Goal: Task Accomplishment & Management: Manage account settings

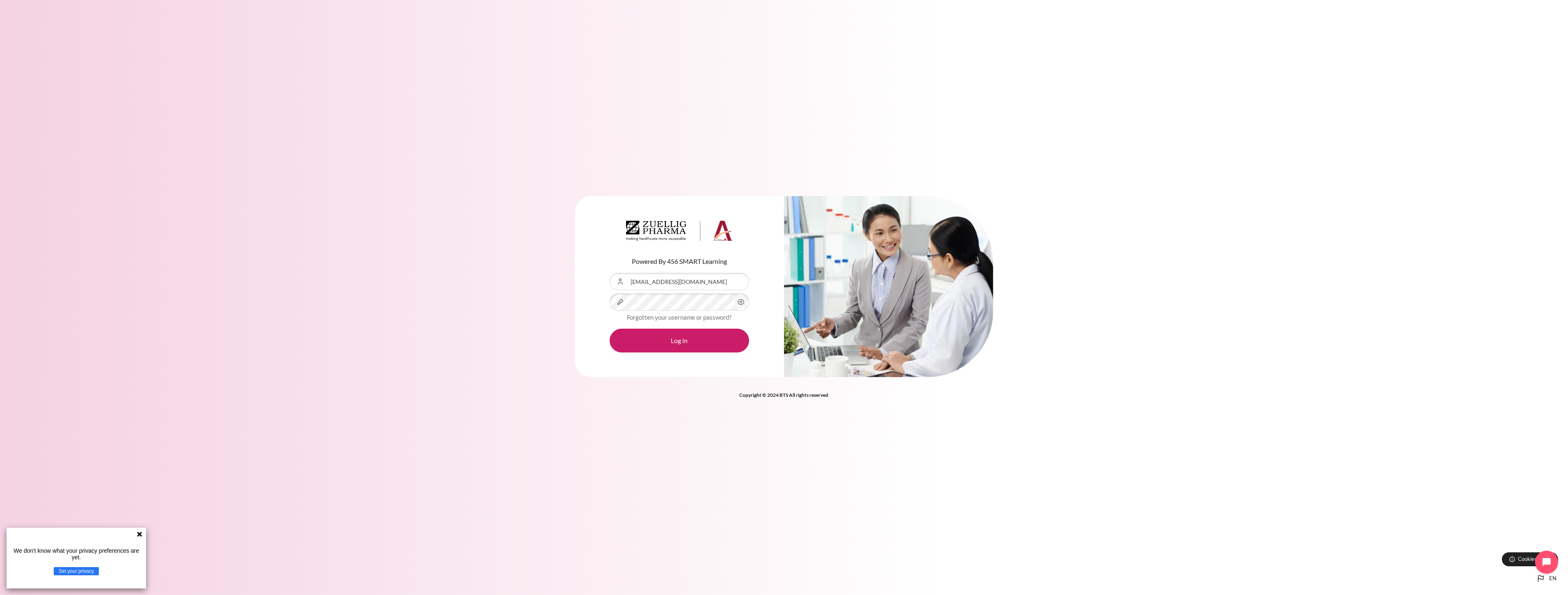
click at [610, 294] on div "Content" at bounding box center [610, 294] width 0 height 0
click at [610, 273] on div "Content" at bounding box center [610, 273] width 0 height 0
type input "[EMAIL_ADDRESS][DOMAIN_NAME]"
click at [704, 342] on button "Log in" at bounding box center [679, 340] width 139 height 24
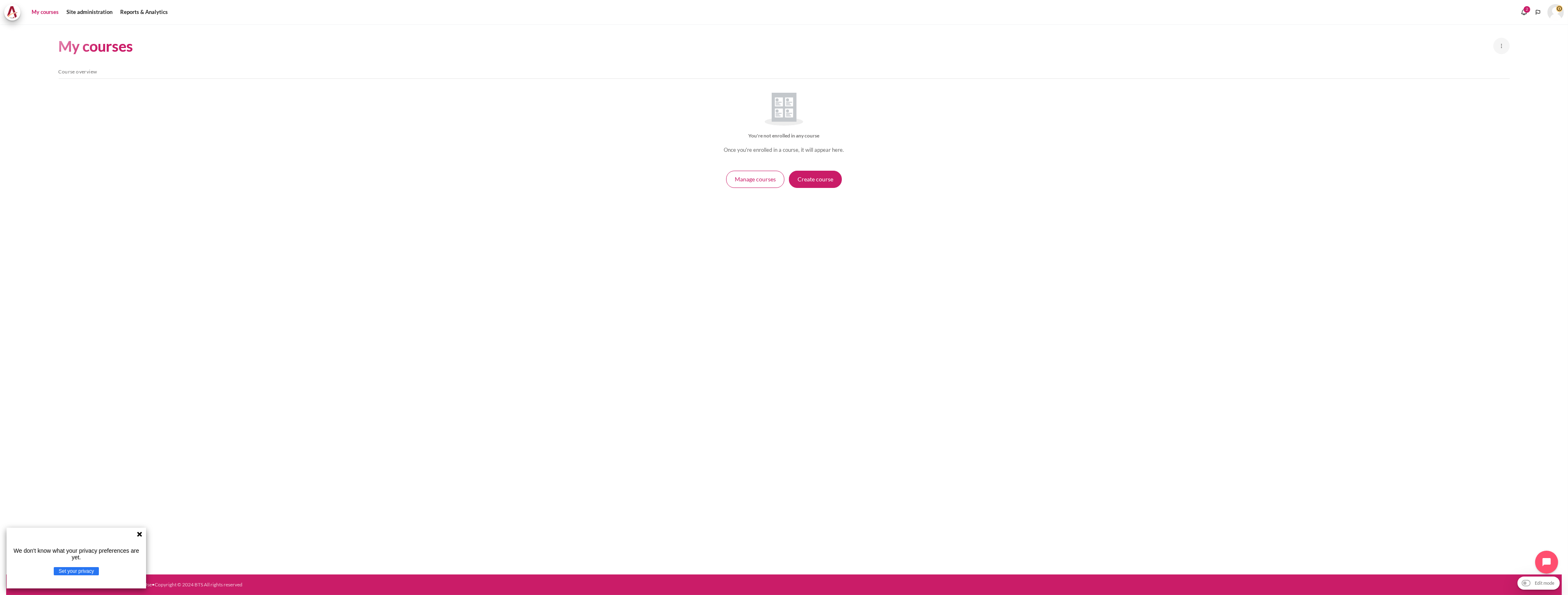
click at [440, 241] on div "My courses New course Manage courses Skip Course overview Course overview You'r…" at bounding box center [784, 300] width 1556 height 551
click at [94, 11] on link "Site administration" at bounding box center [89, 12] width 52 height 16
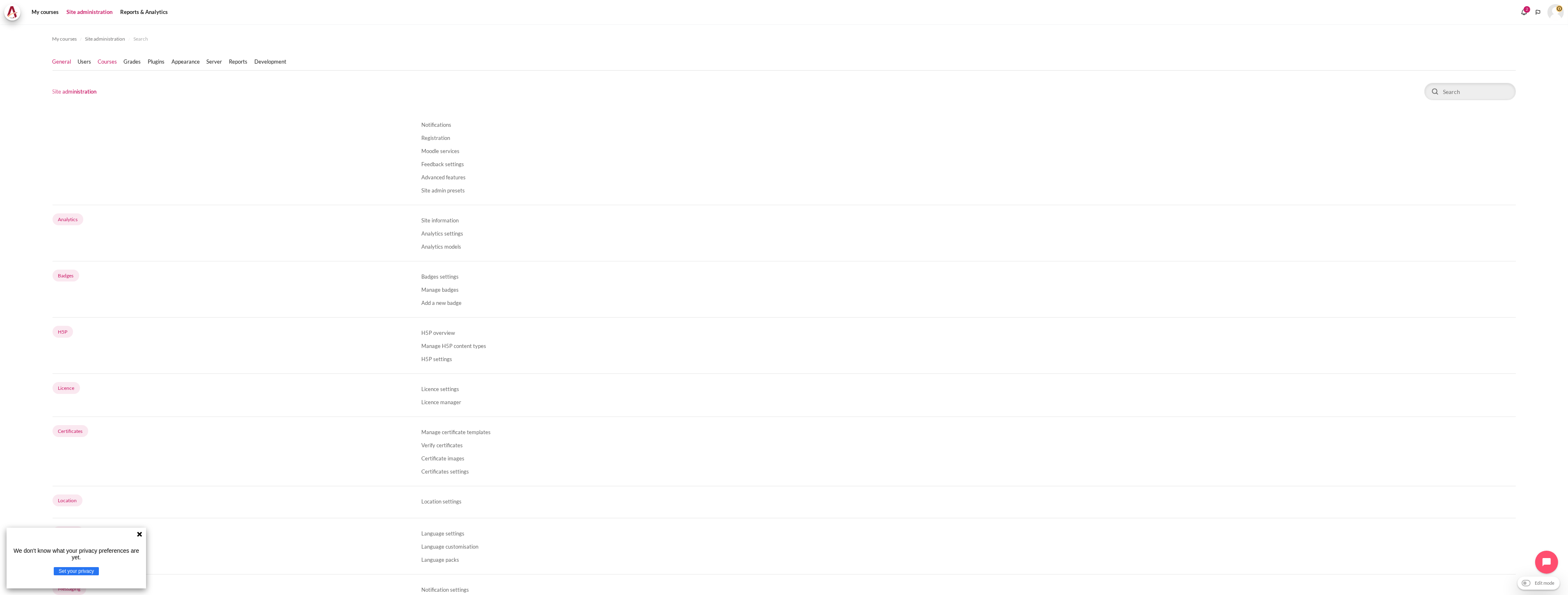
click at [107, 60] on link "Courses" at bounding box center [108, 62] width 19 height 8
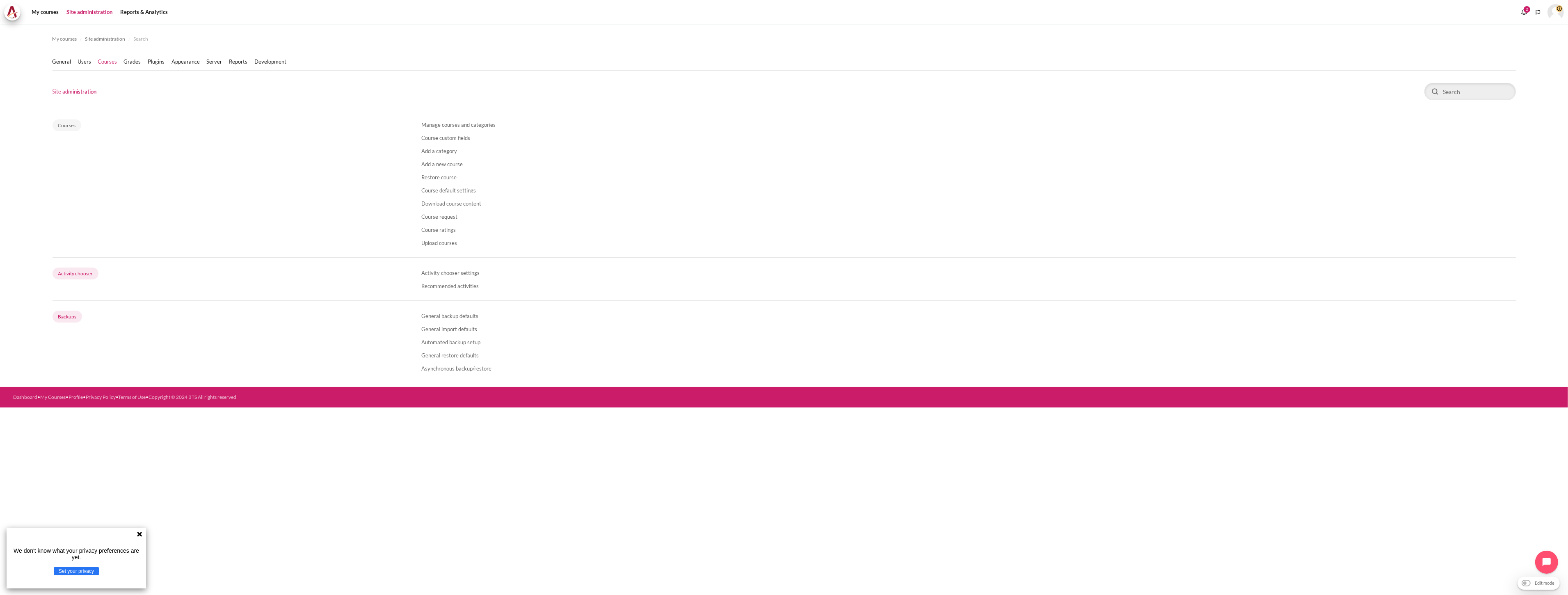
click at [470, 128] on li "Manage courses and categories" at bounding box center [968, 124] width 1094 height 13
click at [470, 124] on link "Manage courses and categories" at bounding box center [458, 125] width 74 height 7
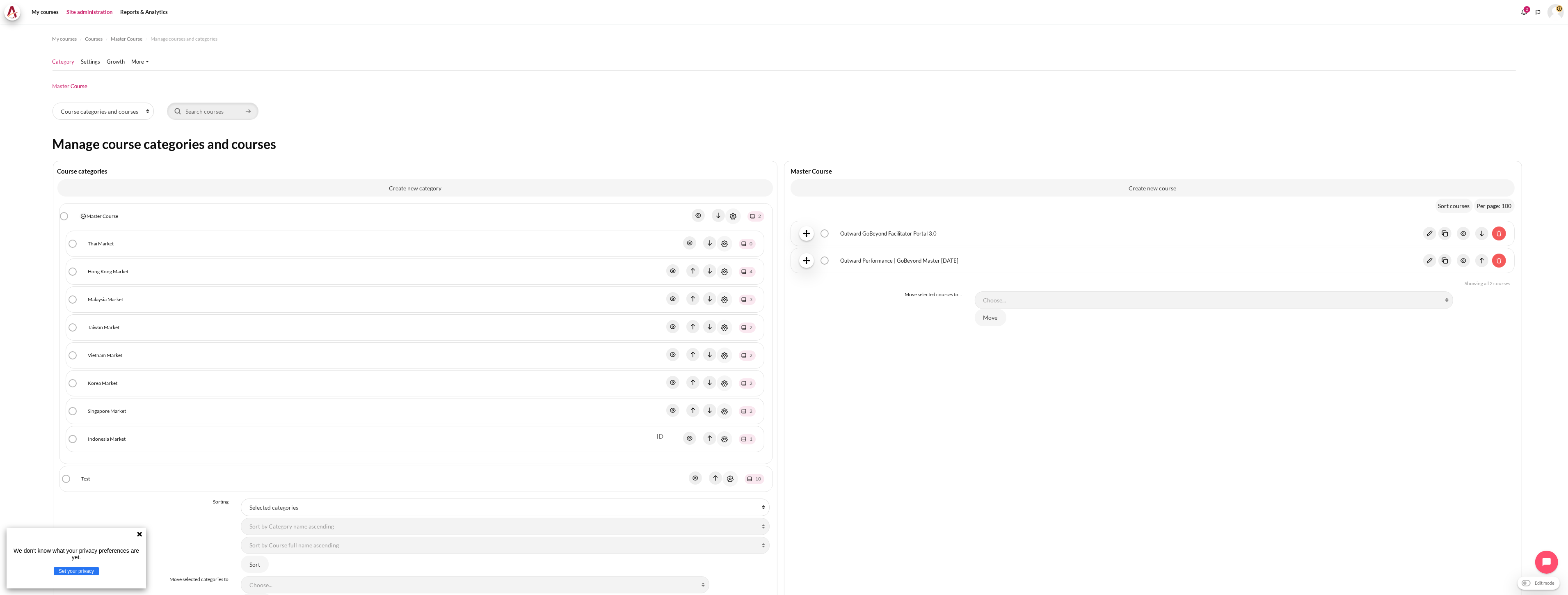
click at [115, 440] on link "Indonesia Market" at bounding box center [107, 439] width 38 height 7
click at [910, 235] on link "Outward GoBeyond - Indonesia Market Batch 1 ([DATE])" at bounding box center [1139, 233] width 598 height 8
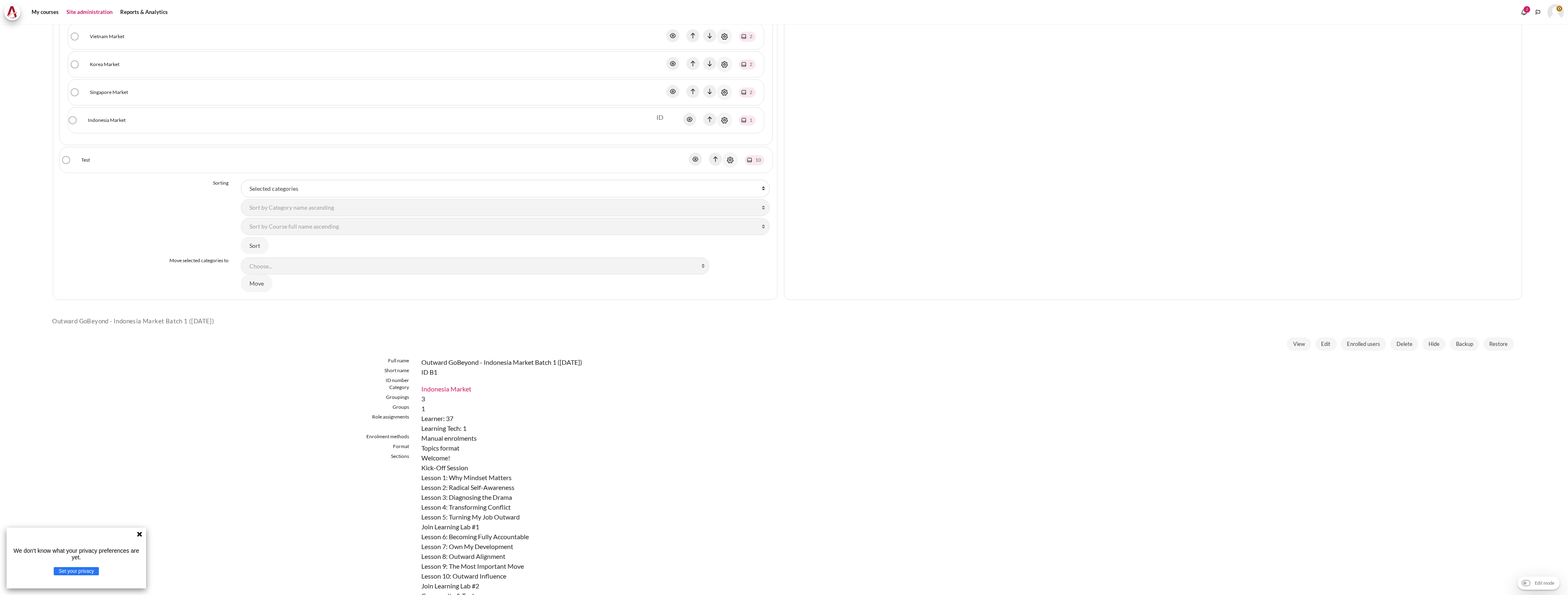
click at [1287, 354] on div "View Edit Enrolled users Delete Hide Backup Restore" at bounding box center [784, 348] width 1463 height 21
click at [1293, 346] on span "View" at bounding box center [1299, 344] width 12 height 8
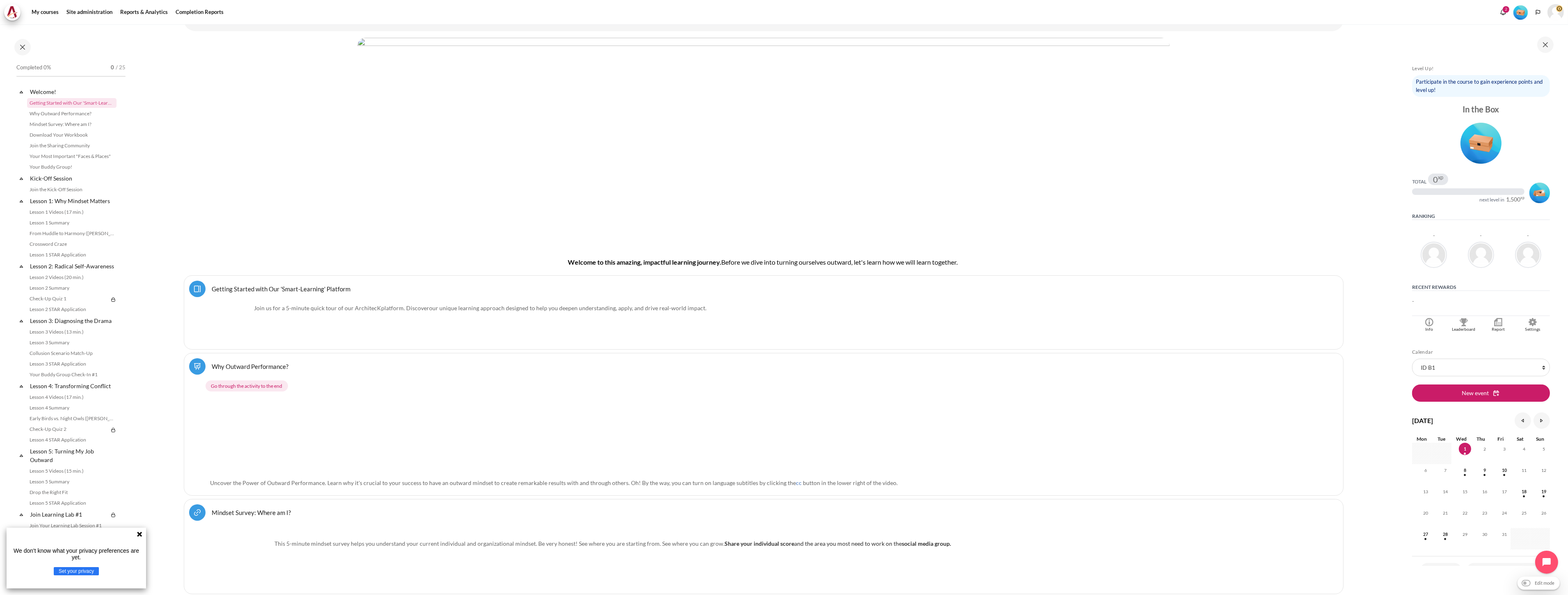
scroll to position [319, 0]
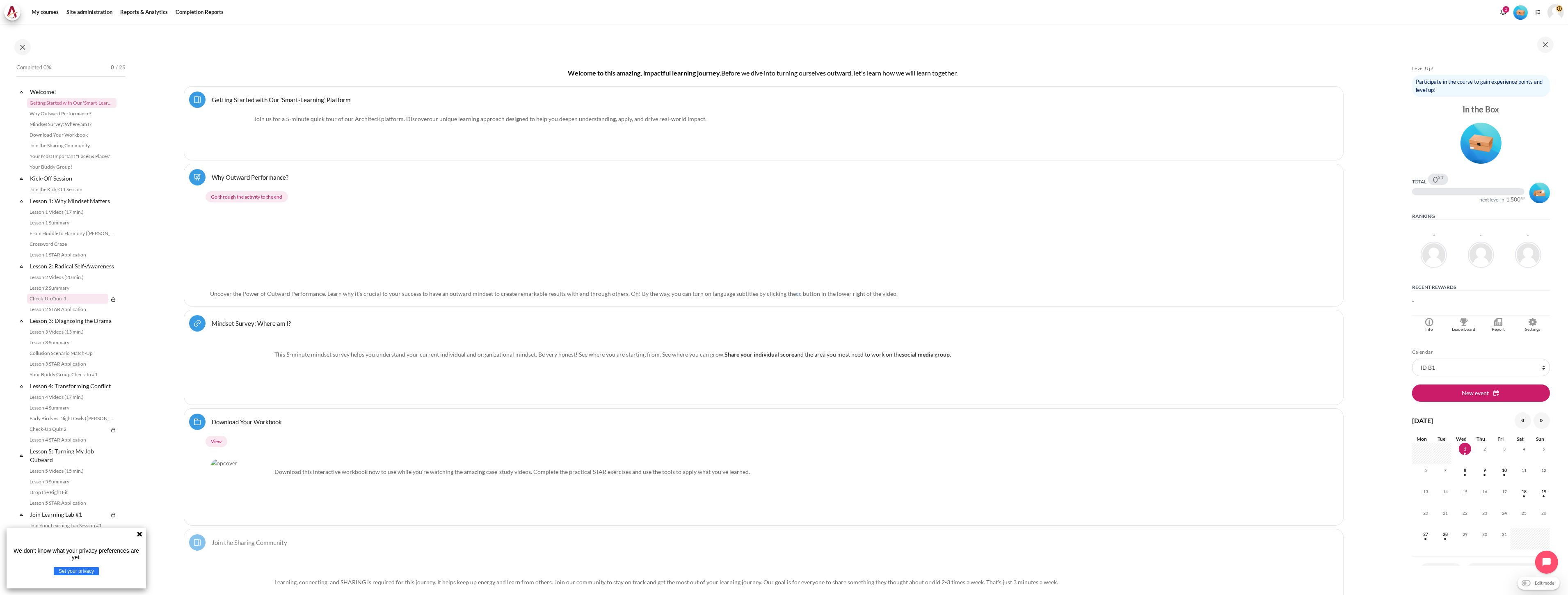
click at [72, 304] on link "Check-Up Quiz 1" at bounding box center [67, 299] width 81 height 10
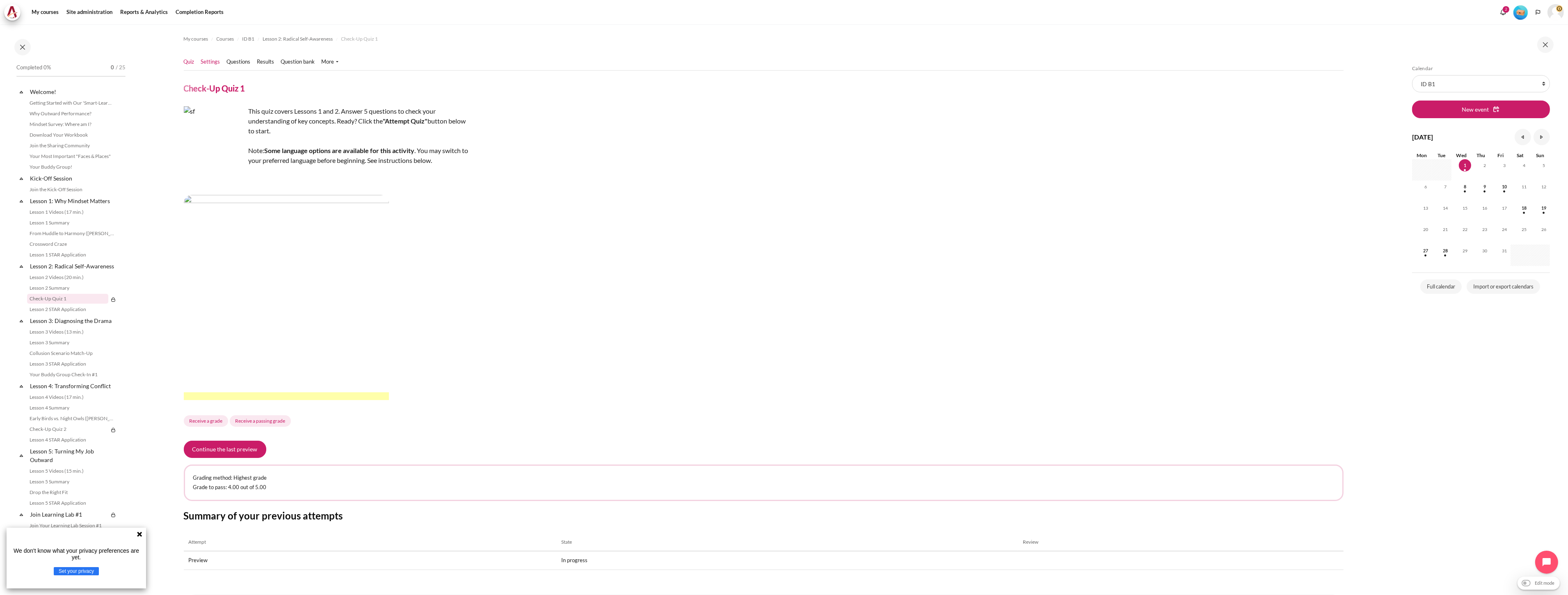
click at [208, 63] on link "Settings" at bounding box center [211, 62] width 19 height 8
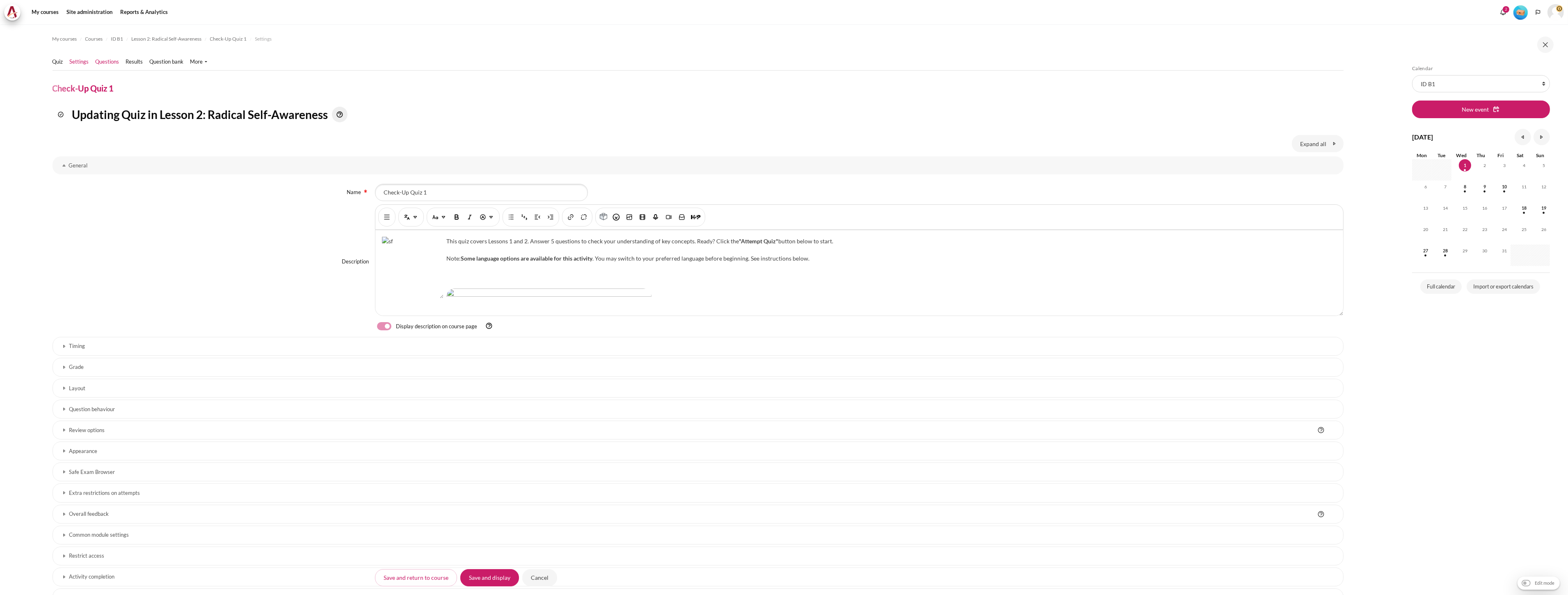
click at [112, 63] on link "Questions" at bounding box center [107, 62] width 24 height 8
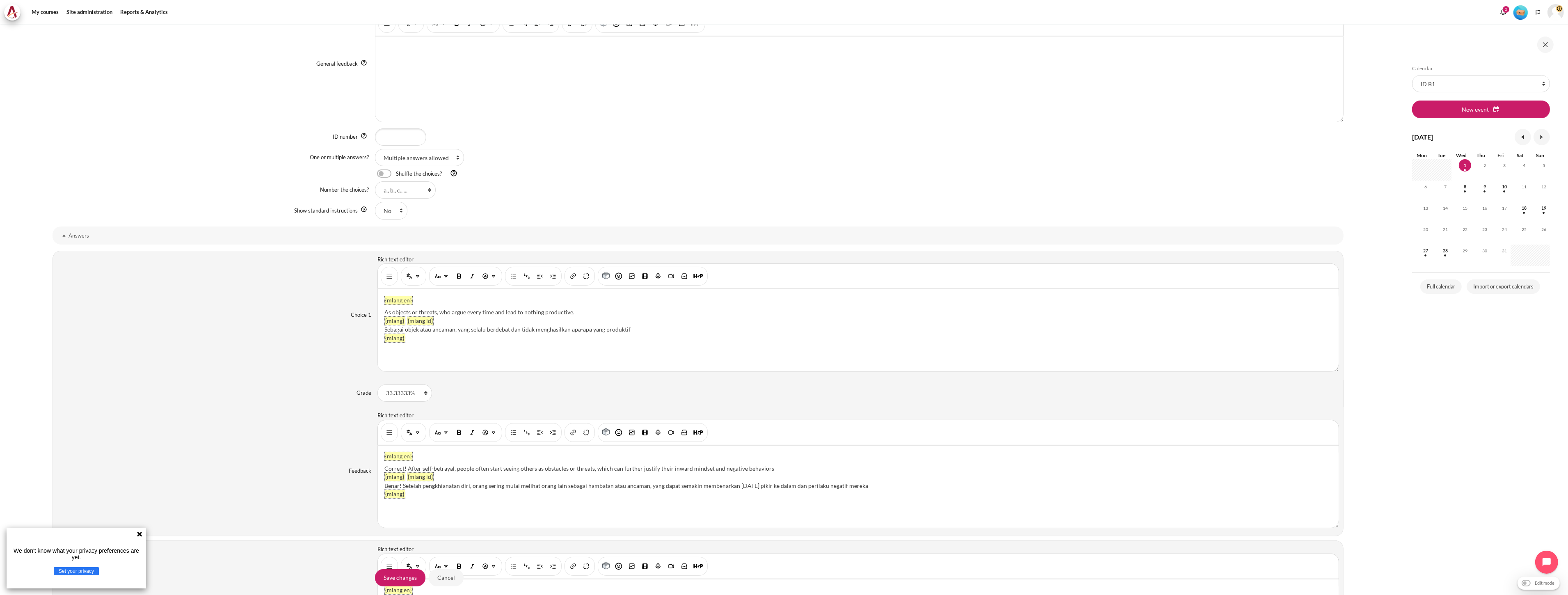
scroll to position [456, 0]
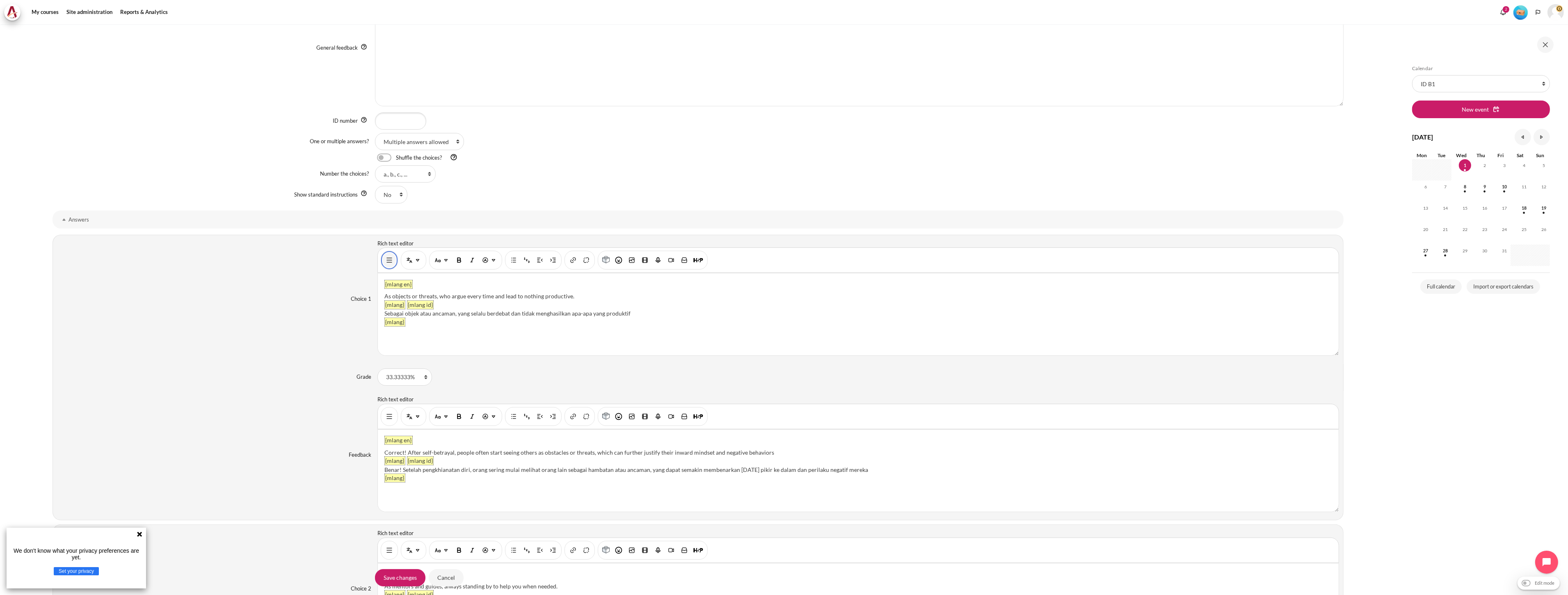
click at [391, 264] on img "Show/hide advanced buttons" at bounding box center [389, 260] width 8 height 8
click at [954, 259] on img "HTML" at bounding box center [951, 260] width 8 height 8
type textarea "<p dir="ltr" style="text-align: left;"> <span class="filter-multilang-tag">{mla…"
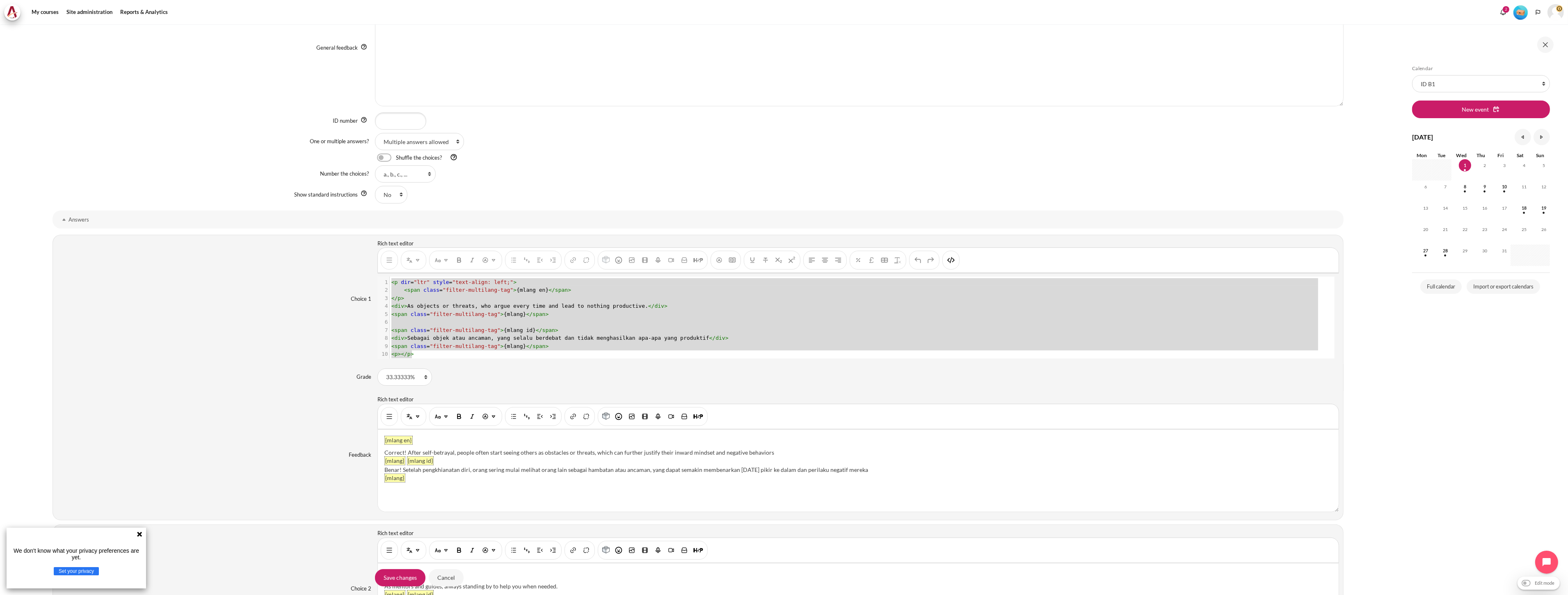
click at [957, 255] on div "You are now on another row of the editor's toolbar, where there are more button…" at bounding box center [951, 260] width 17 height 19
click at [948, 258] on img "HTML" at bounding box center [951, 260] width 8 height 8
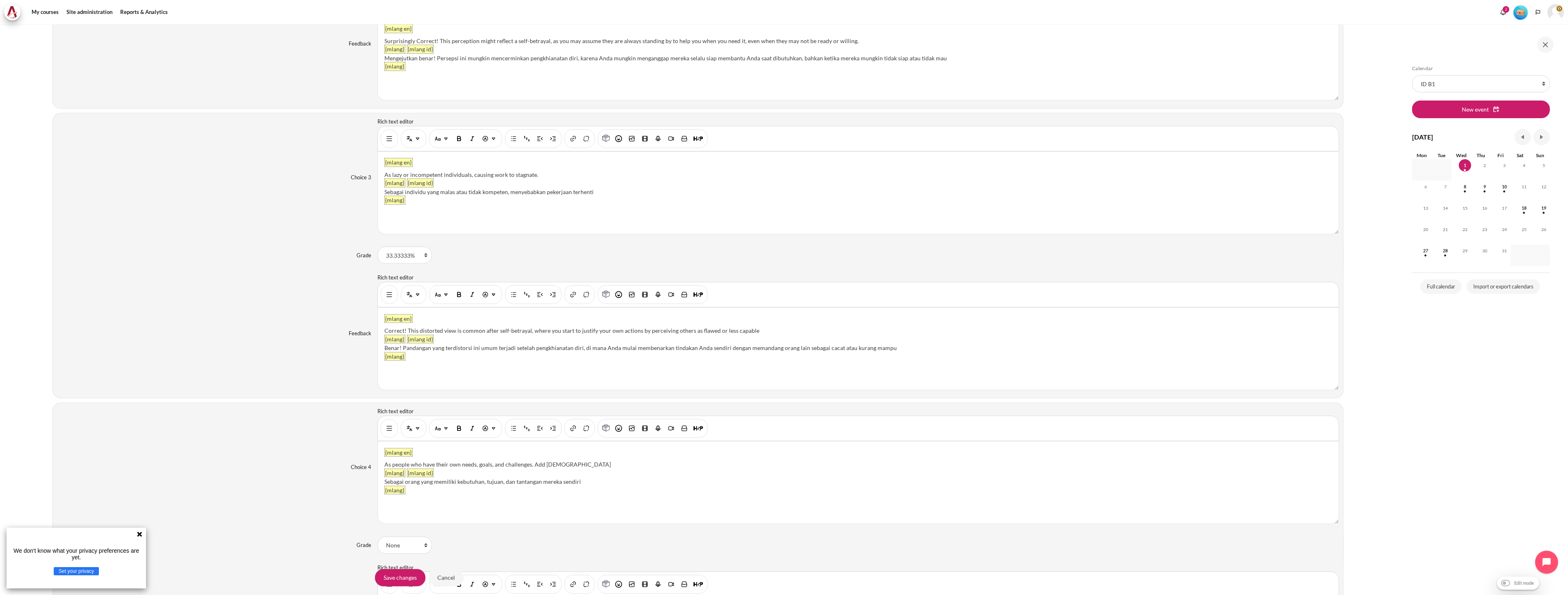
scroll to position [1185, 0]
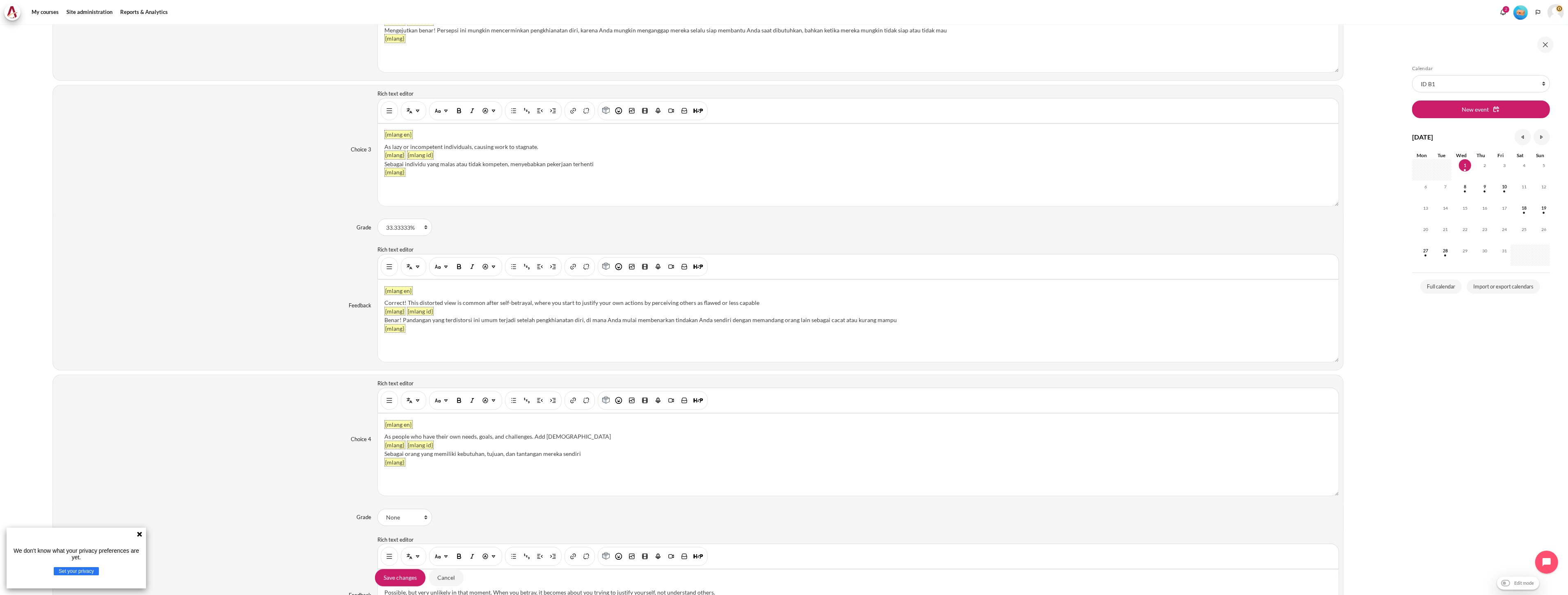
click at [386, 437] on div "As people who have their own needs, goals, and challenges. Add [DEMOGRAPHIC_DAT…" at bounding box center [858, 437] width 948 height 9
drag, startPoint x: 385, startPoint y: 147, endPoint x: 379, endPoint y: 146, distance: 6.1
click at [379, 146] on div "{mlang en} As lazy or incompetent individuals, causing work to stagnate. {mlang…" at bounding box center [858, 165] width 961 height 82
drag, startPoint x: 385, startPoint y: 440, endPoint x: 379, endPoint y: 439, distance: 6.1
click at [379, 439] on div "{mlang en} As people who have their own needs, goals, and challenges. Add thai …" at bounding box center [858, 454] width 961 height 82
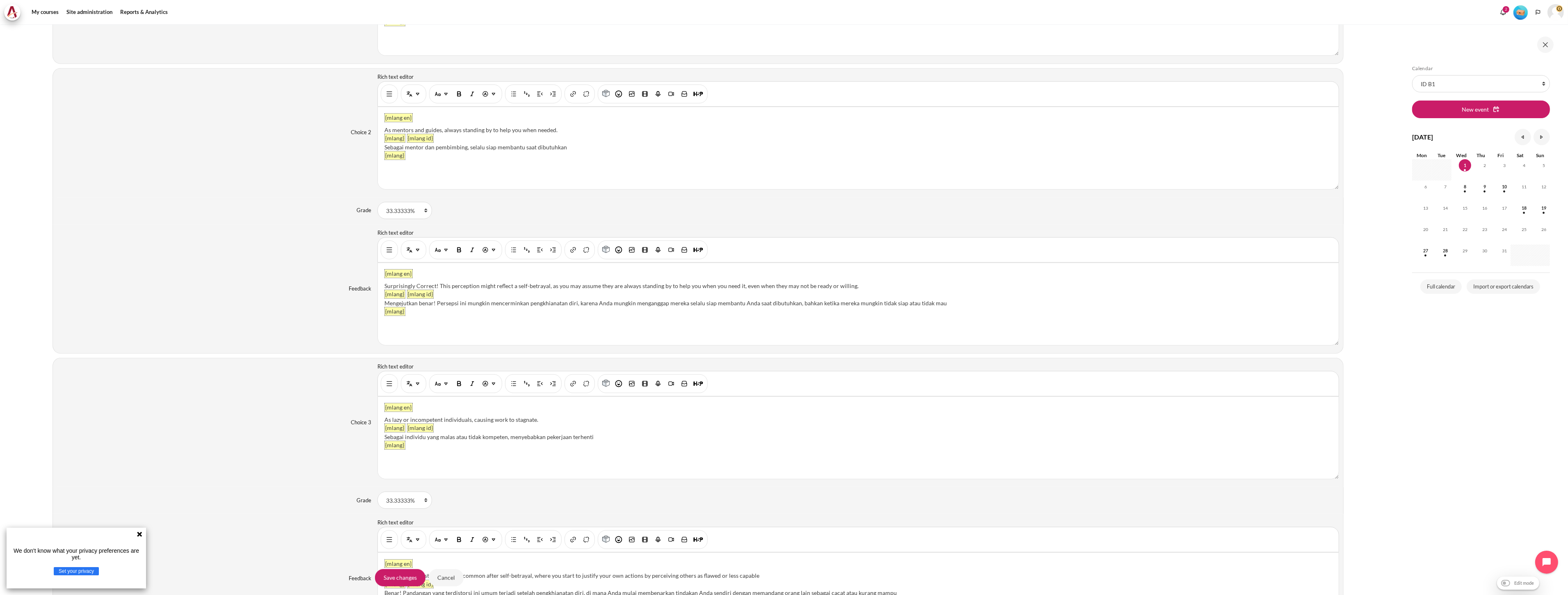
scroll to position [912, 0]
drag, startPoint x: 383, startPoint y: 130, endPoint x: 377, endPoint y: 130, distance: 6.0
click at [378, 130] on div "{mlang en} As mentors and guides, always standing by to help you when needed. {…" at bounding box center [858, 149] width 961 height 82
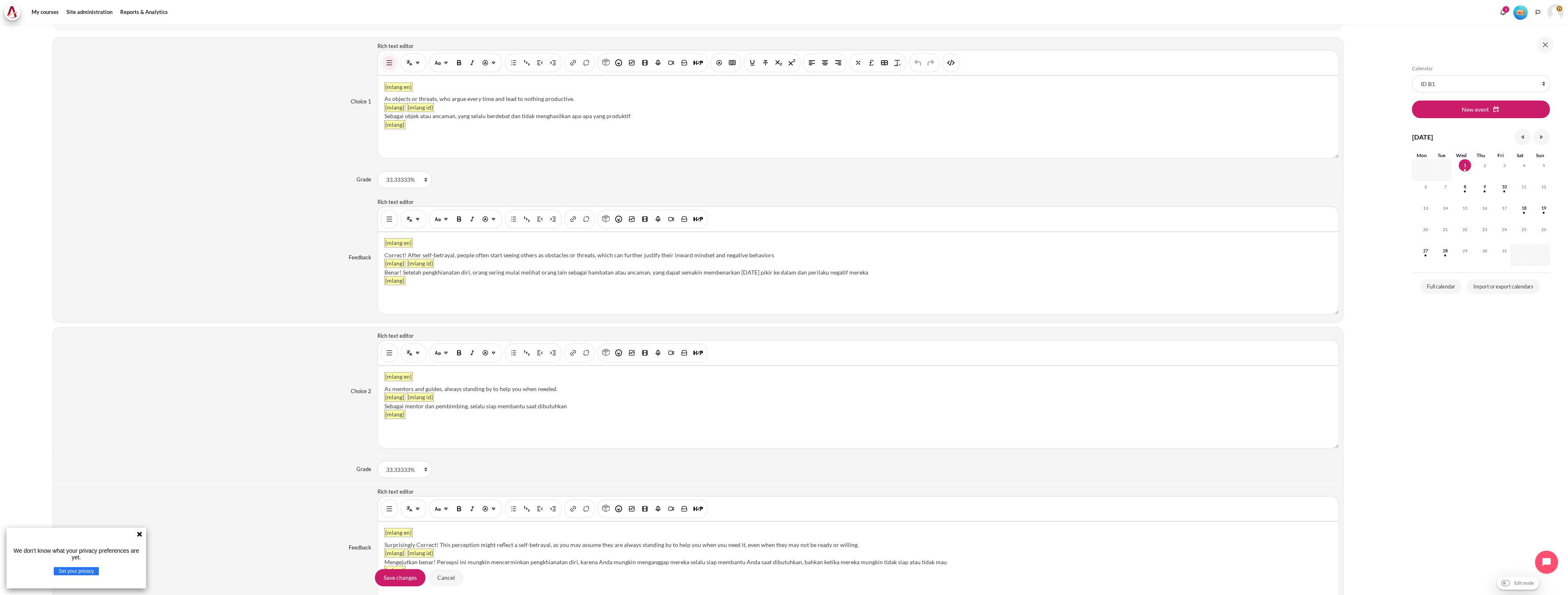
scroll to position [593, 0]
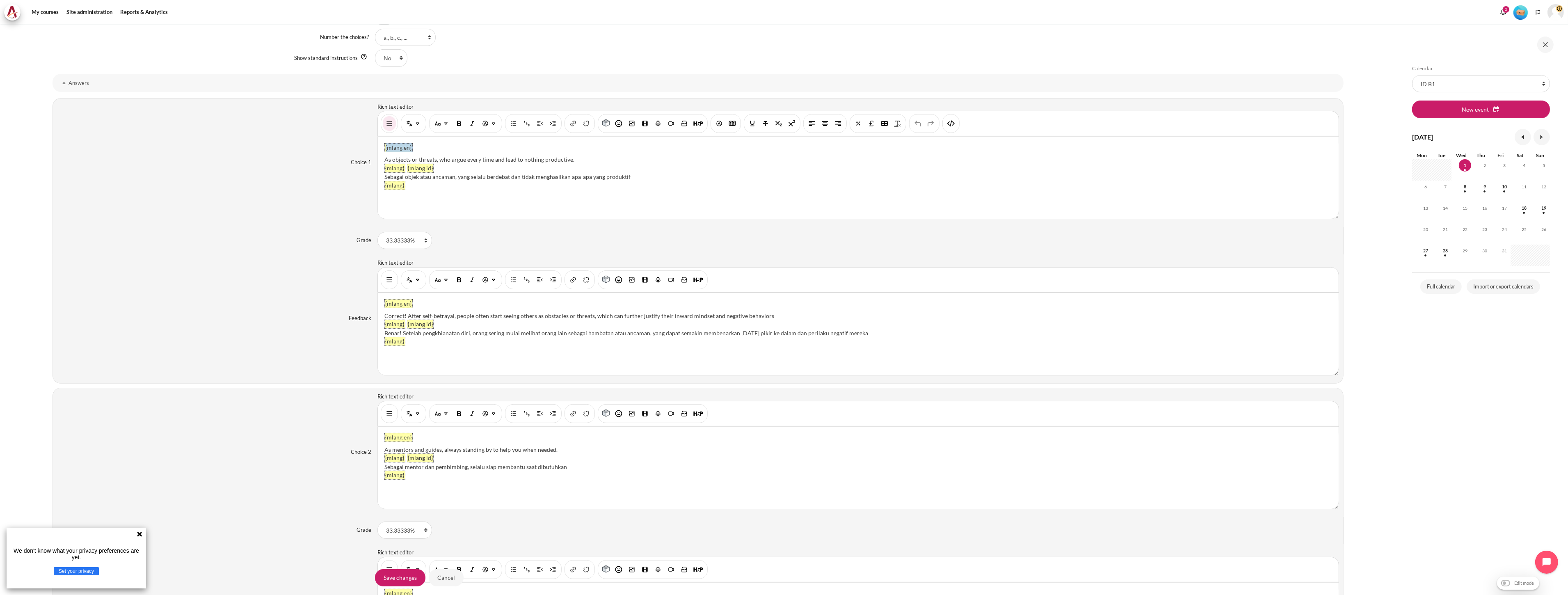
drag, startPoint x: 383, startPoint y: 158, endPoint x: 376, endPoint y: 158, distance: 7.0
click at [377, 158] on div "{mlang en} As objects or threats, who argue every time and lead to nothing prod…" at bounding box center [858, 178] width 962 height 83
click at [411, 579] on input "Save changes" at bounding box center [400, 577] width 51 height 17
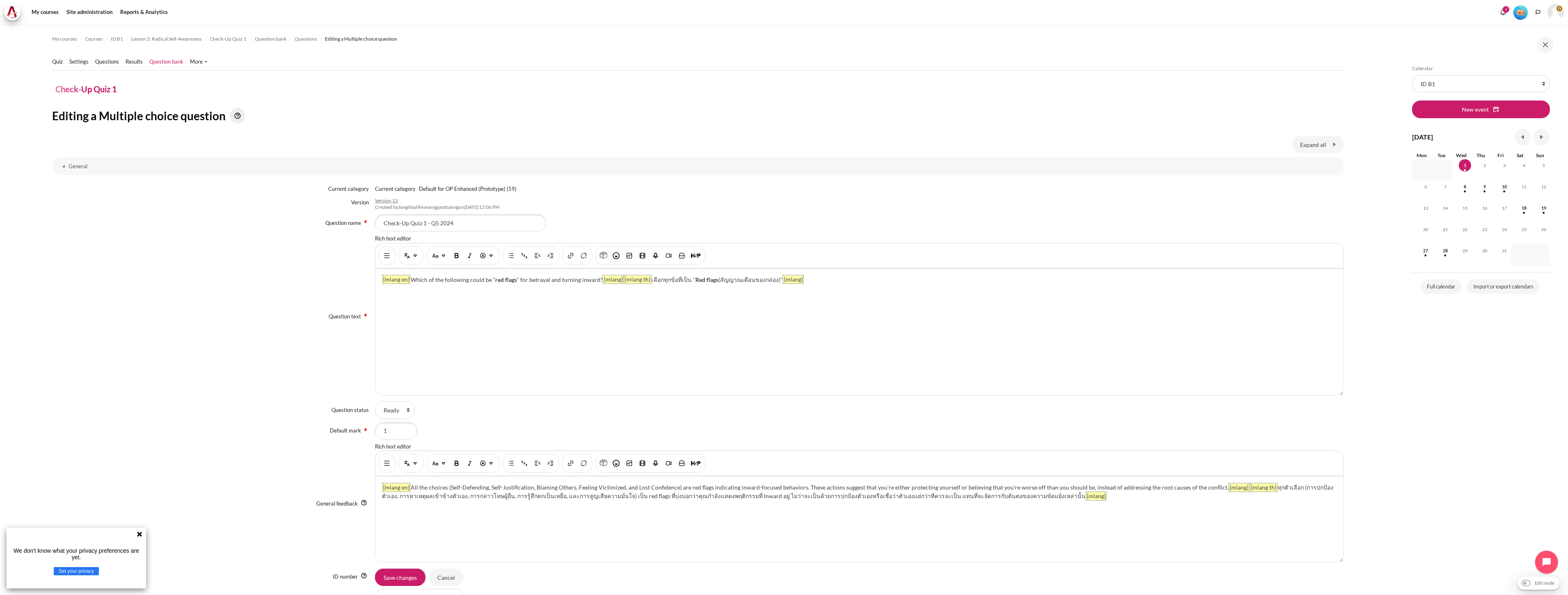
click at [592, 511] on div "{mlang en} All the choices (Self-Defending, Self-Justification, Blaming Others,…" at bounding box center [859, 519] width 967 height 85
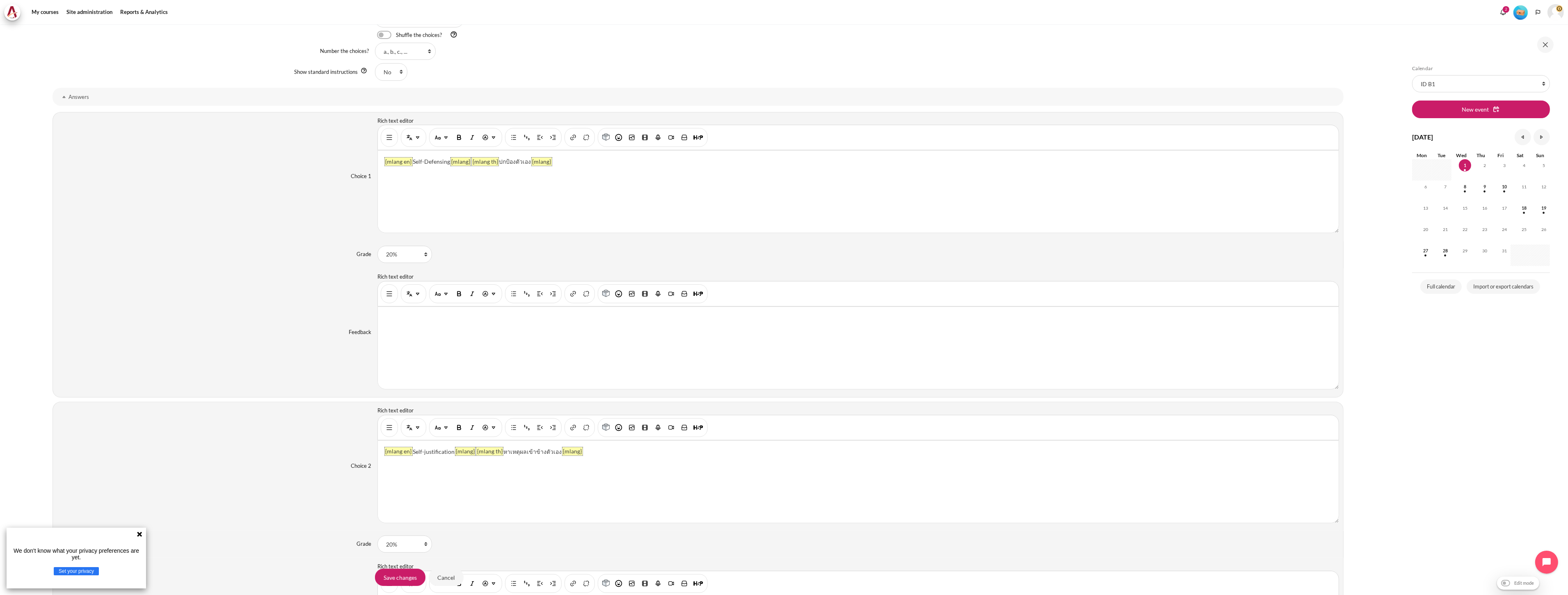
scroll to position [456, 0]
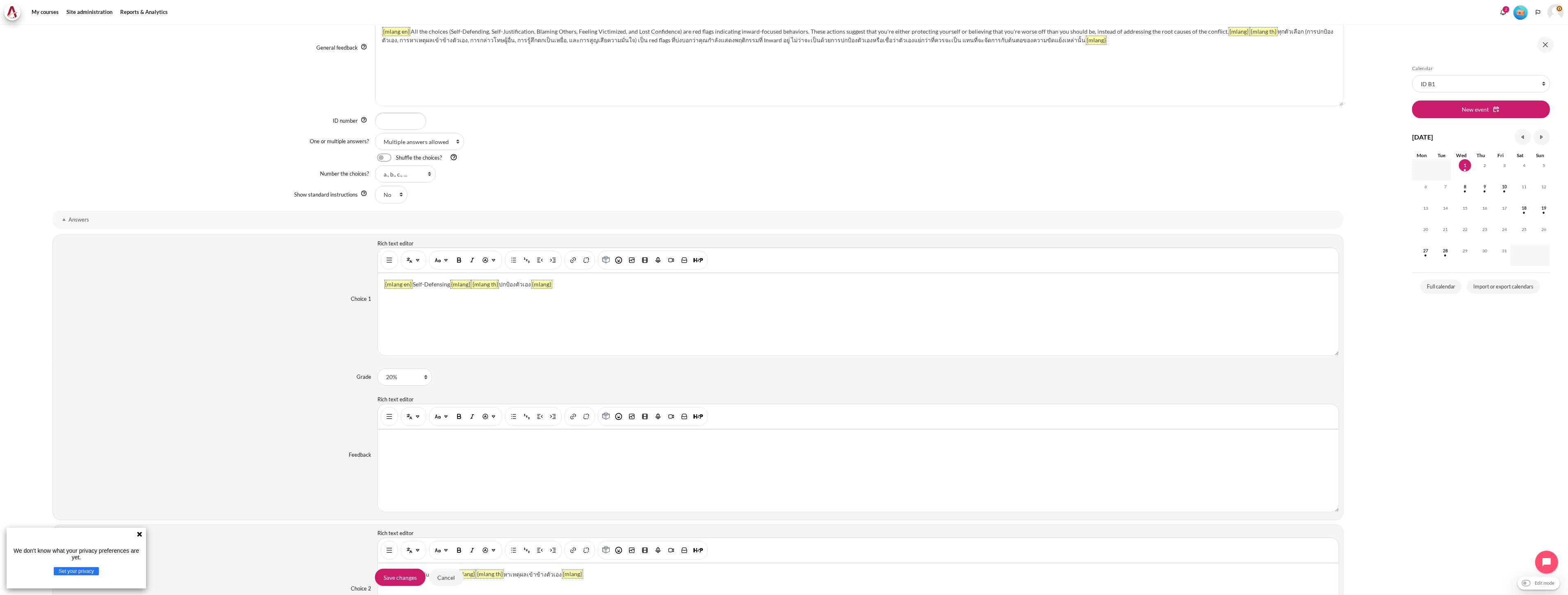
click at [620, 327] on div "{mlang en} Self-Defensing {mlang} {mlang th} ปกป้องตัวเอง {mlang}" at bounding box center [858, 314] width 961 height 82
click at [390, 261] on img "Show/hide advanced buttons" at bounding box center [389, 260] width 8 height 8
click at [957, 260] on div "You are now on another row of the editor's toolbar, where there are more button…" at bounding box center [951, 260] width 17 height 19
click at [953, 261] on img "HTML" at bounding box center [951, 260] width 8 height 8
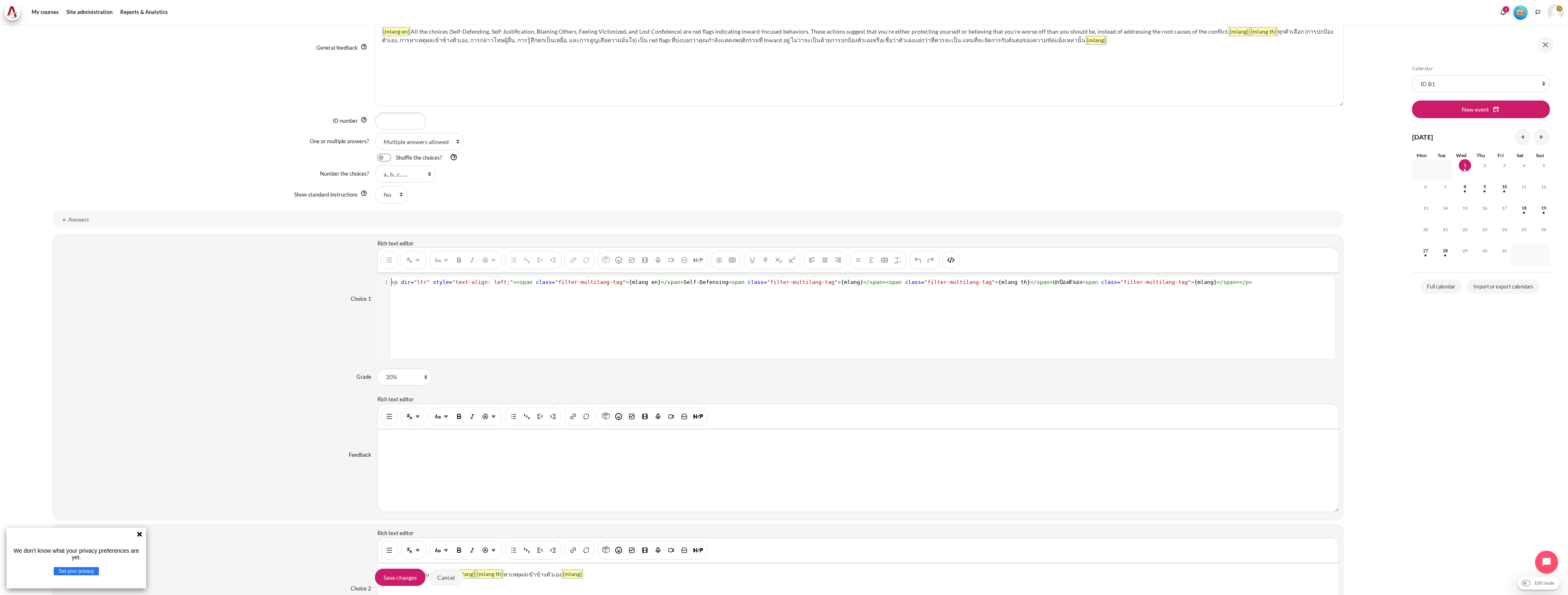
scroll to position [1, 0]
click at [1197, 281] on pre "< p dir = "ltr" style = "text-align: left;" >< span class = "filter-multilang-t…" at bounding box center [861, 282] width 943 height 8
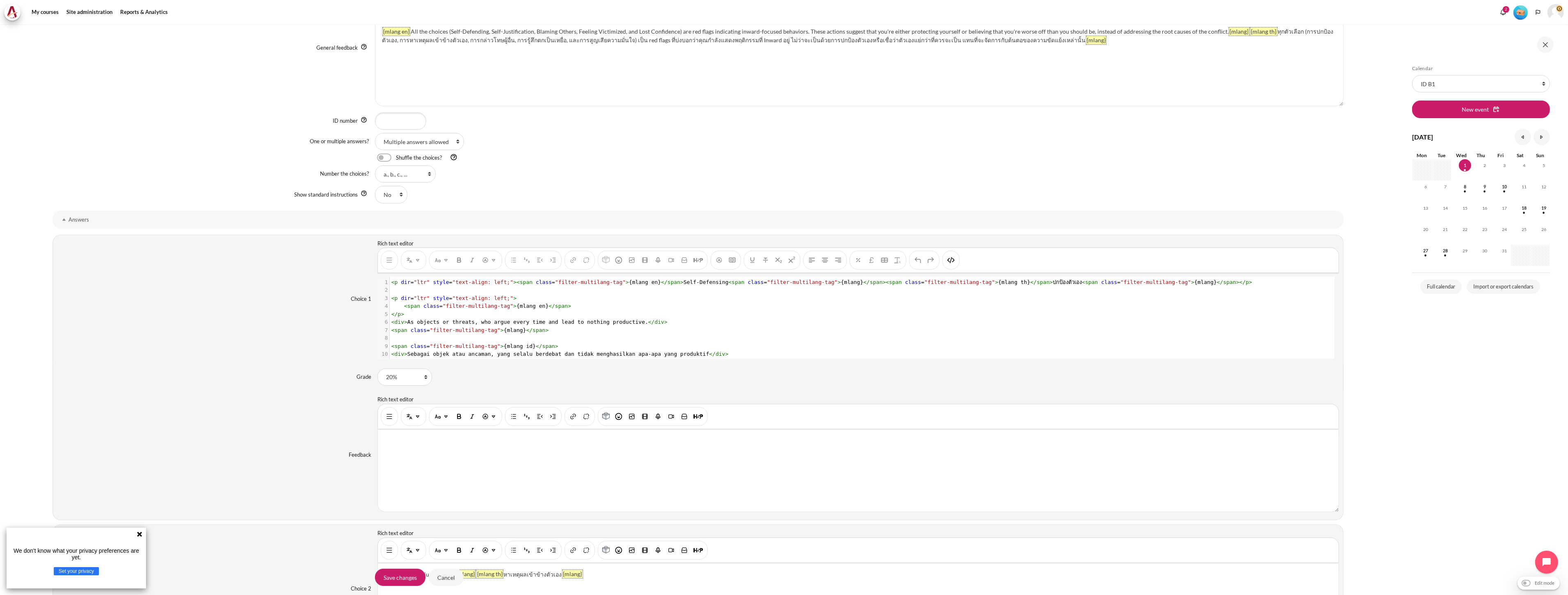
scroll to position [26, 0]
click at [948, 264] on img "HTML" at bounding box center [951, 260] width 8 height 8
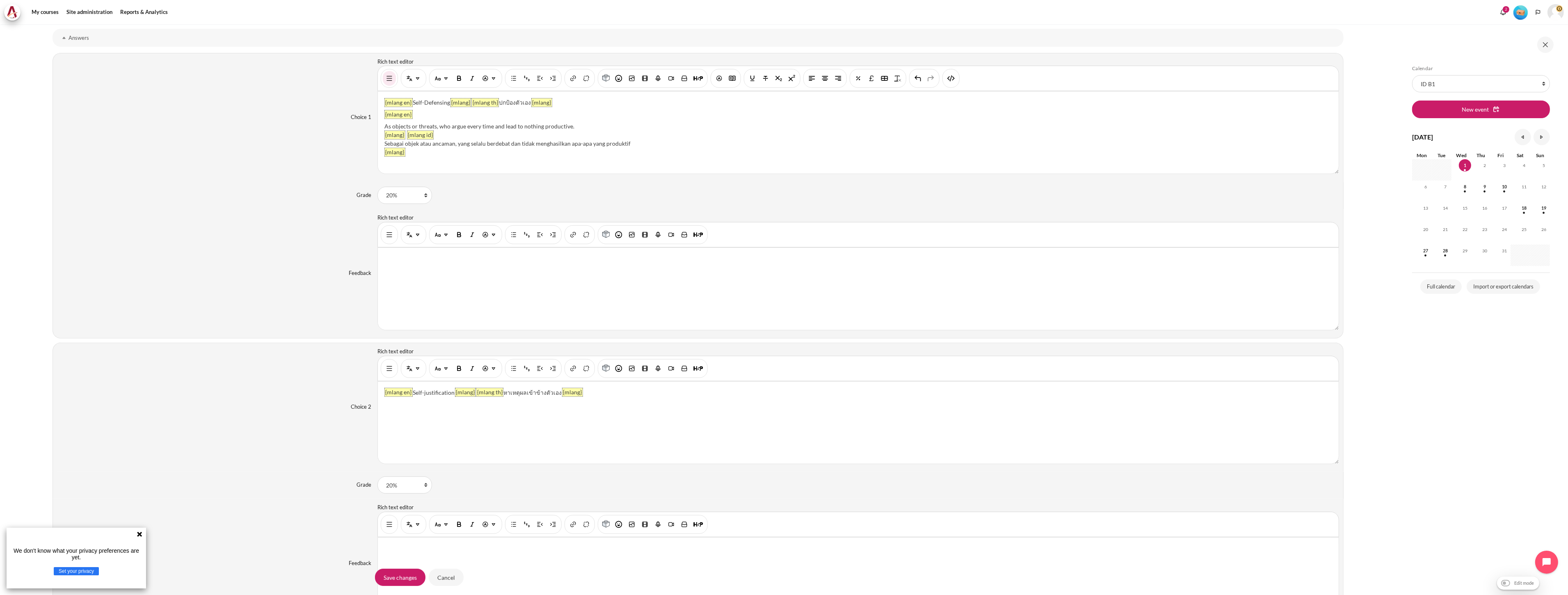
scroll to position [638, 0]
click at [386, 368] on img "Show/hide advanced buttons" at bounding box center [389, 368] width 8 height 8
click at [950, 368] on img "HTML" at bounding box center [951, 368] width 8 height 8
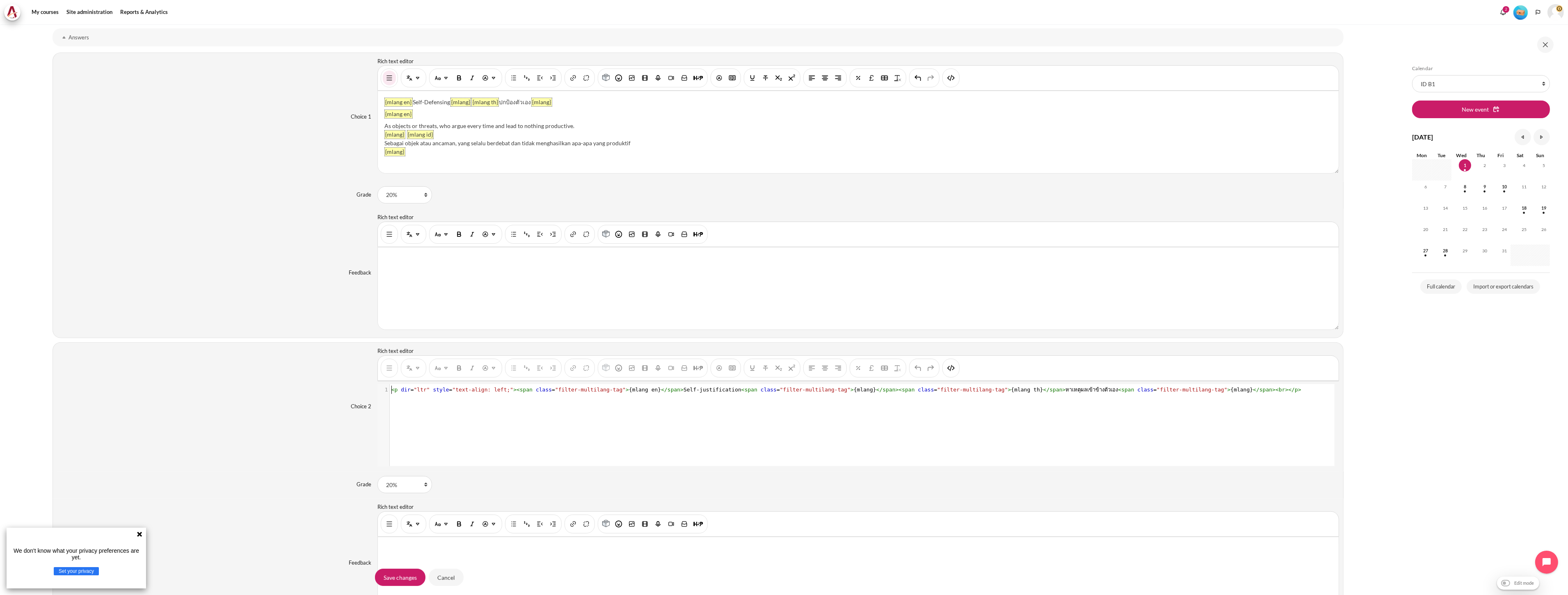
scroll to position [1, 0]
click at [1242, 394] on pre "< p dir = "ltr" style = "text-align: left;" >< span class = "filter-multilang-t…" at bounding box center [861, 390] width 943 height 8
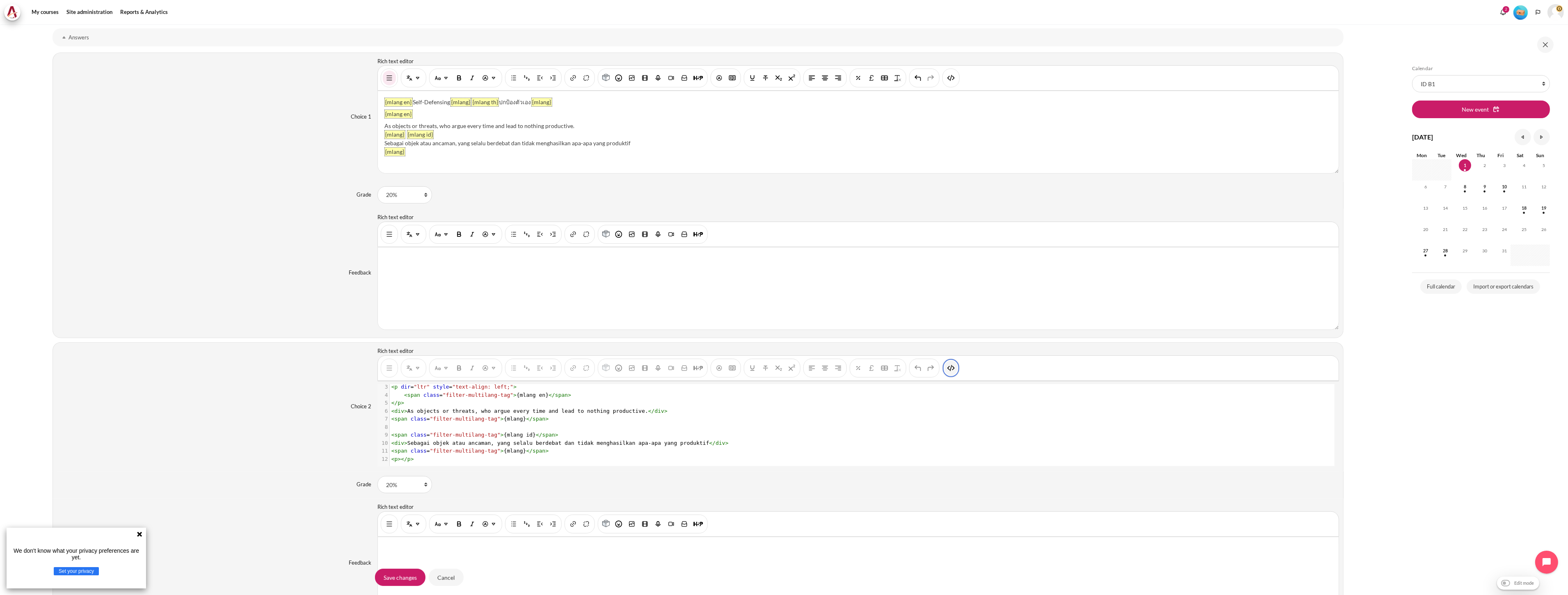
click at [954, 366] on button "HTML" at bounding box center [951, 368] width 13 height 15
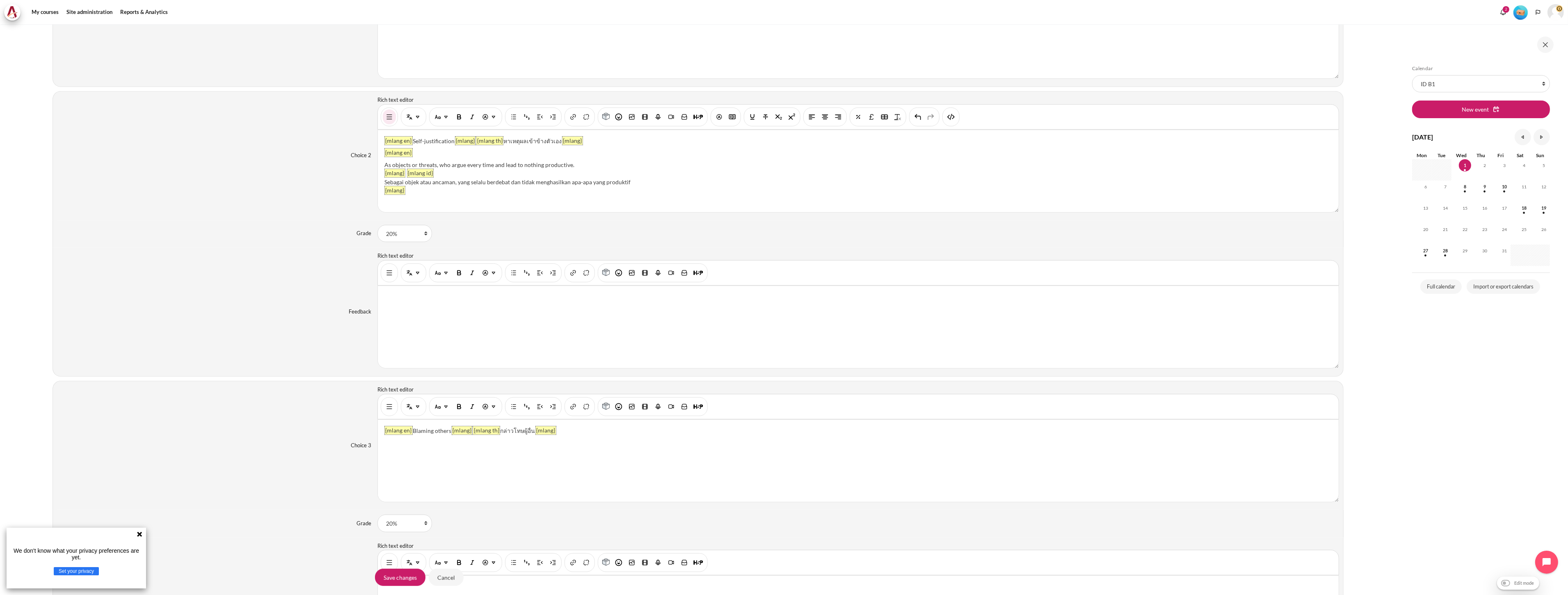
scroll to position [912, 0]
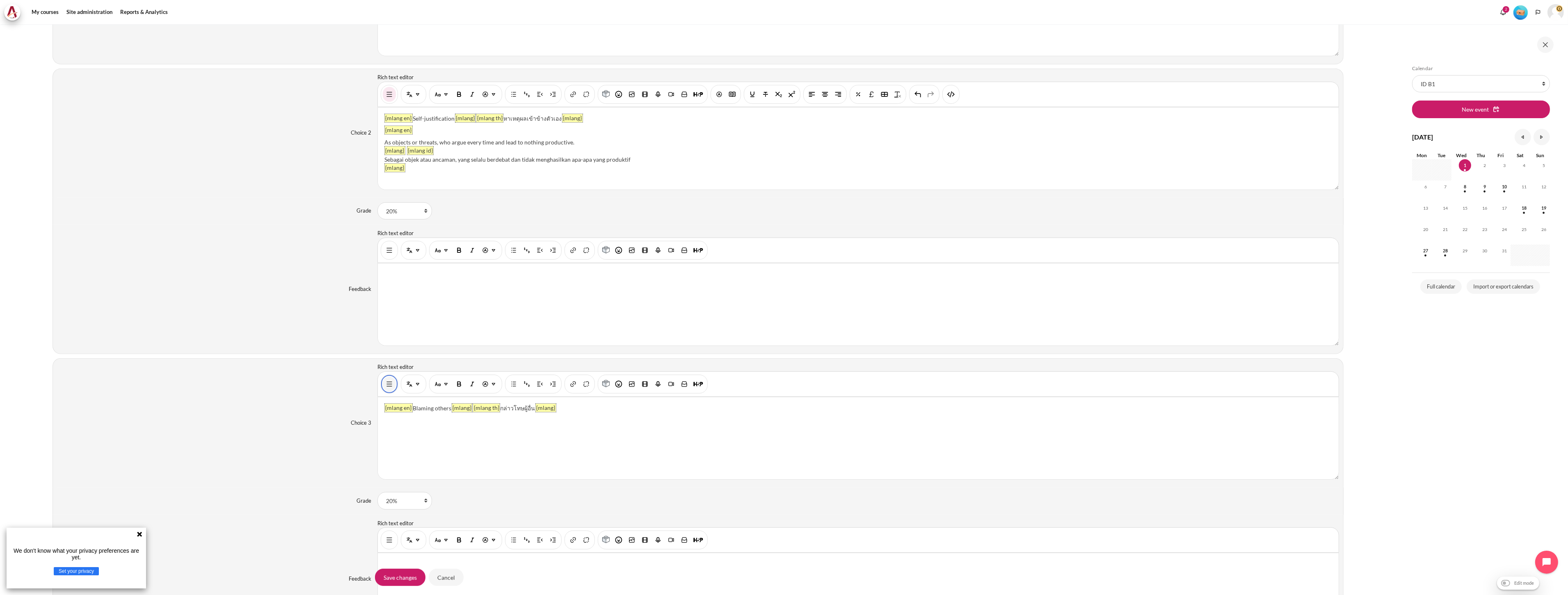
click at [388, 385] on img "Show/hide advanced buttons" at bounding box center [389, 384] width 8 height 8
click at [950, 385] on img "HTML" at bounding box center [951, 384] width 8 height 8
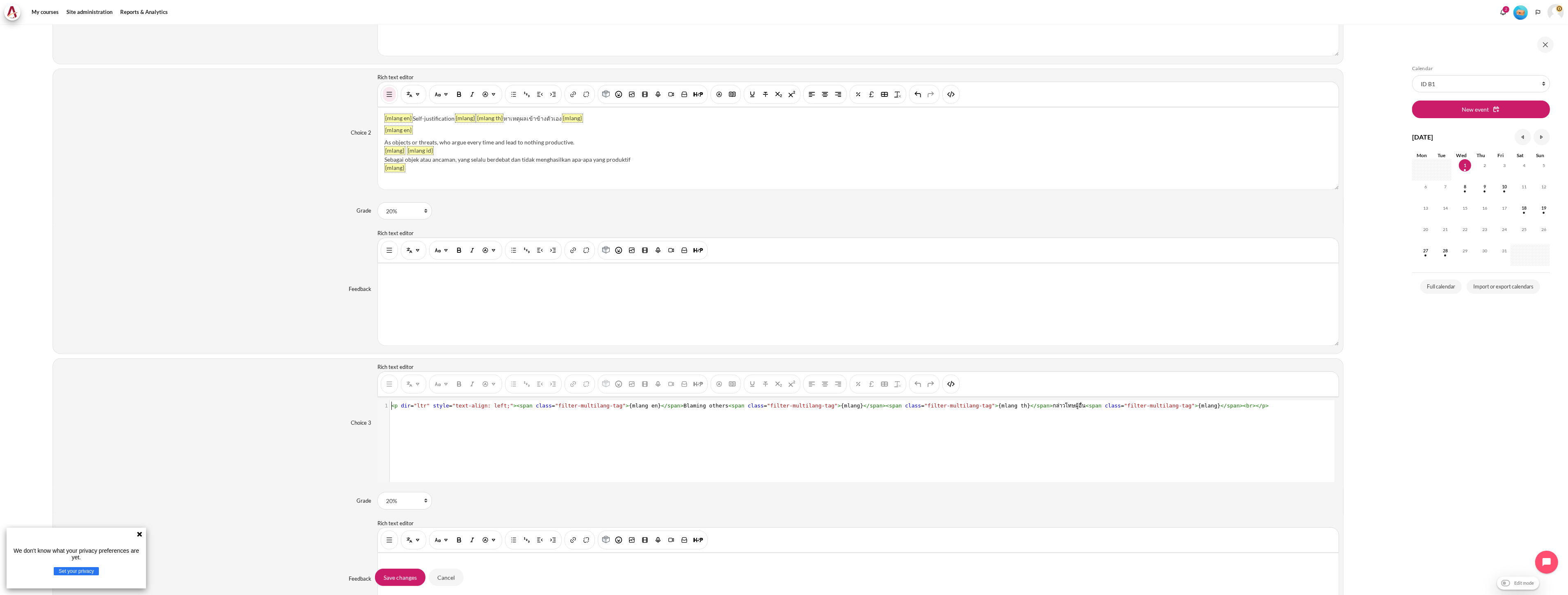
scroll to position [1, 0]
click at [1219, 412] on div "xxxxxxxxxx 1 1 < p dir = "ltr" style = "text-align: left;" >< span class = "fil…" at bounding box center [861, 406] width 943 height 12
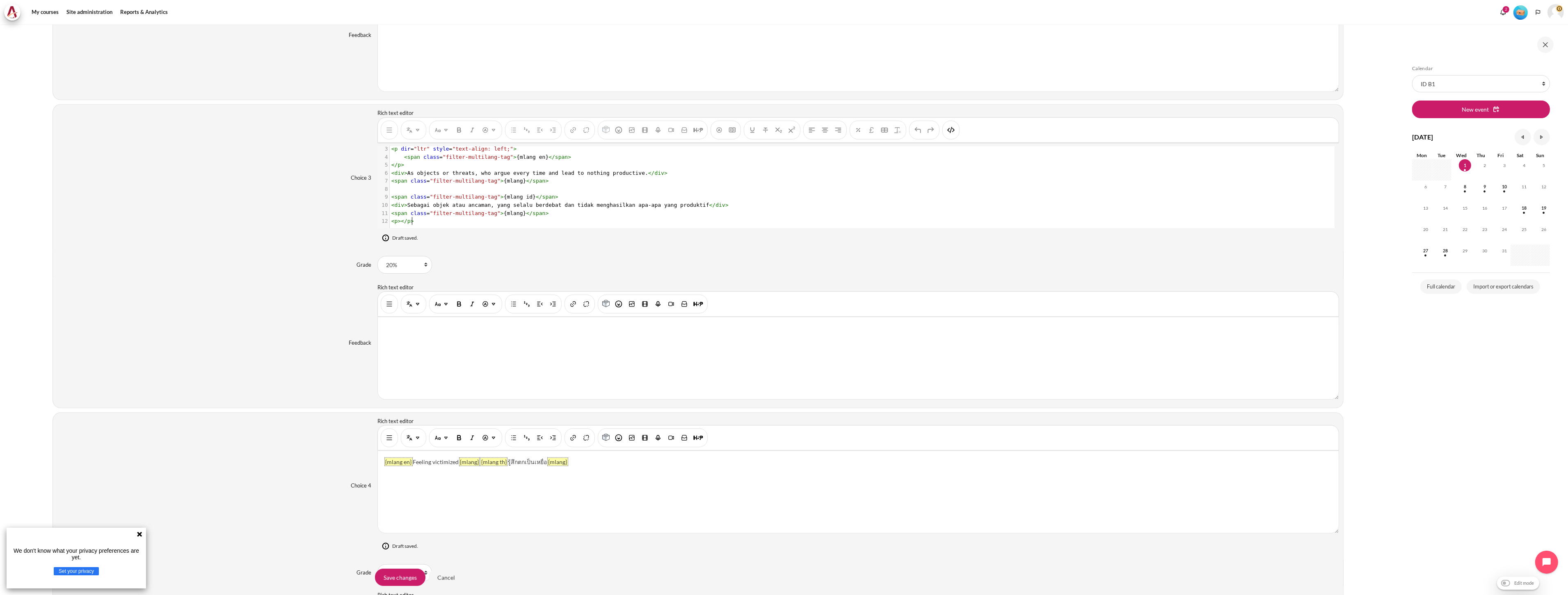
scroll to position [1376, 0]
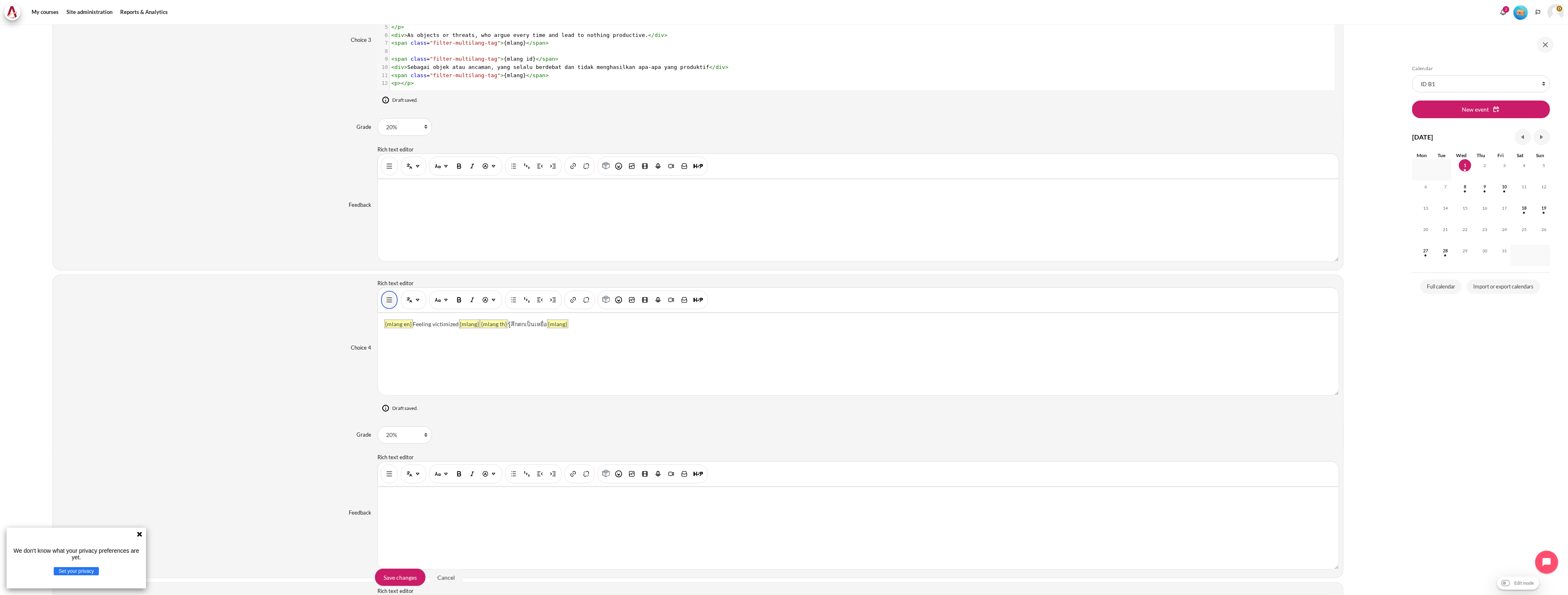
click at [388, 304] on img "Show/hide advanced buttons" at bounding box center [389, 300] width 8 height 8
click at [954, 307] on button "HTML" at bounding box center [951, 300] width 13 height 15
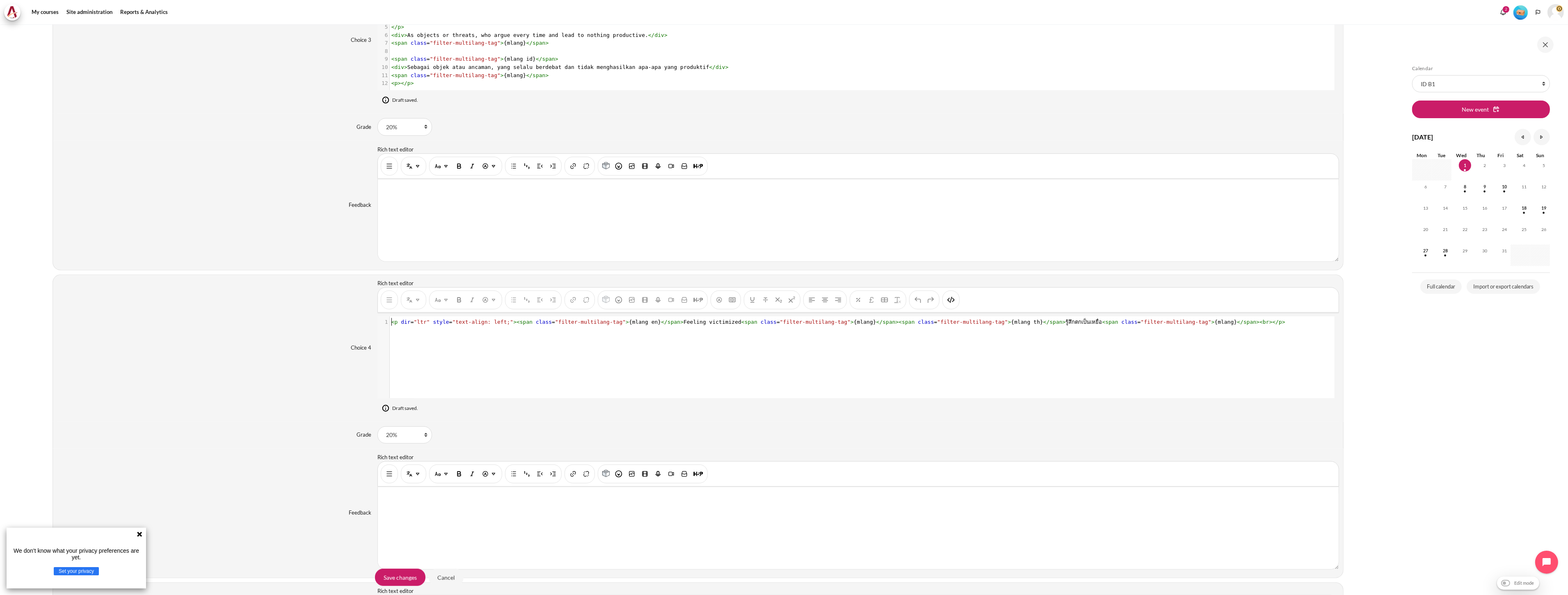
scroll to position [1, 0]
click at [1239, 336] on div "xxxxxxxxxx 1 1 < p dir = "ltr" style = "text-align: left;" >< span class = "fil…" at bounding box center [862, 364] width 970 height 94
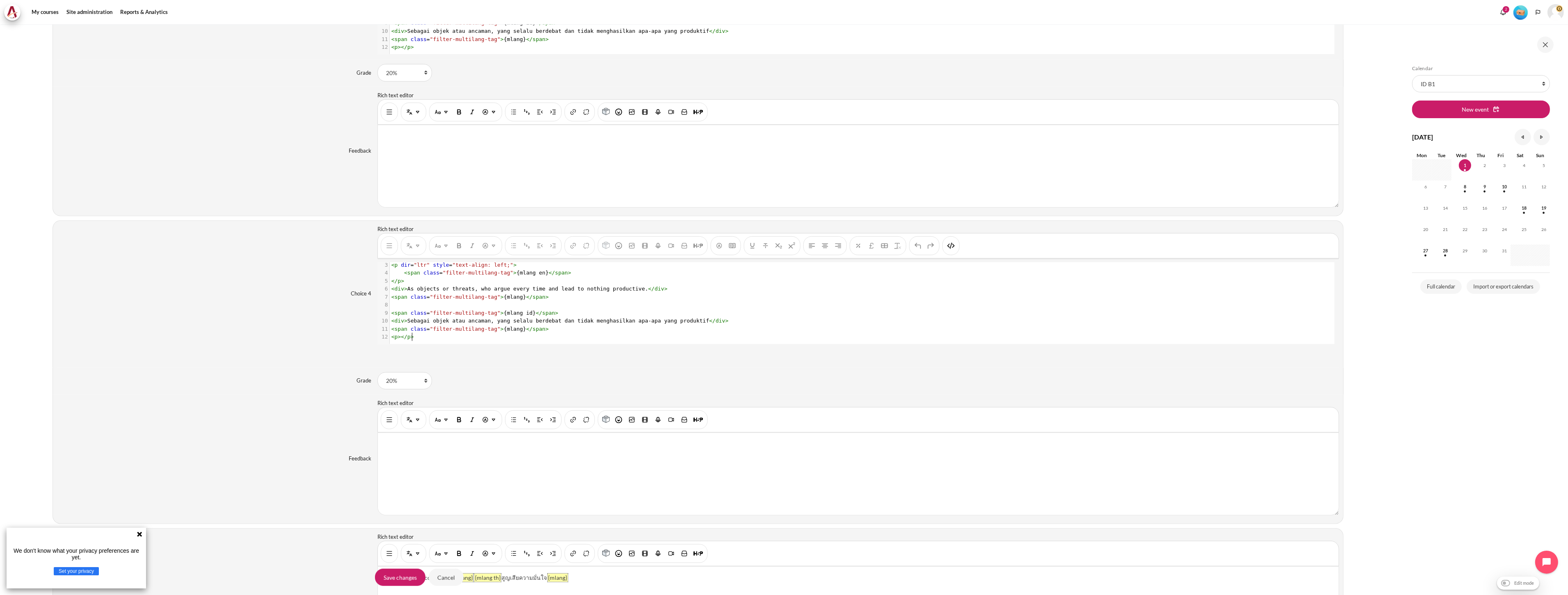
scroll to position [1295, 0]
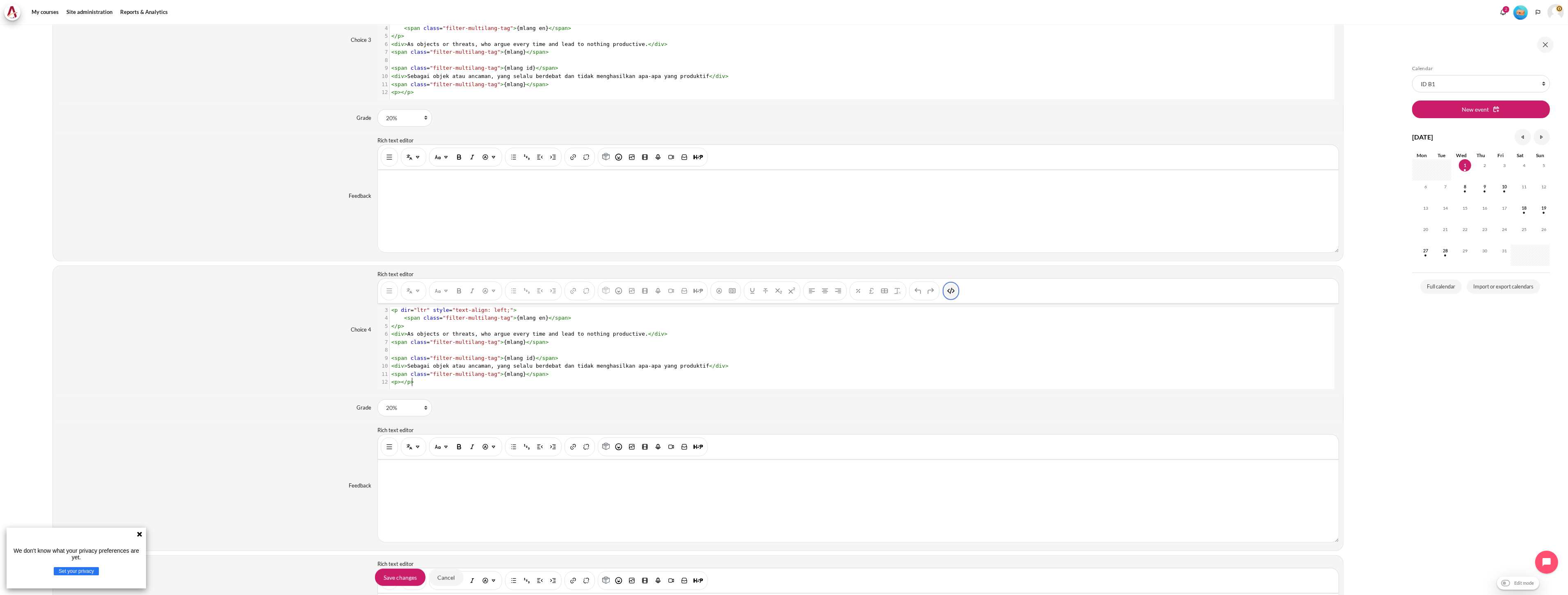
click at [952, 290] on img "HTML" at bounding box center [951, 290] width 8 height 8
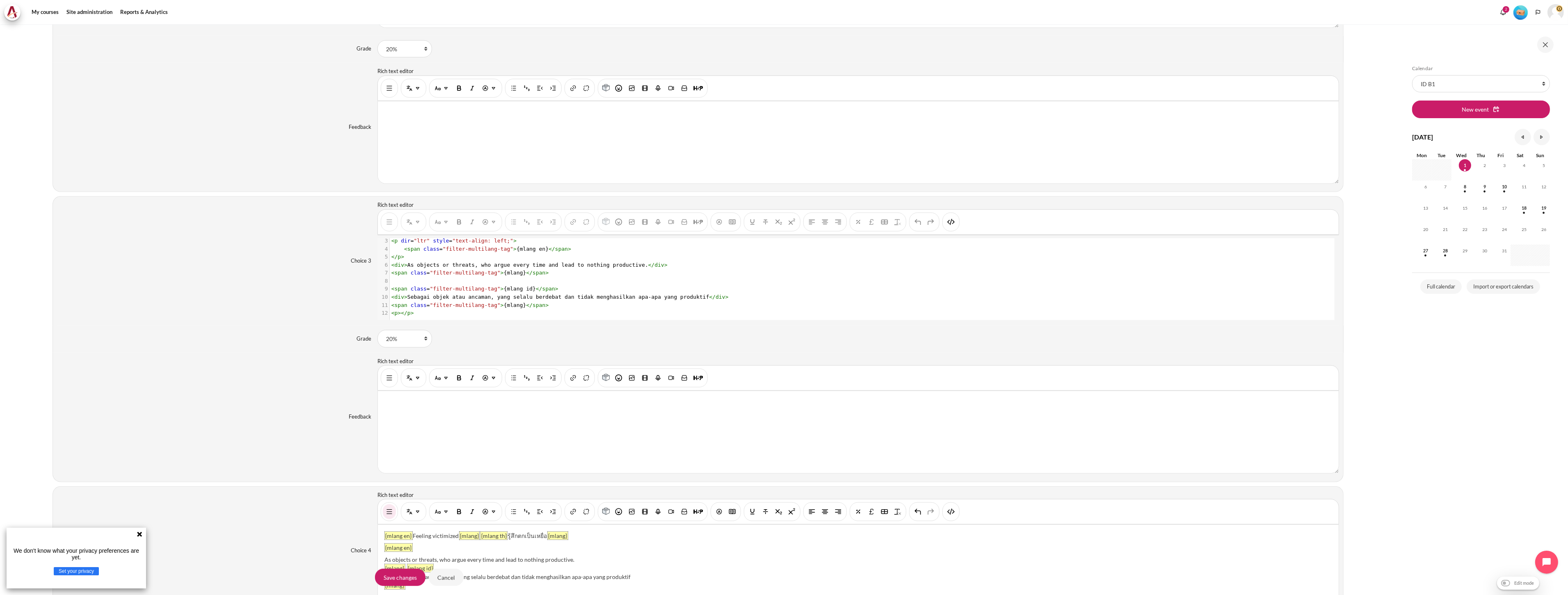
scroll to position [1067, 0]
click at [958, 230] on div "You are now on another row of the editor's toolbar, where there are more button…" at bounding box center [951, 229] width 17 height 19
click at [954, 231] on img "HTML" at bounding box center [951, 228] width 8 height 8
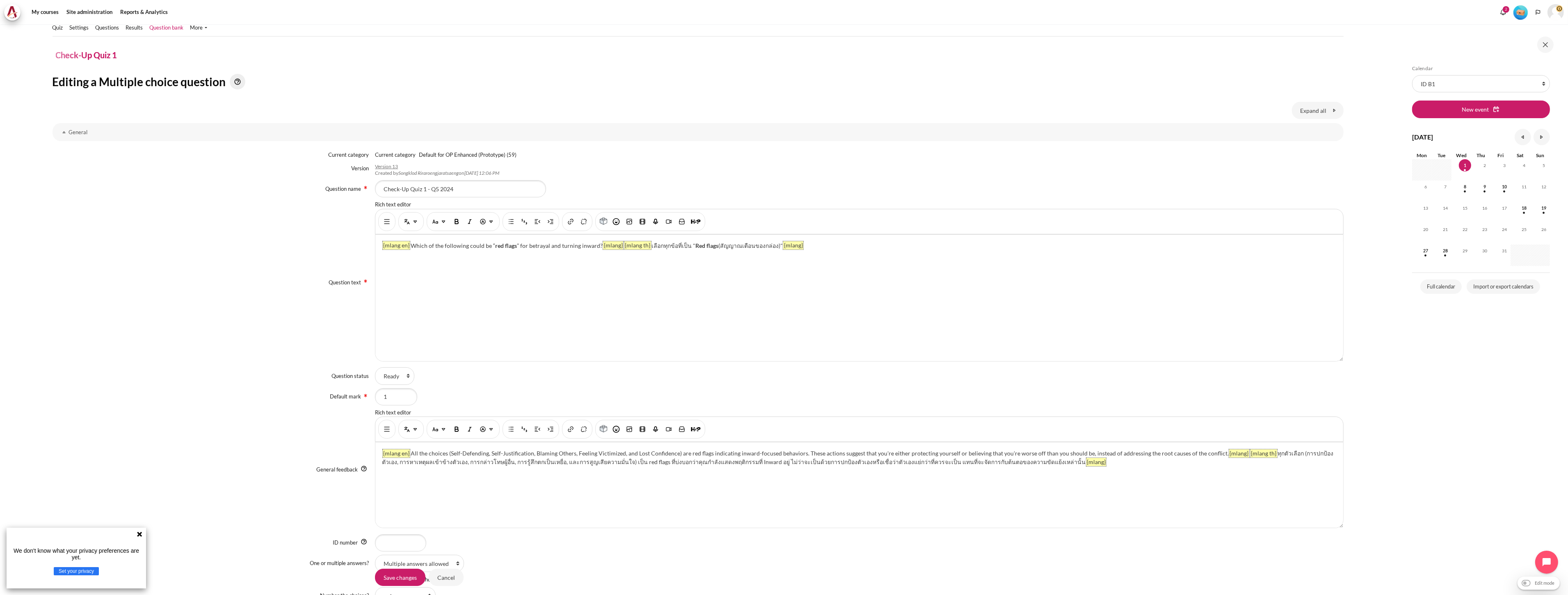
scroll to position [91, 0]
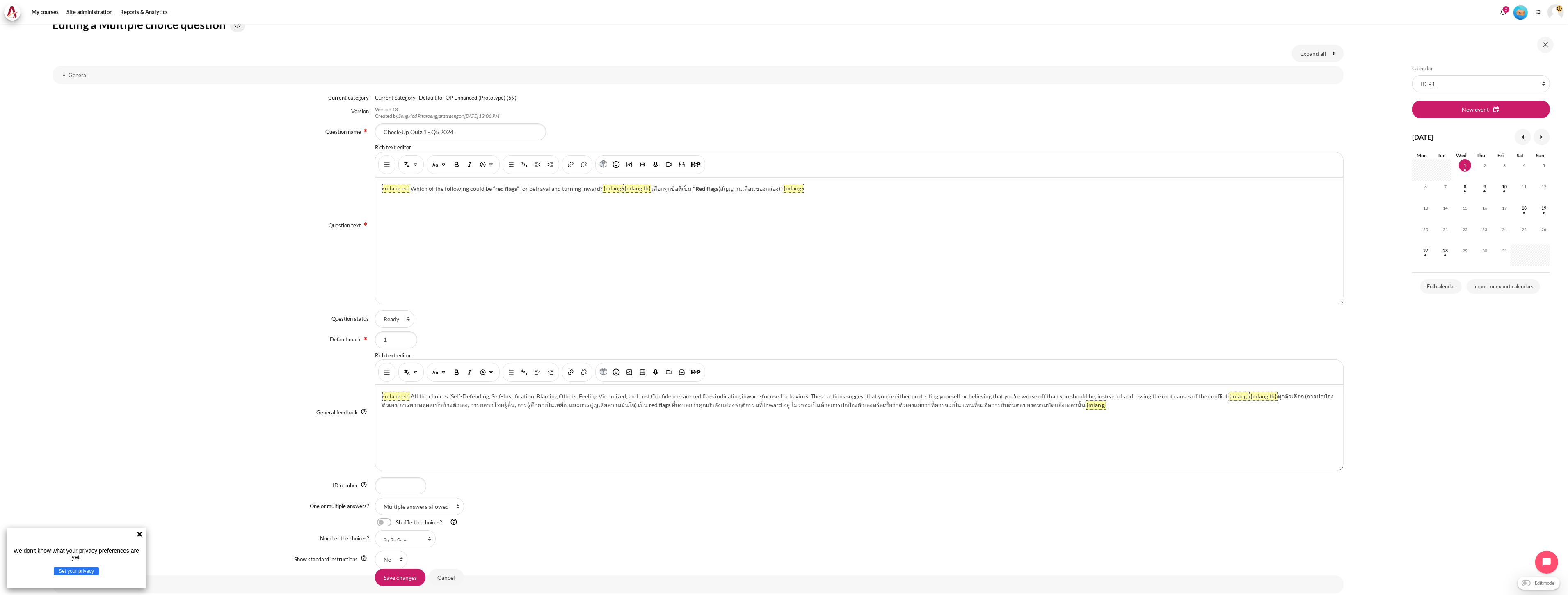
click at [870, 190] on p "{mlang en} Which of the following could be “ red flags ” for betrayal and turni…" at bounding box center [859, 189] width 954 height 9
click at [391, 163] on button "Show/hide advanced buttons" at bounding box center [387, 164] width 13 height 15
click at [954, 166] on div "You are now on another row of the editor's toolbar, where there are more button…" at bounding box center [948, 164] width 17 height 19
click at [951, 165] on img "HTML" at bounding box center [948, 164] width 8 height 8
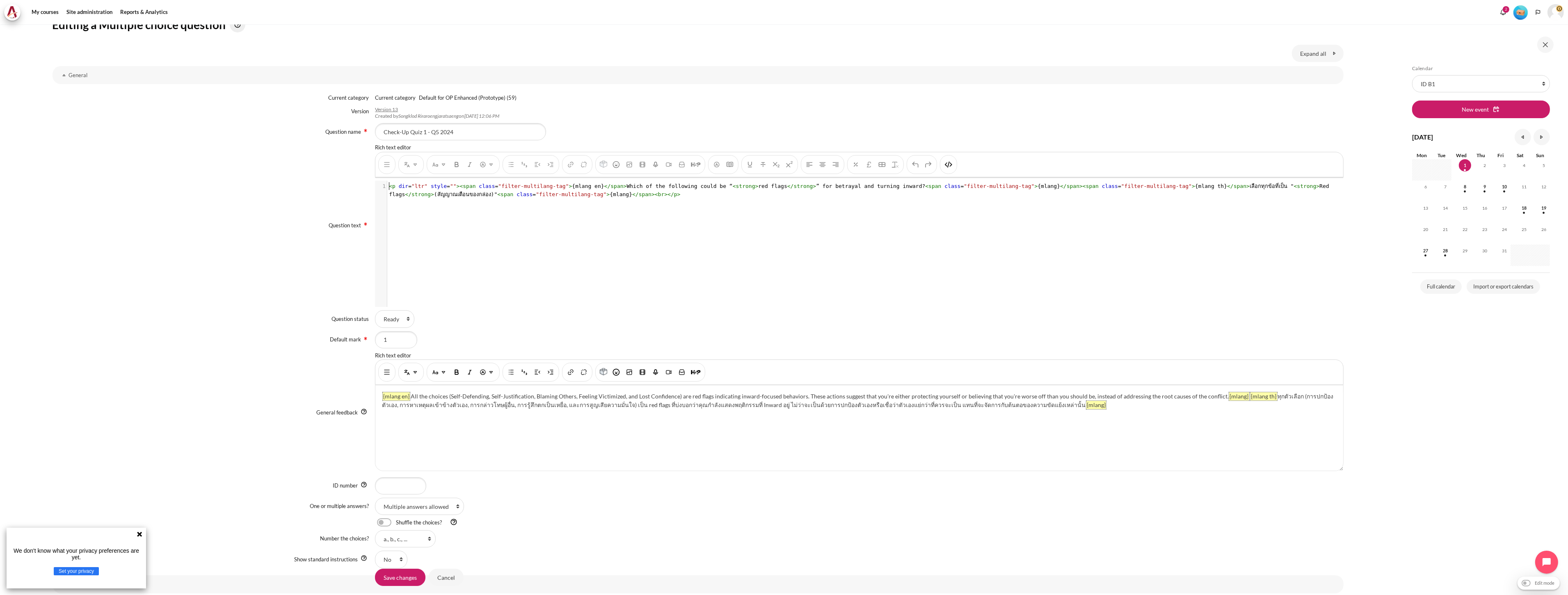
click at [910, 208] on div "xxxxxxxxxx 1 1 < p dir = "ltr" style = "" >< span class = "filter-multilang-tag…" at bounding box center [863, 250] width 976 height 139
type textarea "q"
click at [945, 167] on img "HTML" at bounding box center [948, 164] width 8 height 8
click at [1153, 417] on div "{mlang en} All the choices (Self-Defending, Self-Justification, Blaming Others,…" at bounding box center [859, 428] width 967 height 85
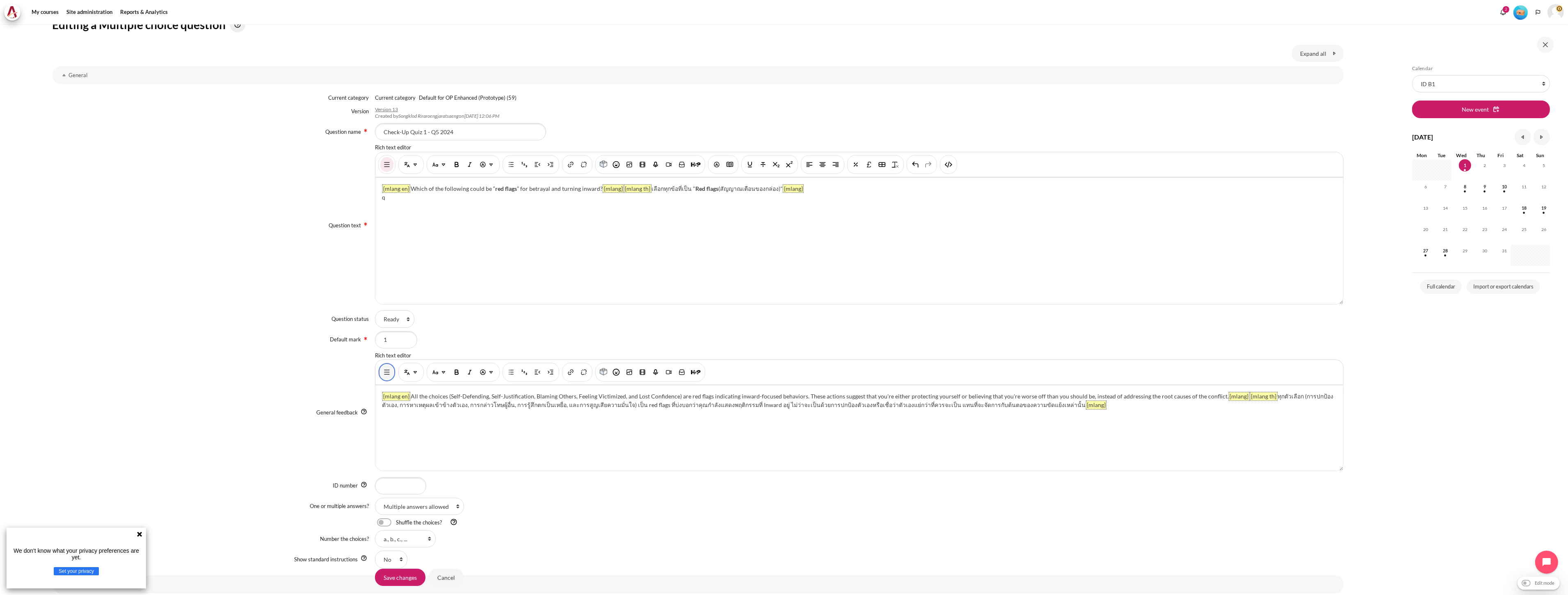
click at [388, 370] on img "Show/hide advanced buttons" at bounding box center [387, 372] width 8 height 8
click at [949, 372] on img "HTML" at bounding box center [948, 372] width 8 height 8
click at [1125, 439] on div "xxxxxxxxxx 1 1 < p >< span style = "font-size: 14px;" >< span class = "filter-m…" at bounding box center [863, 437] width 976 height 97
type textarea "q"
click at [950, 368] on img "HTML" at bounding box center [948, 372] width 8 height 8
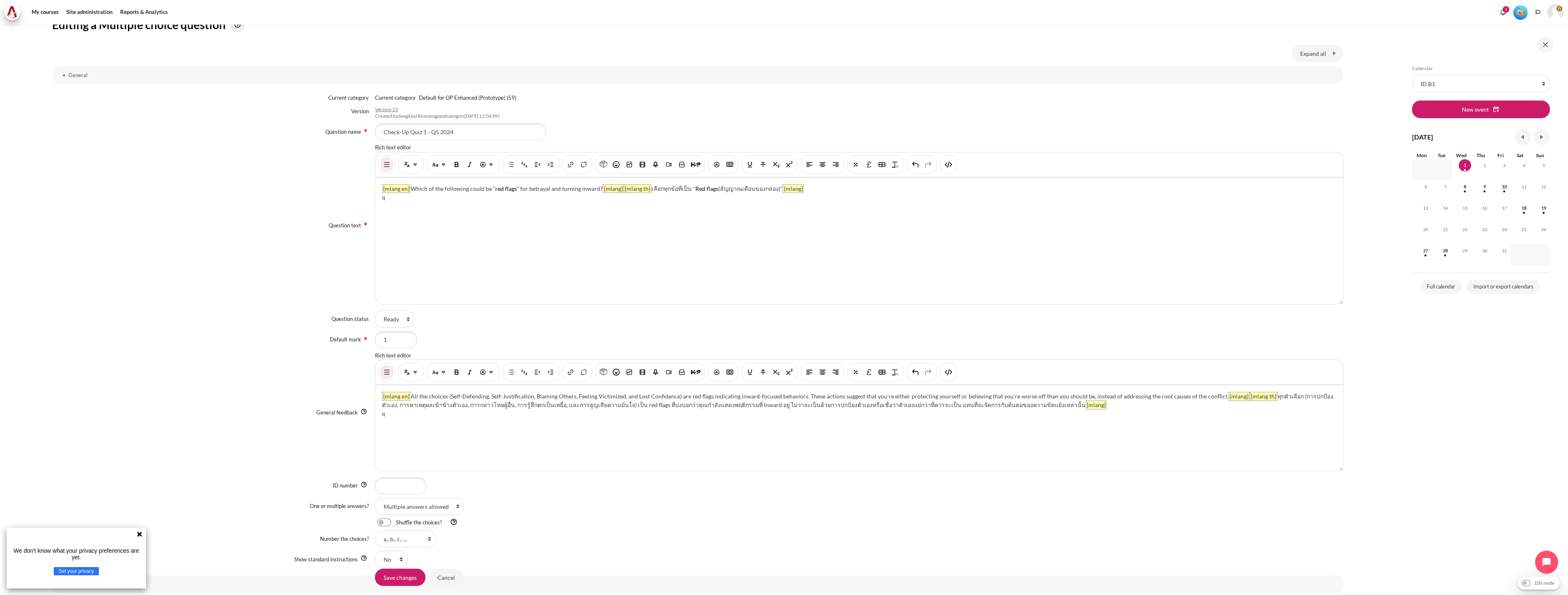
click at [1094, 523] on div "Shuffle the choices?" at bounding box center [878, 523] width 968 height 9
drag, startPoint x: 388, startPoint y: 200, endPoint x: 382, endPoint y: 200, distance: 6.0
click at [382, 200] on div "{mlang en} Which of the following could be “ red flags ” for betrayal and turni…" at bounding box center [859, 241] width 967 height 127
click at [415, 163] on img "Multi-Language Content (v2)" at bounding box center [415, 164] width 8 height 8
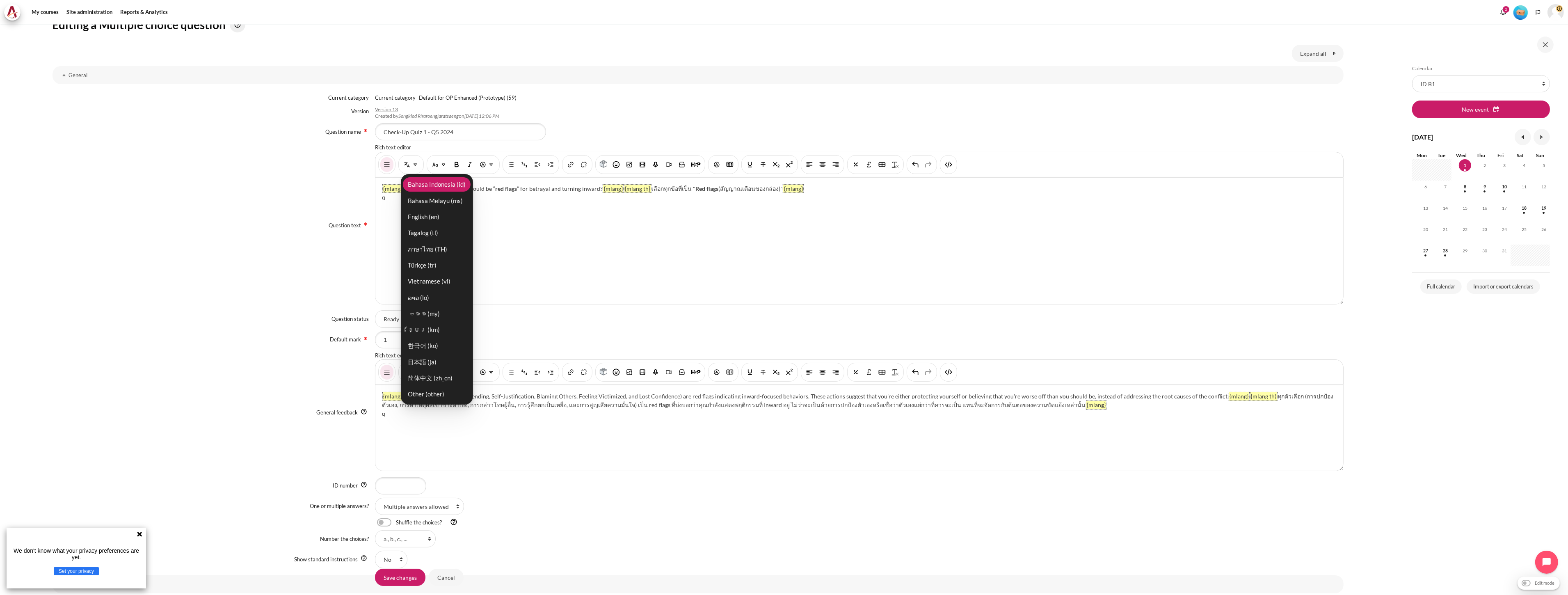
click at [430, 181] on link "Bahasa Indonesia ‎(id)‎" at bounding box center [436, 185] width 68 height 15
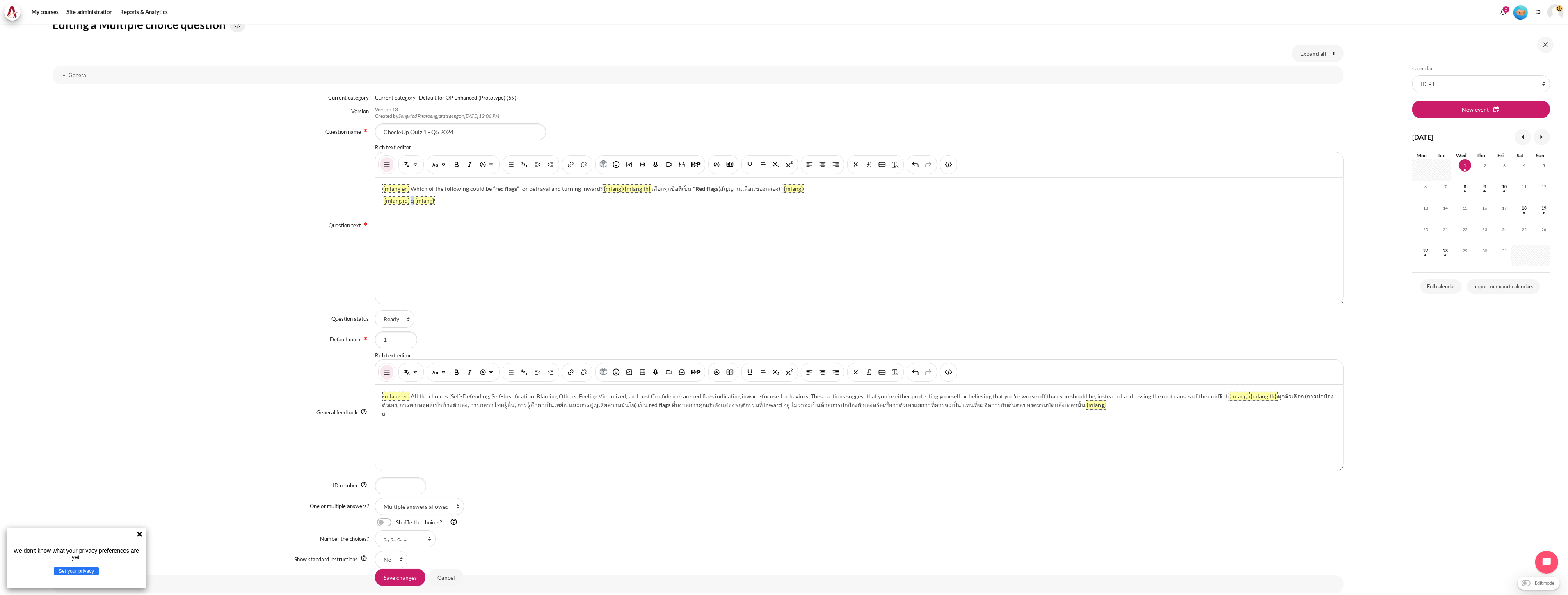
click at [410, 202] on div "{mlang en} Which of the following could be “ red flags ” for betrayal and turni…" at bounding box center [859, 241] width 967 height 127
paste div "Content"
drag, startPoint x: 421, startPoint y: 416, endPoint x: 382, endPoint y: 416, distance: 39.0
click at [382, 416] on div "{mlang en} All the choices (Self-Defending, Self-Justification, Blaming Others,…" at bounding box center [859, 428] width 967 height 85
click at [435, 376] on img "Paragraph styles" at bounding box center [435, 372] width 8 height 8
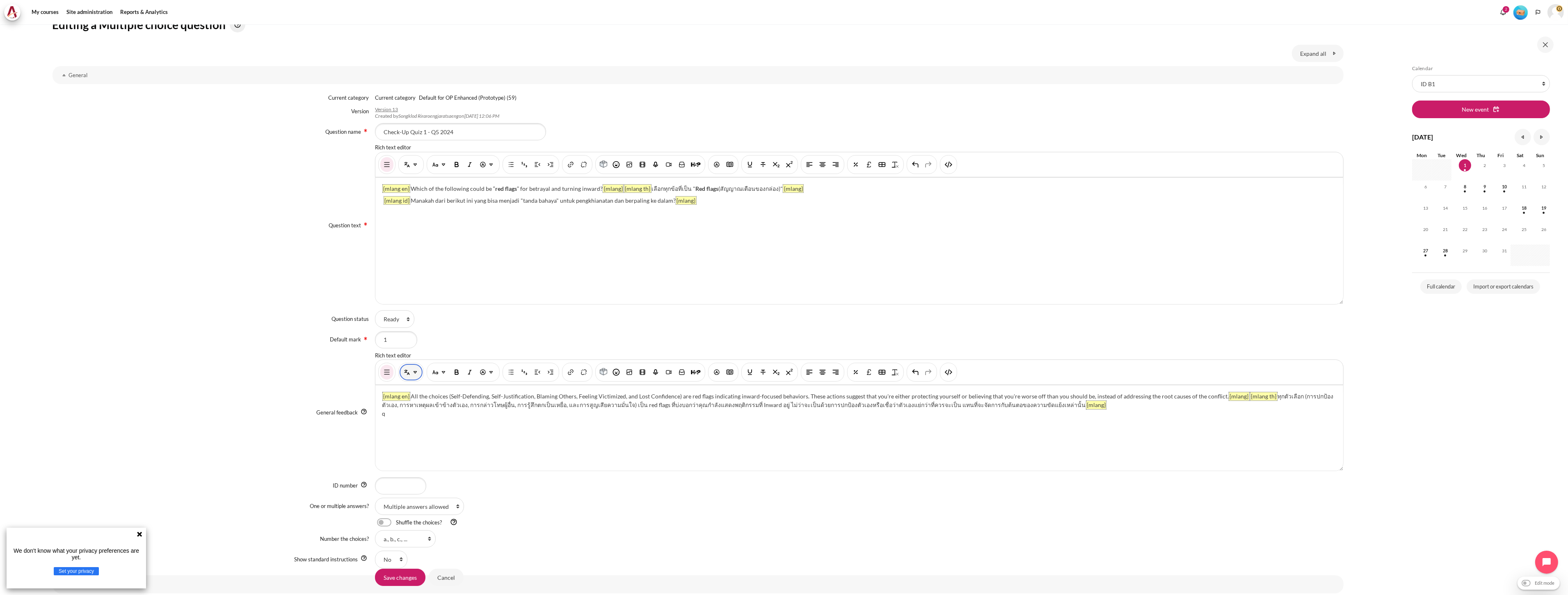
click at [410, 379] on button "Multi-Language Content (v2)" at bounding box center [411, 372] width 21 height 15
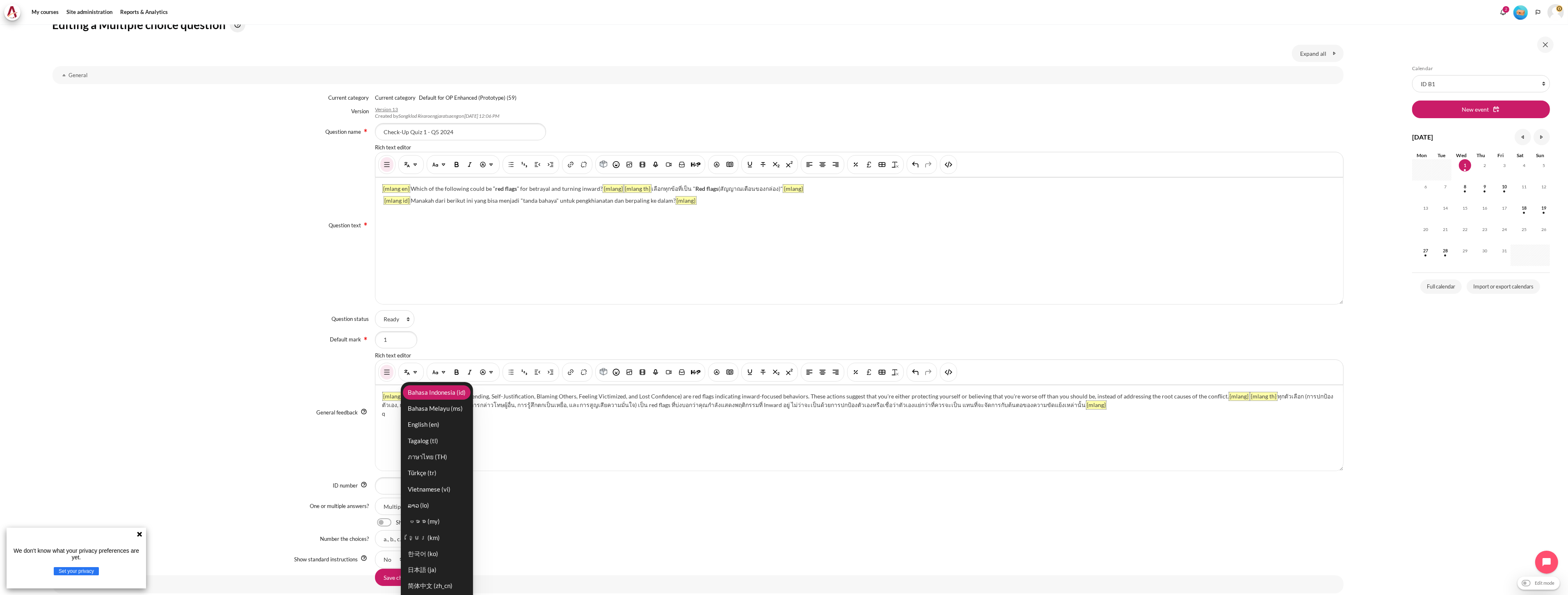
click at [425, 391] on link "Bahasa Indonesia ‎(id)‎" at bounding box center [436, 393] width 68 height 15
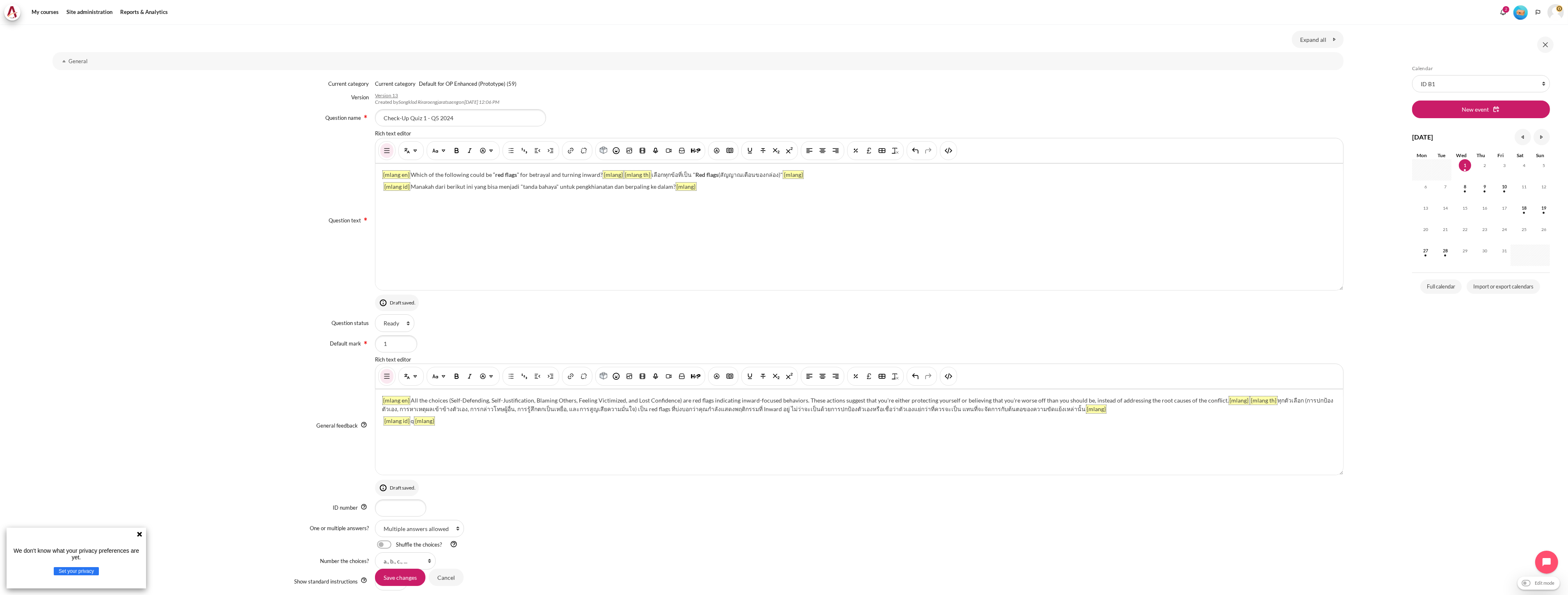
scroll to position [124, 0]
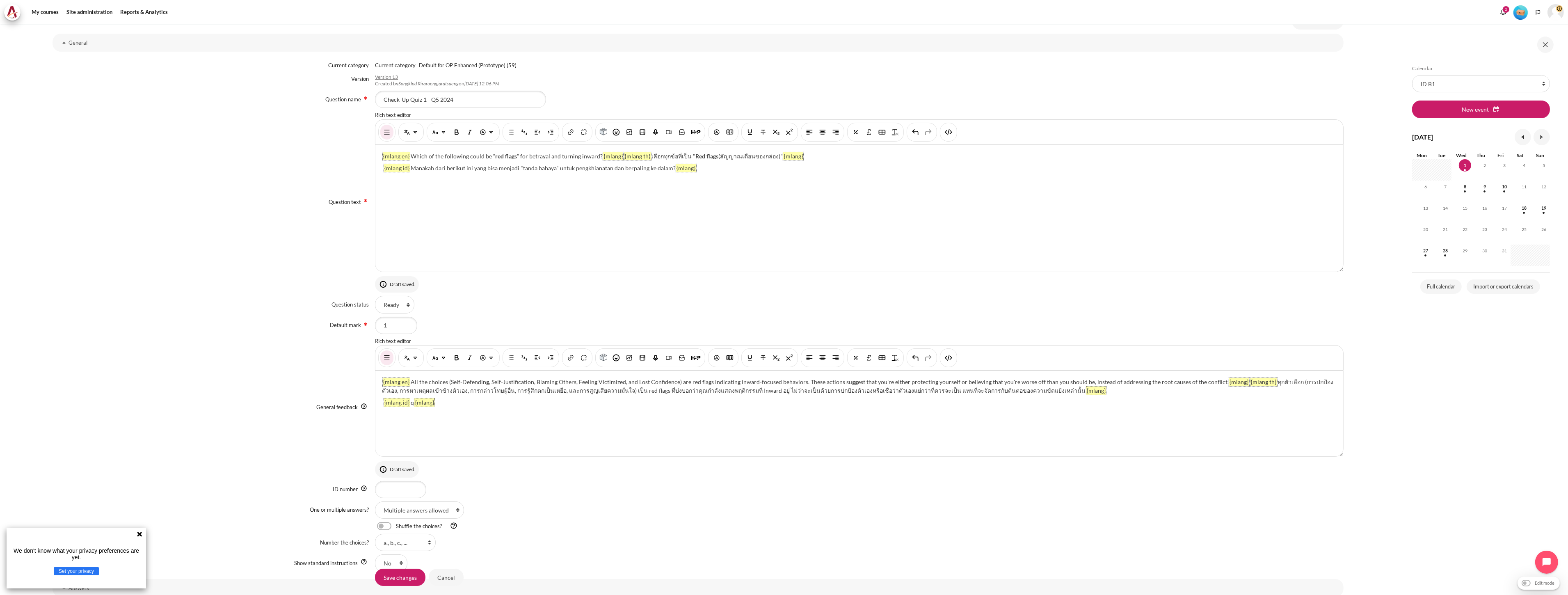
click at [1020, 521] on div "Current category Current category Current category Default for OP Enhanced (Pro…" at bounding box center [698, 316] width 1291 height 526
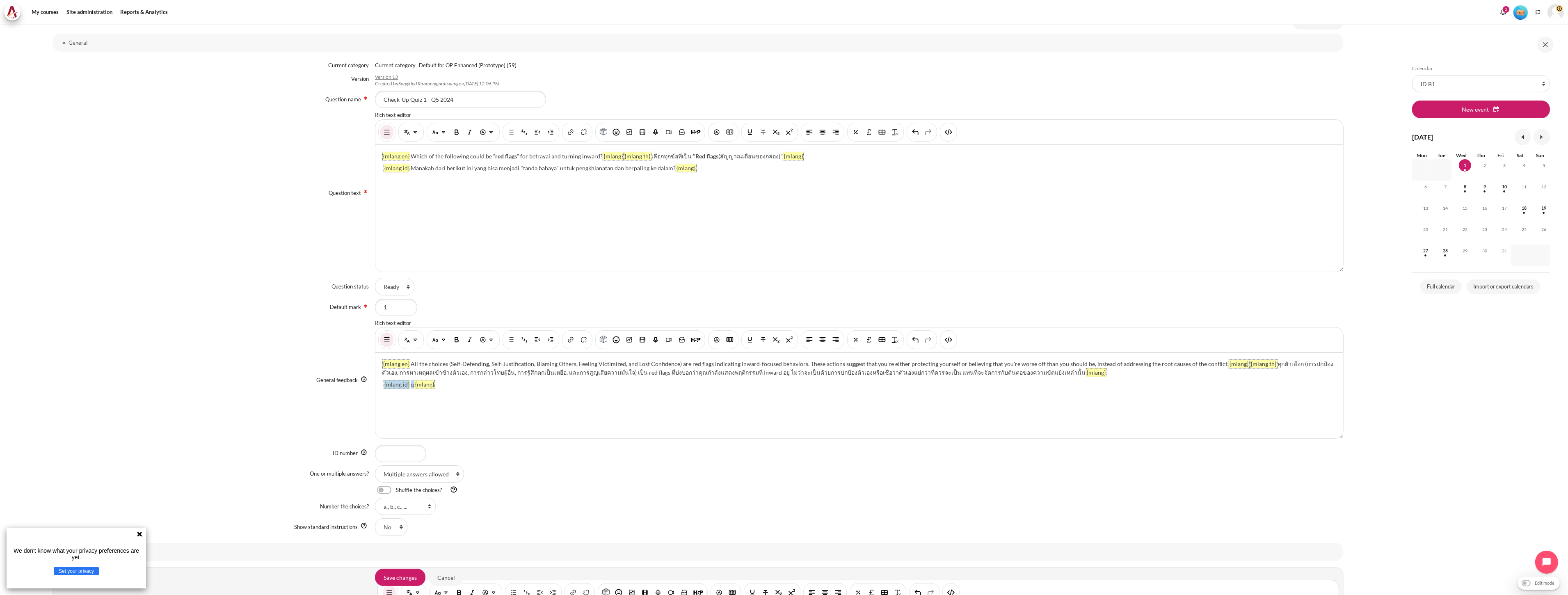
click at [411, 387] on div "{mlang en} All the choices (Self-Defending, Self-Justification, Blaming Others,…" at bounding box center [859, 396] width 967 height 85
click at [411, 387] on div "{mlang en} All the choices (Self-Defending, Self-Justification, Blaming Others,…" at bounding box center [859, 396] width 967 height 85
click at [411, 384] on div "{mlang en} All the choices (Self-Defending, Self-Justification, Blaming Others,…" at bounding box center [859, 396] width 967 height 85
click at [411, 384] on div "{mlang en} All the choices (Self-Defending, Self-Justification, Blaming Others,…" at bounding box center [859, 396] width 967 height 85
click at [413, 387] on div "{mlang en} All the choices (Self-Defending, Self-Justification, Blaming Others,…" at bounding box center [859, 396] width 967 height 85
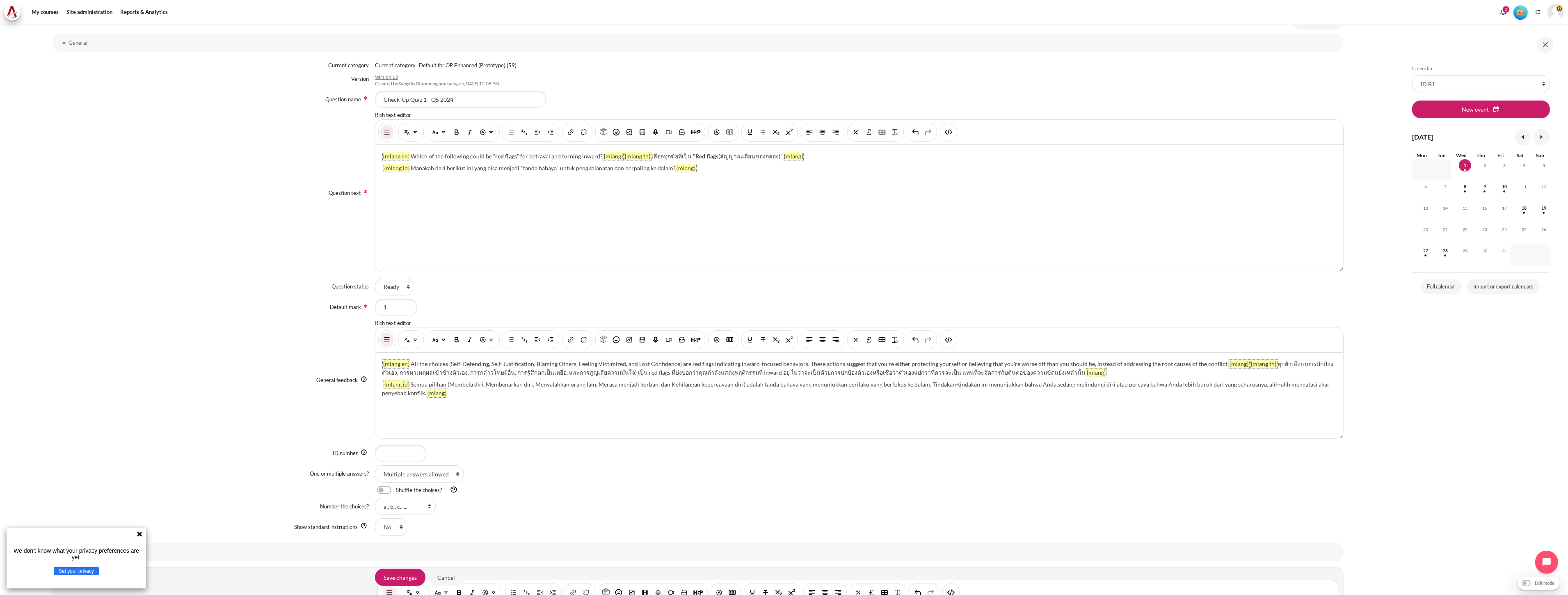
click at [536, 429] on div "{mlang en} All the choices (Self-Defending, Self-Justification, Blaming Others,…" at bounding box center [859, 396] width 967 height 85
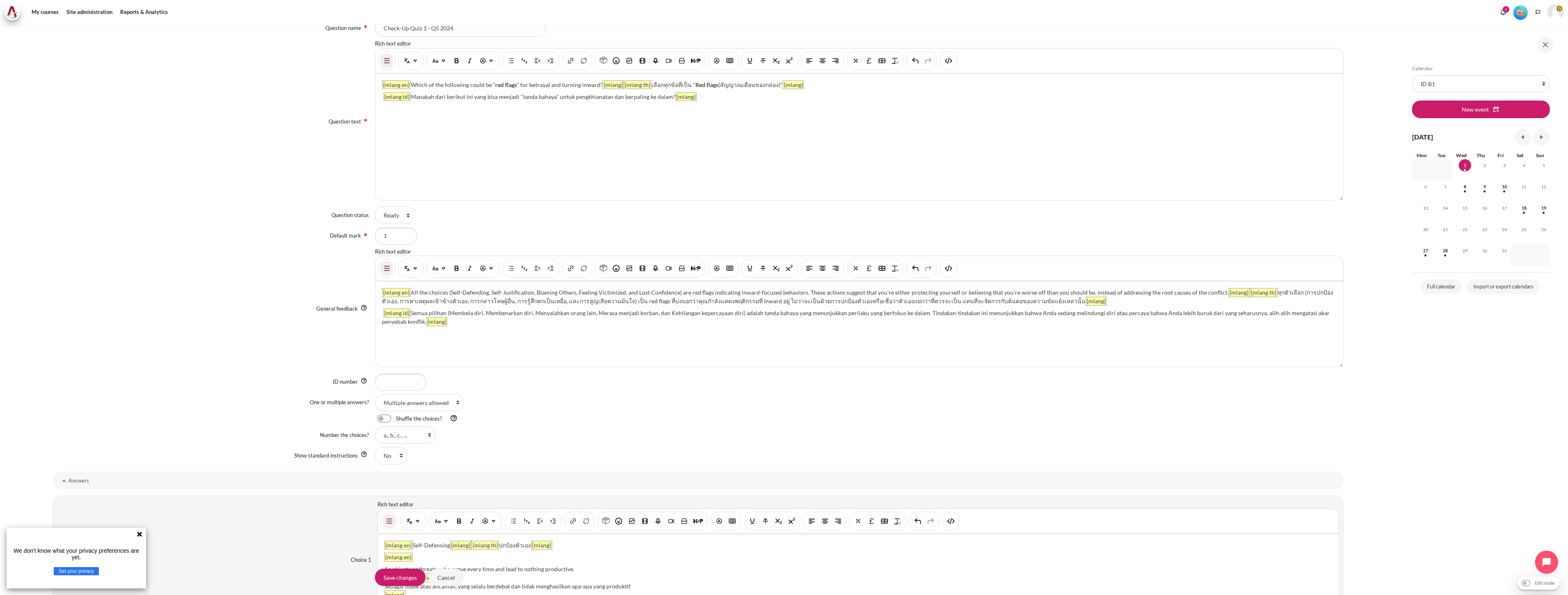
scroll to position [443, 0]
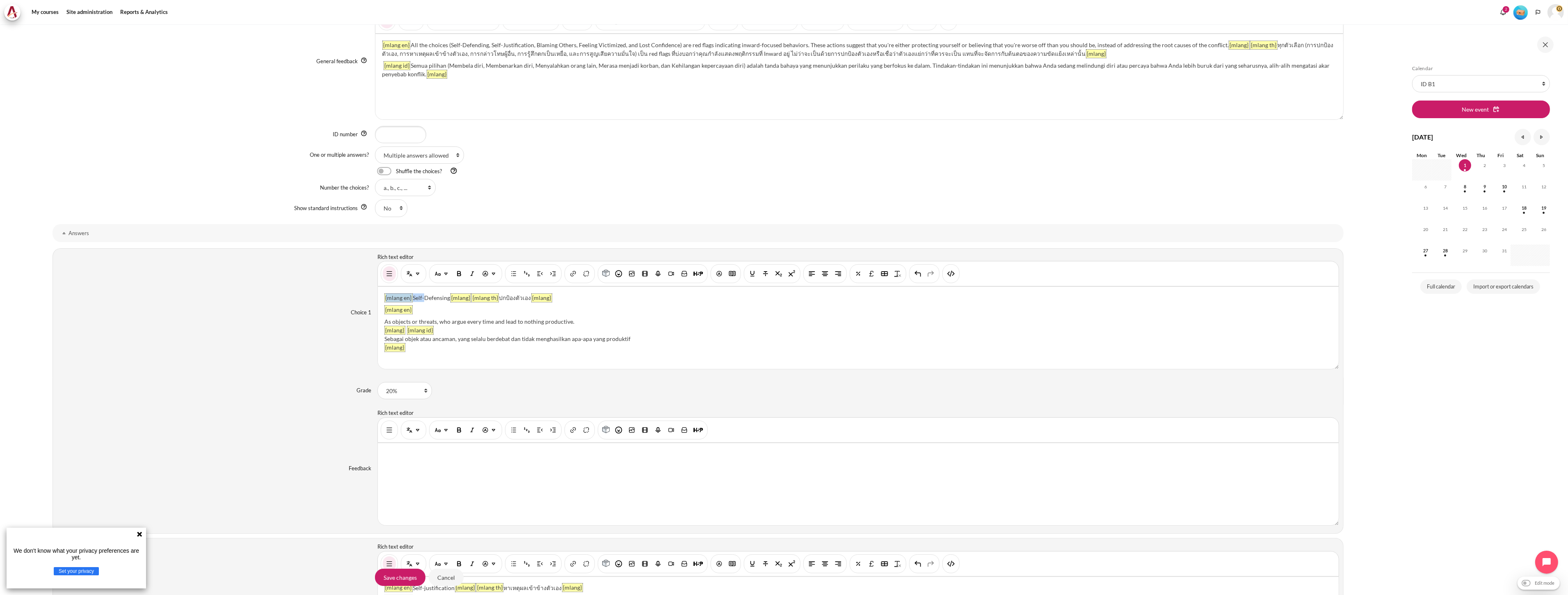
drag, startPoint x: 412, startPoint y: 298, endPoint x: 424, endPoint y: 300, distance: 12.2
click at [424, 300] on p "{mlang en} Self-Defensing {mlang} {mlang th} ปกป้องตัวเอง {mlang}" at bounding box center [858, 298] width 948 height 9
click at [433, 298] on p "{mlang en} Self-Defensing {mlang} {mlang th} ปกป้องตัวเอง {mlang}" at bounding box center [858, 298] width 948 height 9
drag, startPoint x: 446, startPoint y: 298, endPoint x: 424, endPoint y: 298, distance: 22.0
click at [428, 298] on p "{mlang en} Self-Defensing {mlang} {mlang th} ปกป้องตัวเอง {mlang}" at bounding box center [858, 298] width 948 height 9
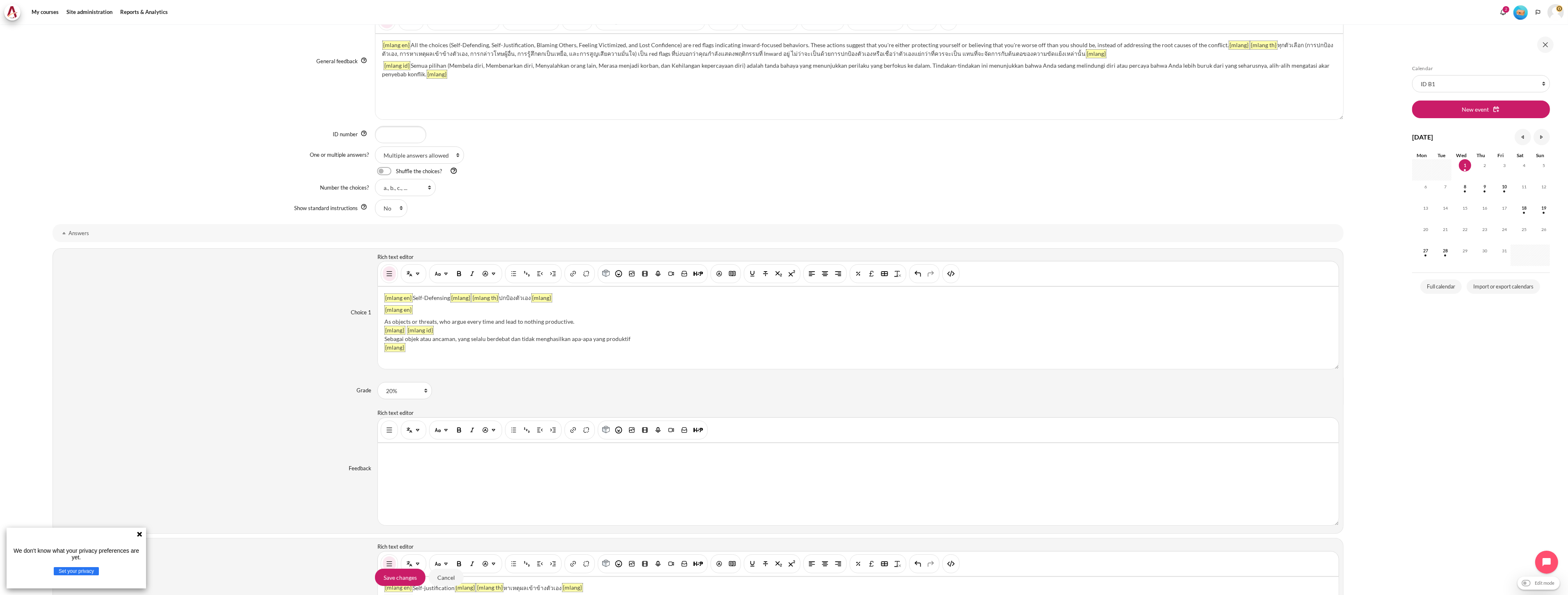
click at [953, 430] on div "Content" at bounding box center [858, 430] width 962 height 26
drag, startPoint x: 577, startPoint y: 323, endPoint x: 383, endPoint y: 322, distance: 194.0
click at [385, 322] on div "As objects or threats, who argue every time and lead to nothing productive." at bounding box center [858, 322] width 948 height 9
paste div "Content"
click at [1069, 376] on div "Choice 1 Rich text editor {mlang en} Self-Defensing {mlang} {mlang th} ปกป้องตั…" at bounding box center [698, 313] width 1291 height 129
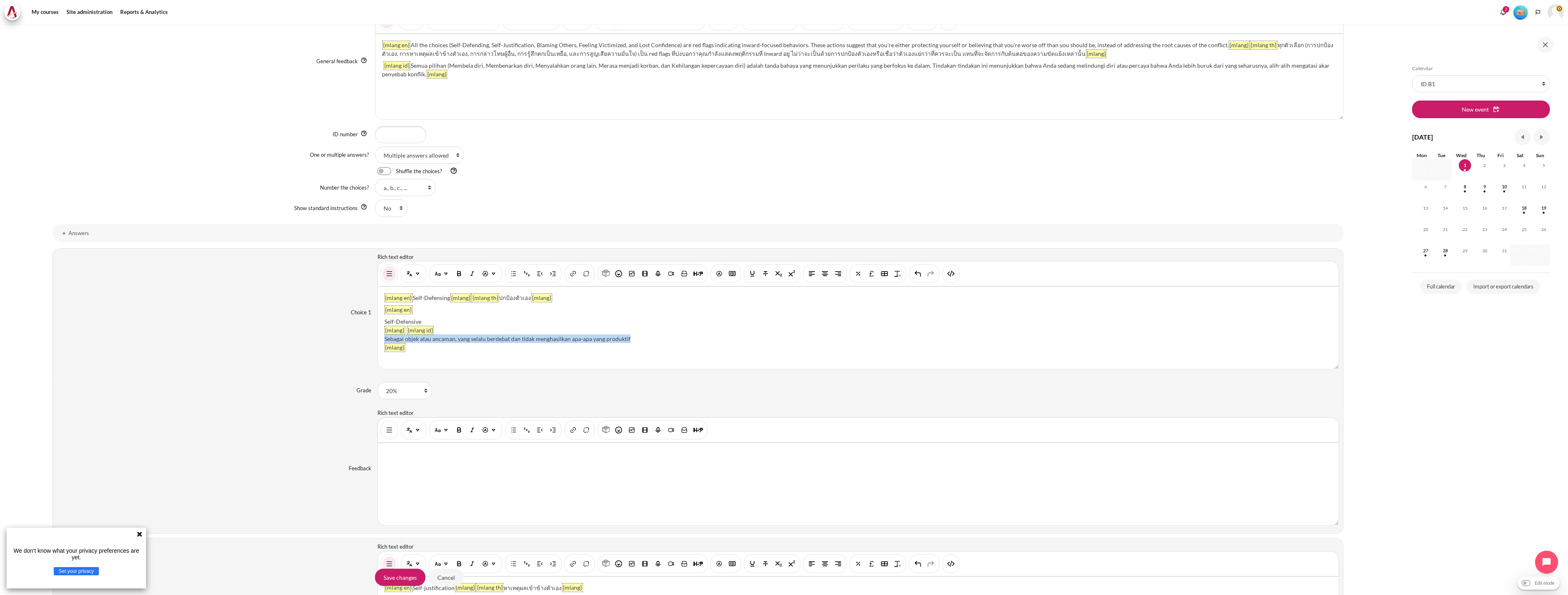
drag, startPoint x: 660, startPoint y: 339, endPoint x: 383, endPoint y: 340, distance: 277.0
click at [385, 340] on div "Sebagai objek atau ancaman, yang selalu berdebat dan tidak menghasilkan apa-apa…" at bounding box center [858, 339] width 948 height 9
click at [444, 314] on p "{mlang en}" at bounding box center [858, 309] width 948 height 9
click at [444, 318] on div "Self-Defensive" at bounding box center [858, 322] width 948 height 9
drag, startPoint x: 629, startPoint y: 292, endPoint x: 318, endPoint y: 290, distance: 311.0
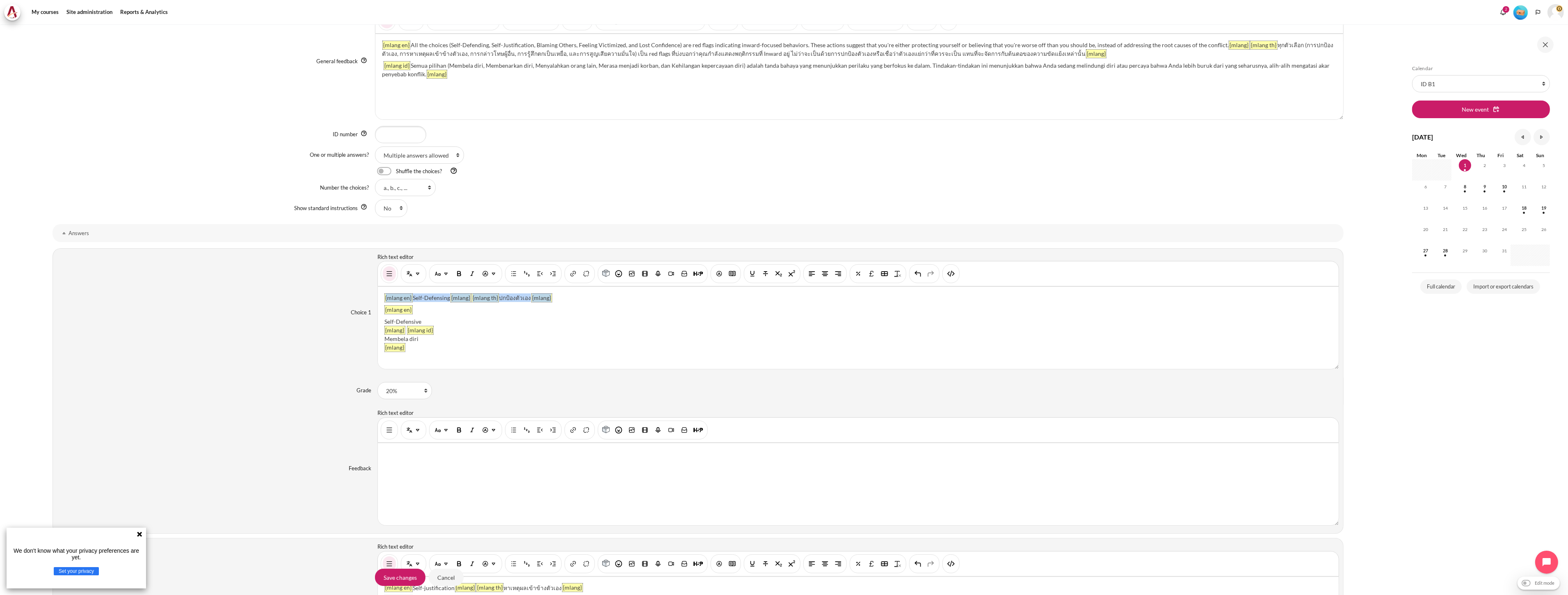
click at [318, 290] on div "Choice 1 Rich text editor {mlang en} Self-Defensing {mlang} {mlang th} ปกป้องตั…" at bounding box center [698, 313] width 1291 height 129
click at [387, 273] on img "Show/hide advanced buttons" at bounding box center [389, 273] width 8 height 8
click at [385, 269] on button "Show/hide advanced buttons" at bounding box center [390, 273] width 13 height 15
click at [945, 273] on button "HTML" at bounding box center [951, 273] width 13 height 15
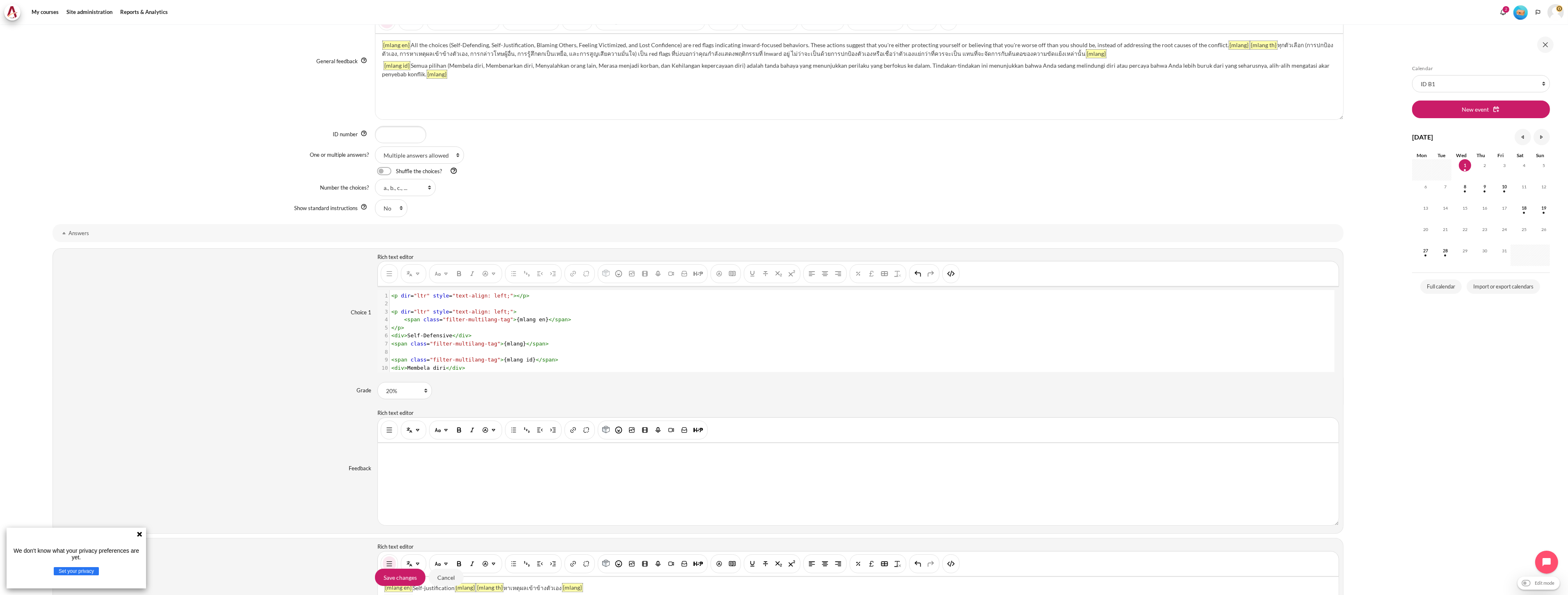
scroll to position [452, 0]
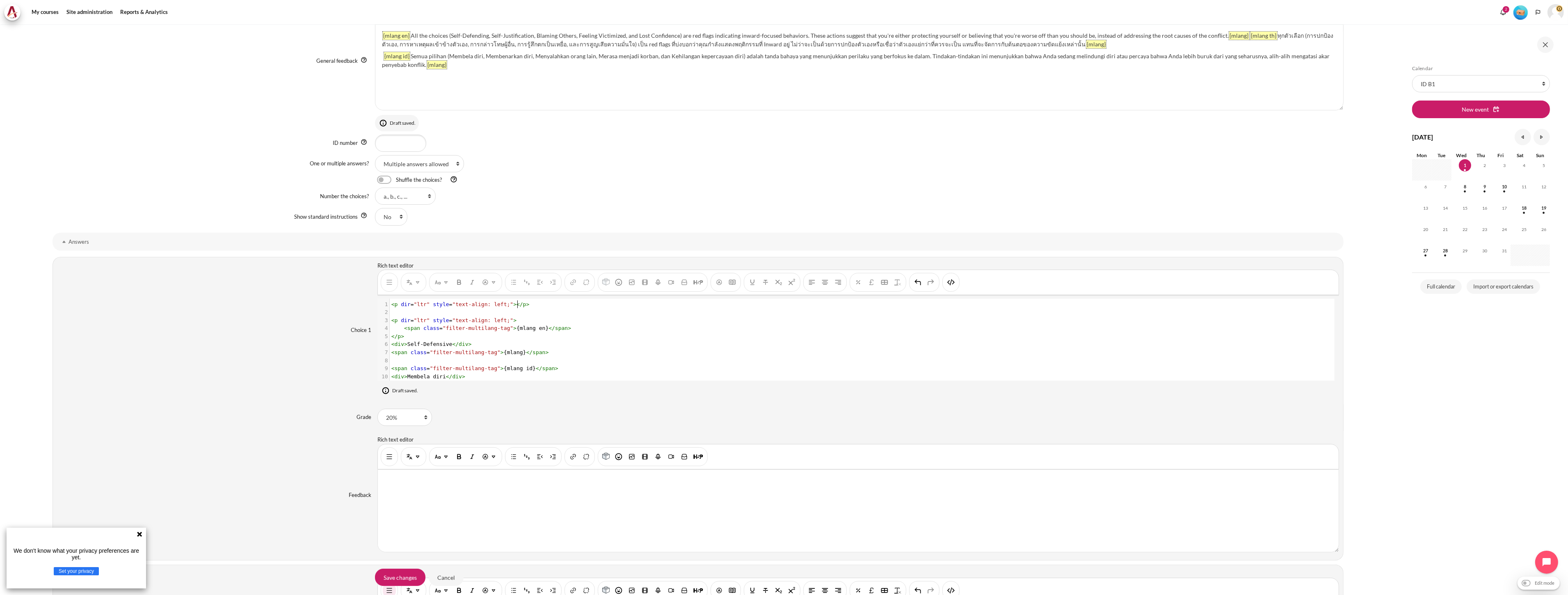
type textarea "<p dir="ltr" style="text-align: left;"></p>"
drag, startPoint x: 531, startPoint y: 305, endPoint x: 319, endPoint y: 298, distance: 212.1
click at [319, 298] on div "Choice 1 Rich text editor {mlang en} Self-Defensive {mlang} {mlang id} Membela …" at bounding box center [698, 331] width 1291 height 147
click at [954, 279] on img "HTML" at bounding box center [951, 282] width 8 height 8
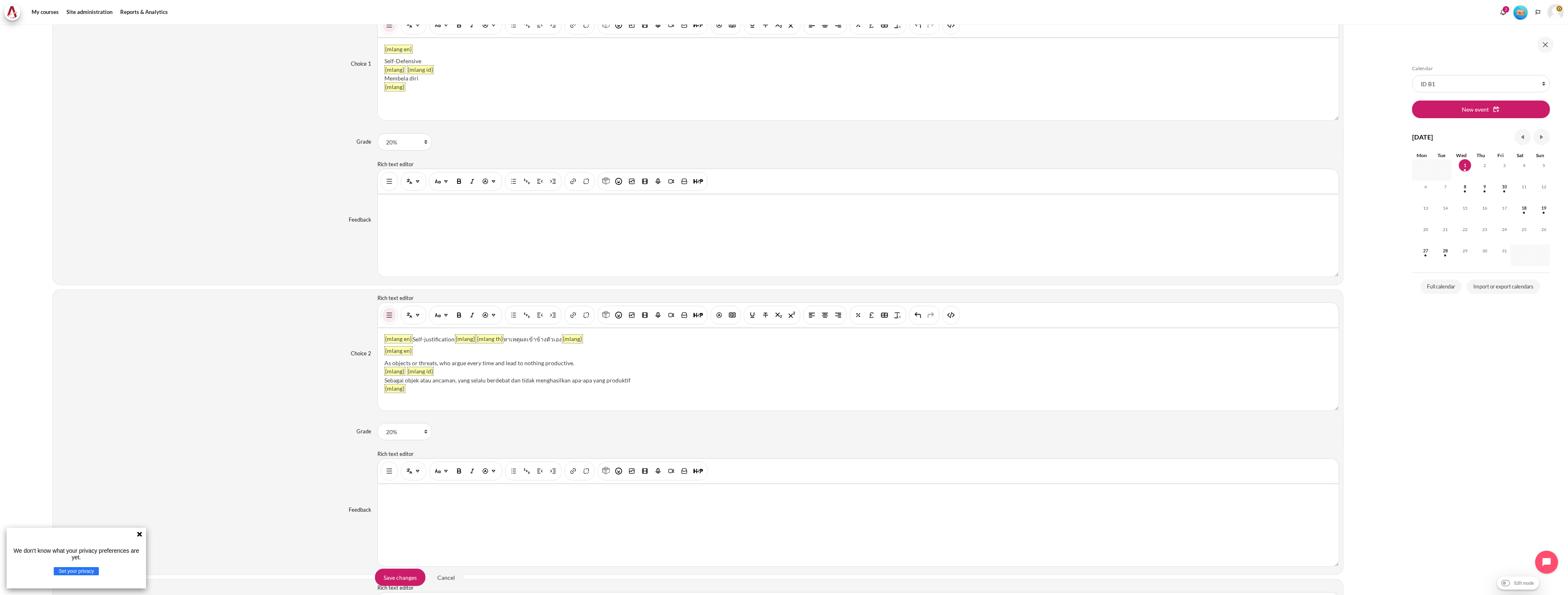
scroll to position [707, 0]
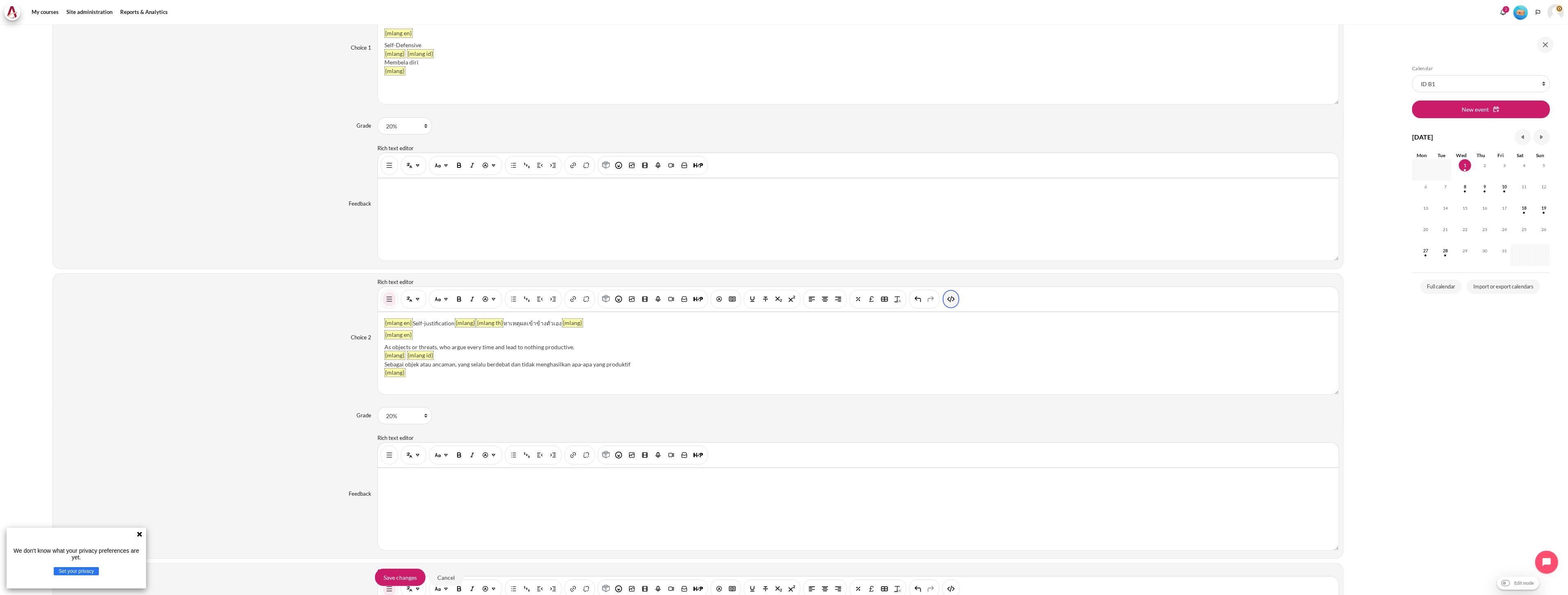
click at [946, 297] on button "HTML" at bounding box center [951, 299] width 13 height 15
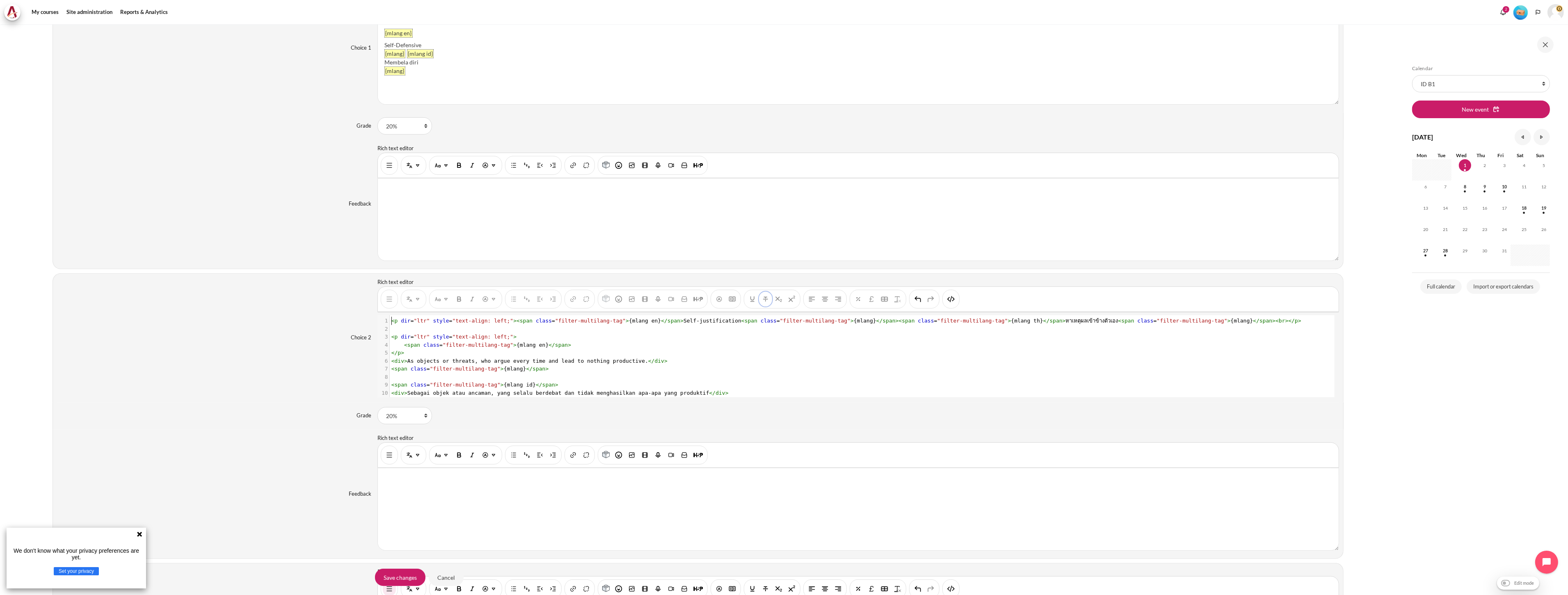
scroll to position [1, 0]
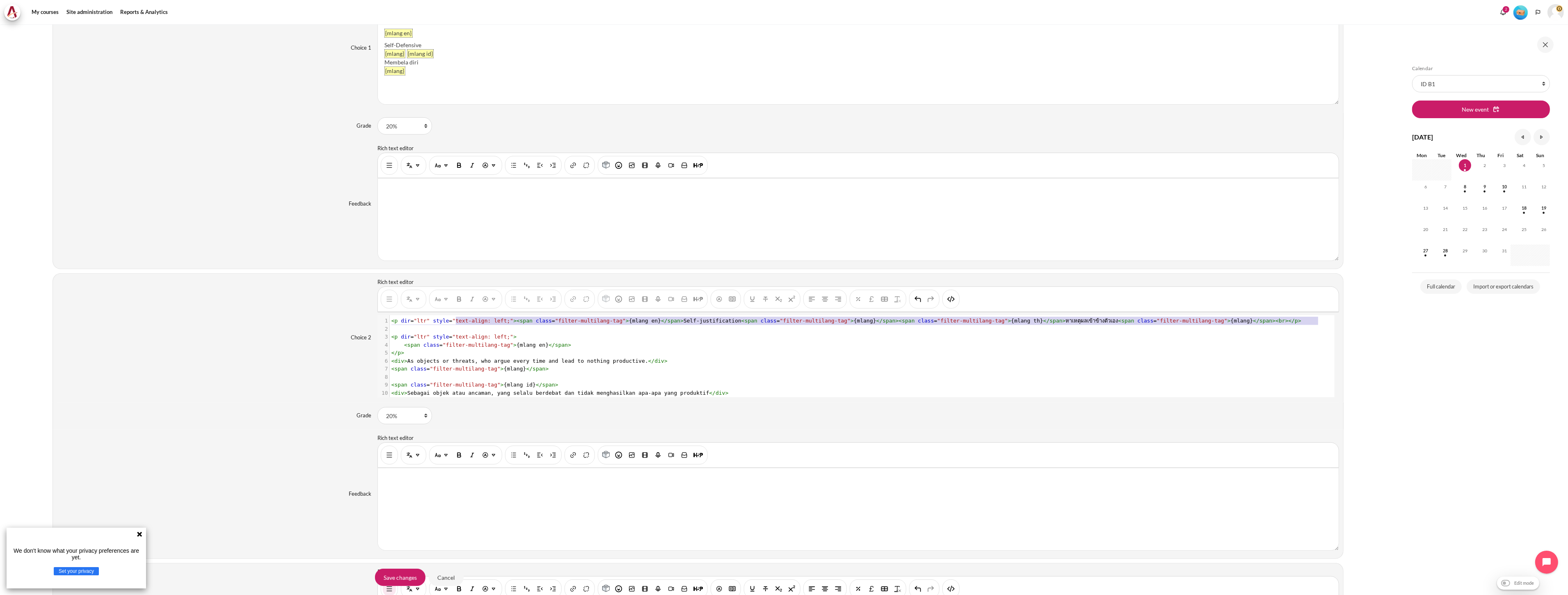
type textarea "<p dir="ltr" style="text-align: left;"><span class="filter-multilang-tag">{mlan…"
drag, startPoint x: 522, startPoint y: 329, endPoint x: 348, endPoint y: 311, distance: 174.9
click at [348, 311] on div "Choice 2 Rich text editor {mlang en} Self-justification {mlang} {mlang th} หาเห…" at bounding box center [698, 338] width 1291 height 129
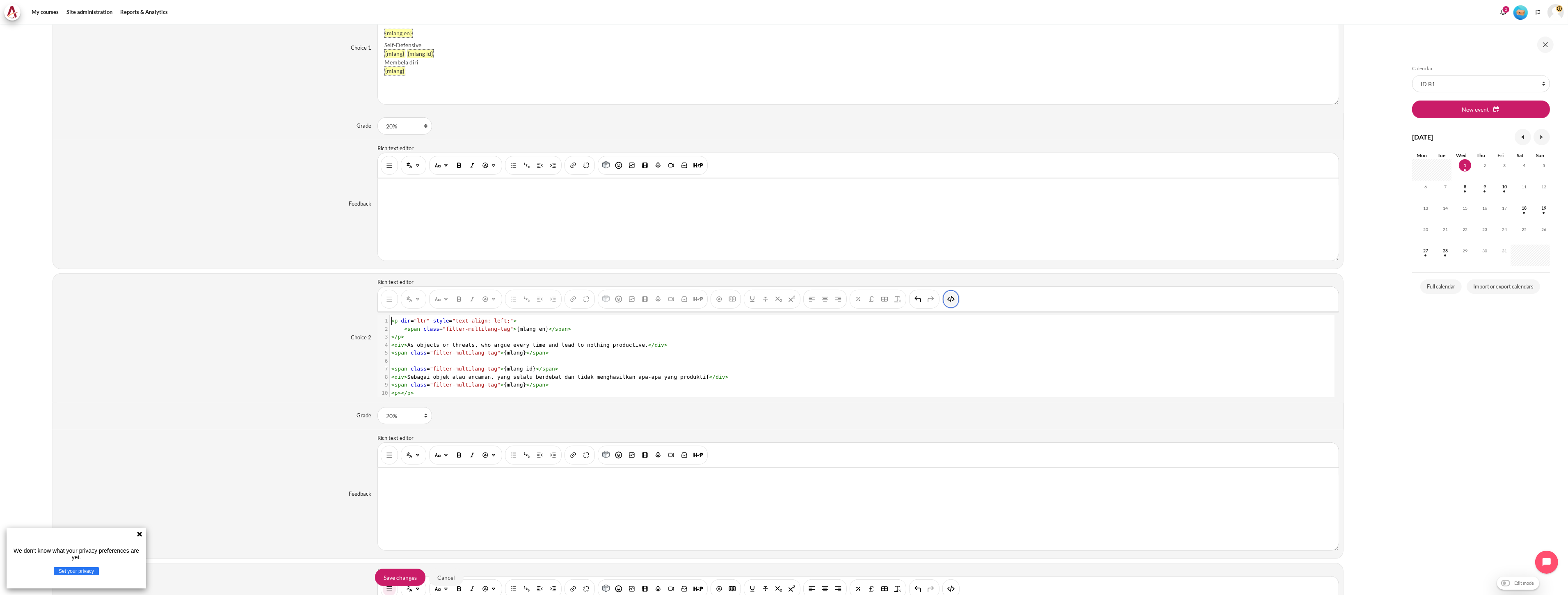
click at [947, 301] on img "HTML" at bounding box center [951, 299] width 8 height 8
click at [1278, 418] on div "None 100% 90% 83.33333% 80% 75% 70% 66.66667% 60% 50% 40% 33.33333% 30% 25% 20%…" at bounding box center [858, 416] width 962 height 17
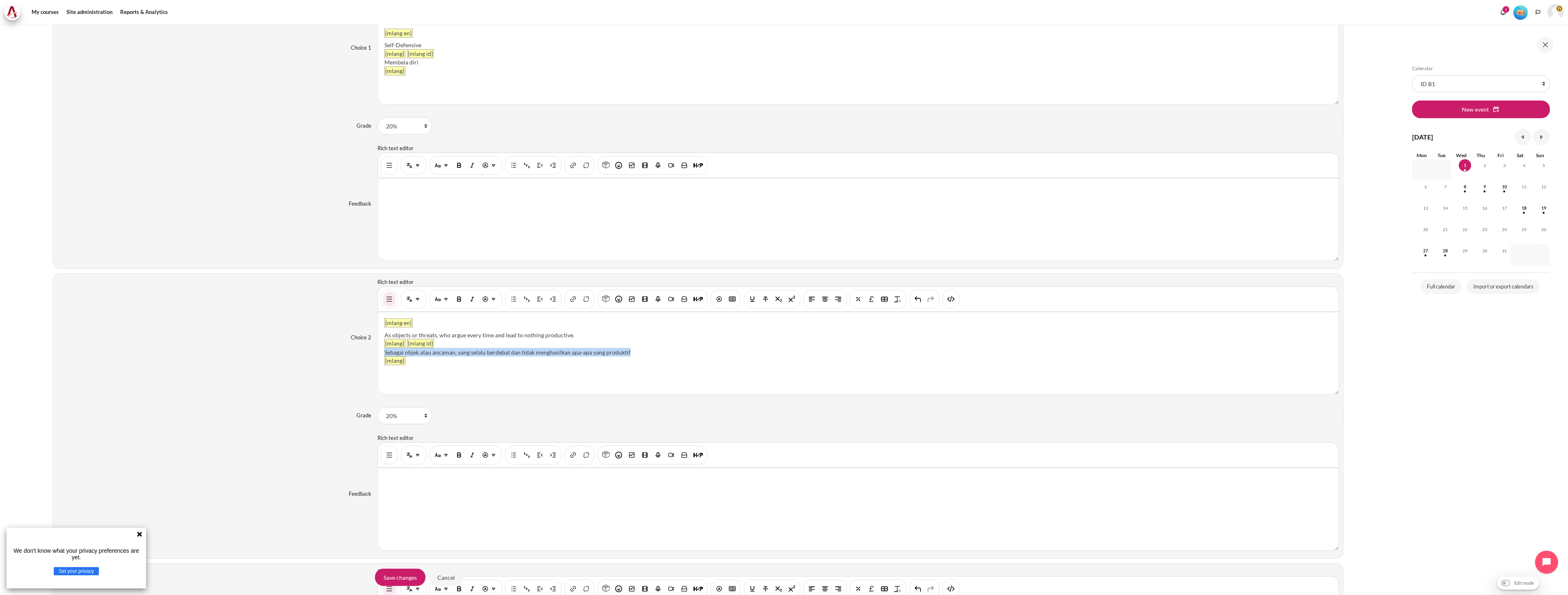
drag, startPoint x: 634, startPoint y: 352, endPoint x: 379, endPoint y: 353, distance: 255.0
click at [379, 353] on div "{mlang en} As objects or threats, who argue every time and lead to nothing prod…" at bounding box center [858, 353] width 961 height 82
paste div "Content"
drag, startPoint x: 575, startPoint y: 336, endPoint x: 379, endPoint y: 336, distance: 196.0
click at [379, 336] on div "{mlang en} As objects or threats, who argue every time and lead to nothing prod…" at bounding box center [858, 353] width 961 height 82
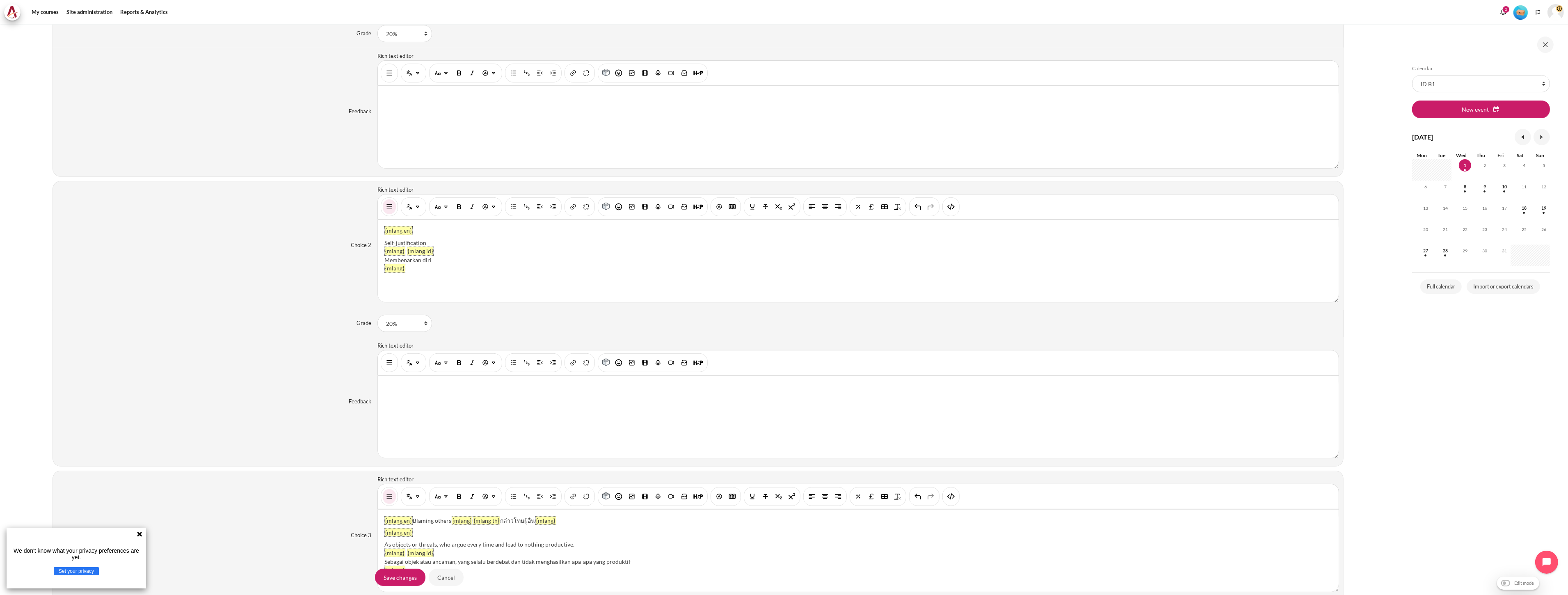
scroll to position [981, 0]
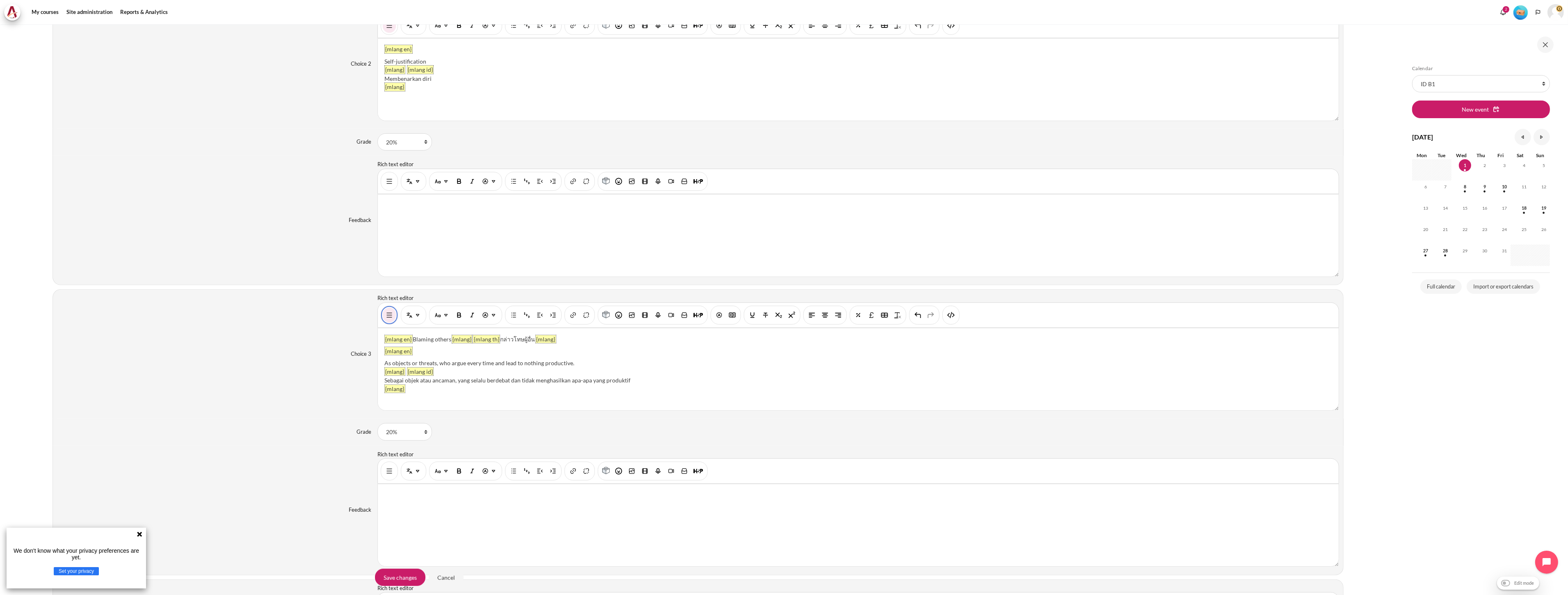
click at [385, 317] on img "Show/hide advanced buttons" at bounding box center [389, 315] width 8 height 8
click at [393, 314] on button "Show/hide advanced buttons" at bounding box center [390, 315] width 13 height 15
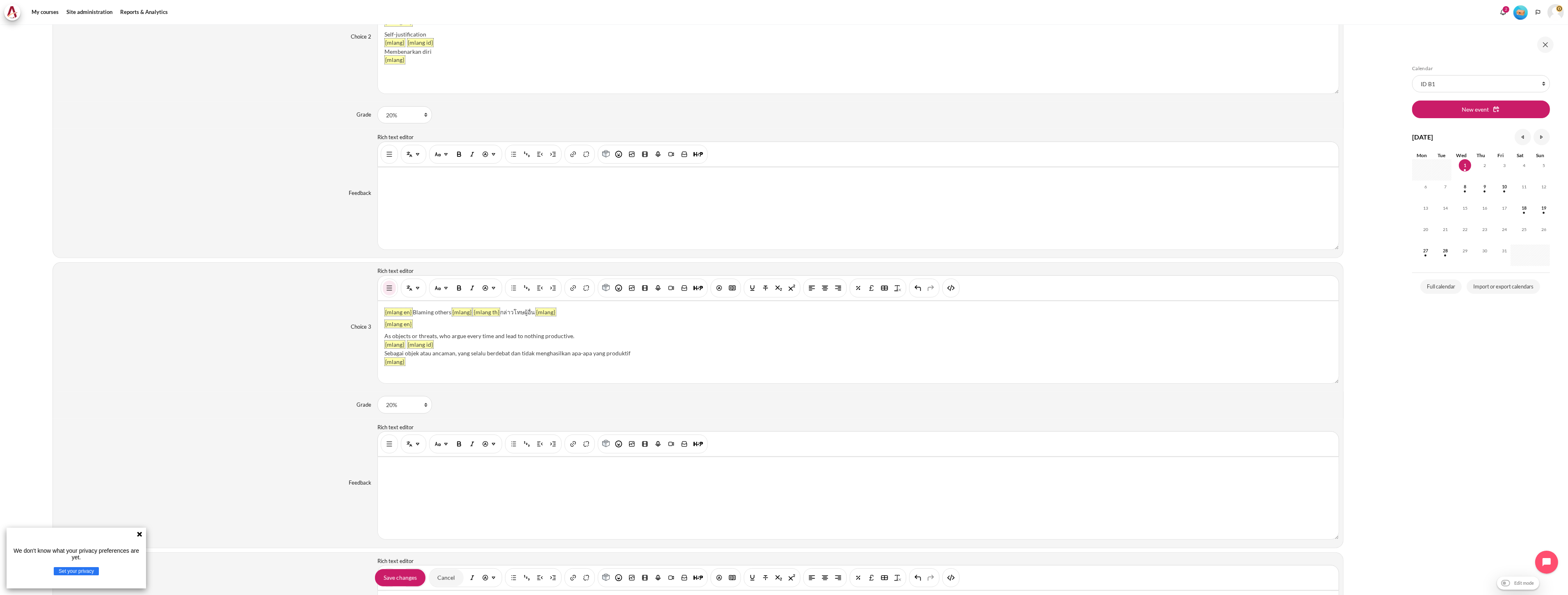
click at [952, 298] on div "You are now on another row of the editor's toolbar, where there are more button…" at bounding box center [951, 288] width 17 height 19
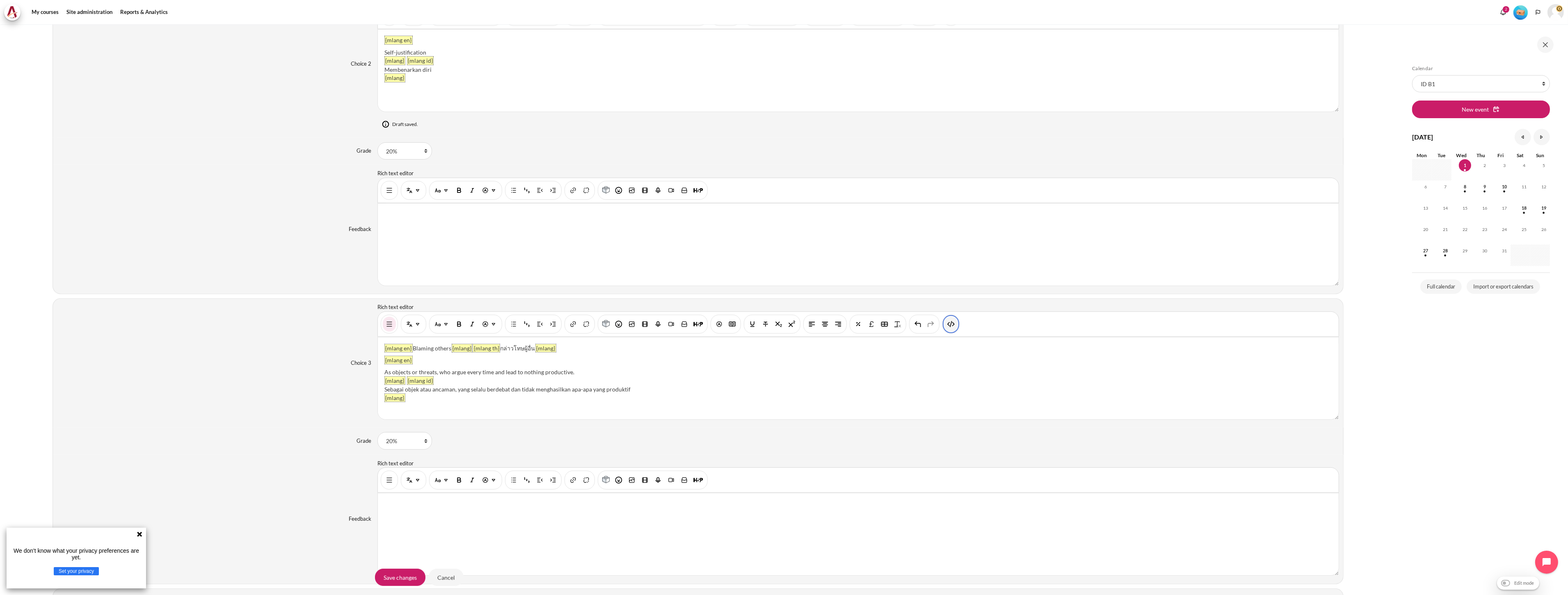
click at [954, 327] on img "HTML" at bounding box center [951, 324] width 8 height 8
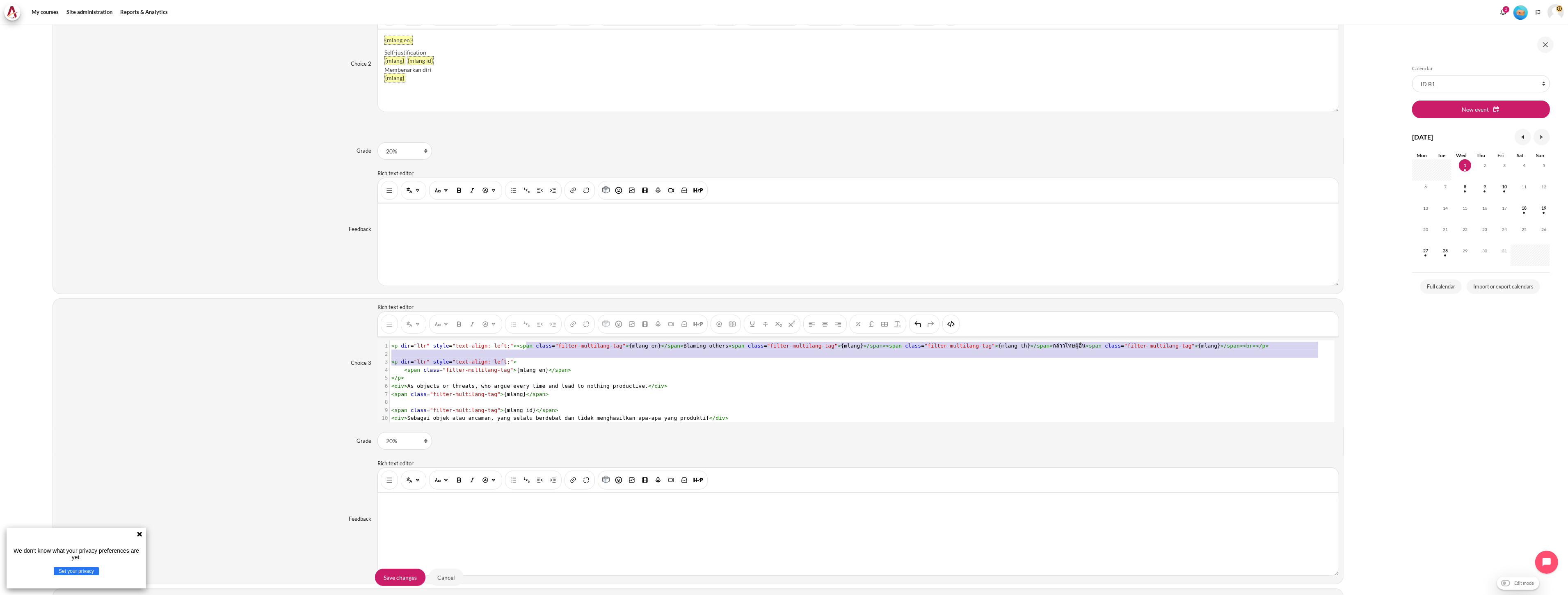
scroll to position [981, 0]
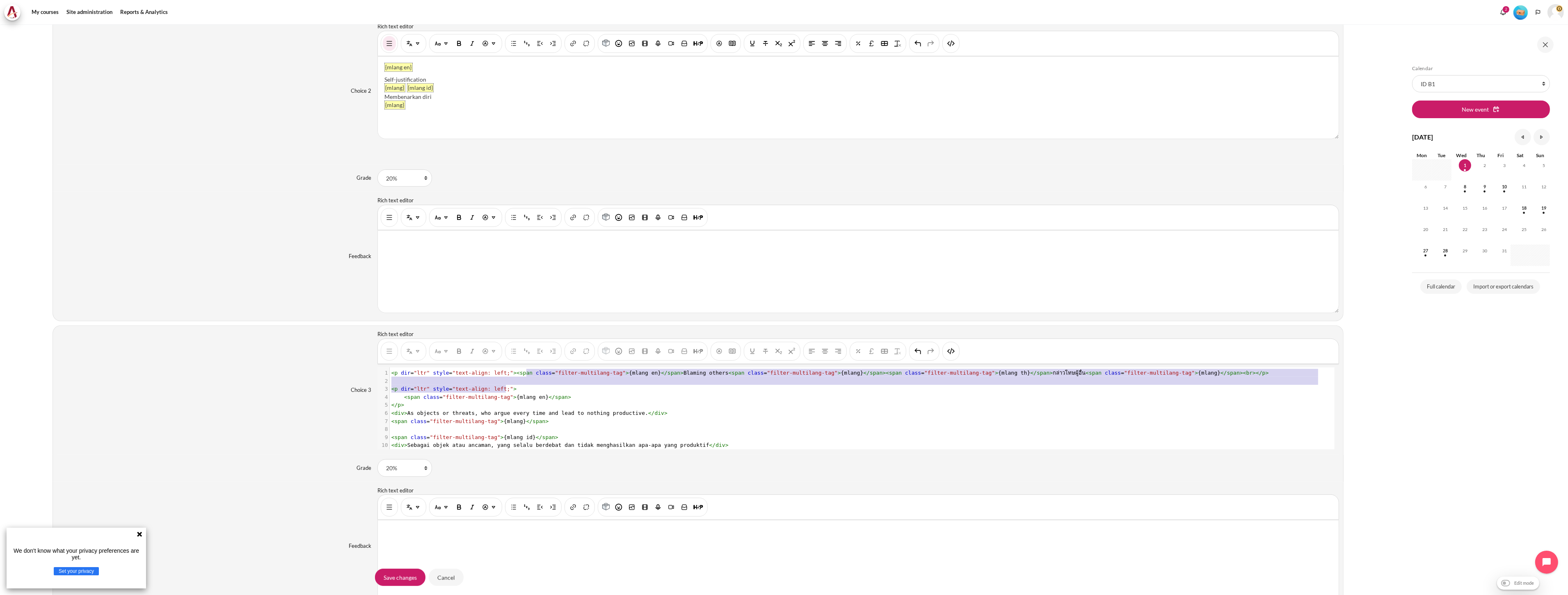
type textarea "lass="filter-multilang-tag">{mlang en}</span>Blaming others<span class="filter-…"
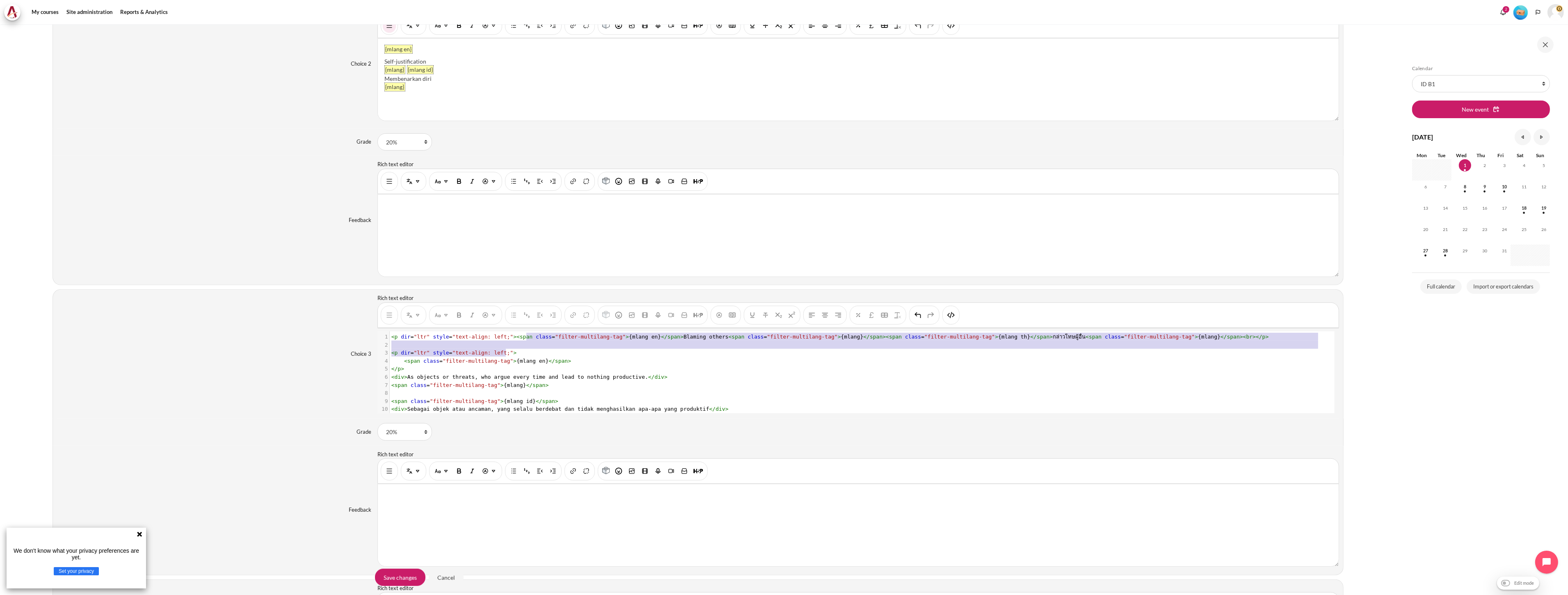
drag, startPoint x: 524, startPoint y: 349, endPoint x: 1149, endPoint y: 350, distance: 625.0
click at [1149, 353] on div "1 < p dir = "ltr" style = "text-align: left;" >< span class = "filter-multilang…" at bounding box center [858, 381] width 937 height 96
click at [1202, 340] on pre "< p dir = "ltr" style = "text-align: left;" >< span class = "filter-multilang-t…" at bounding box center [858, 337] width 937 height 8
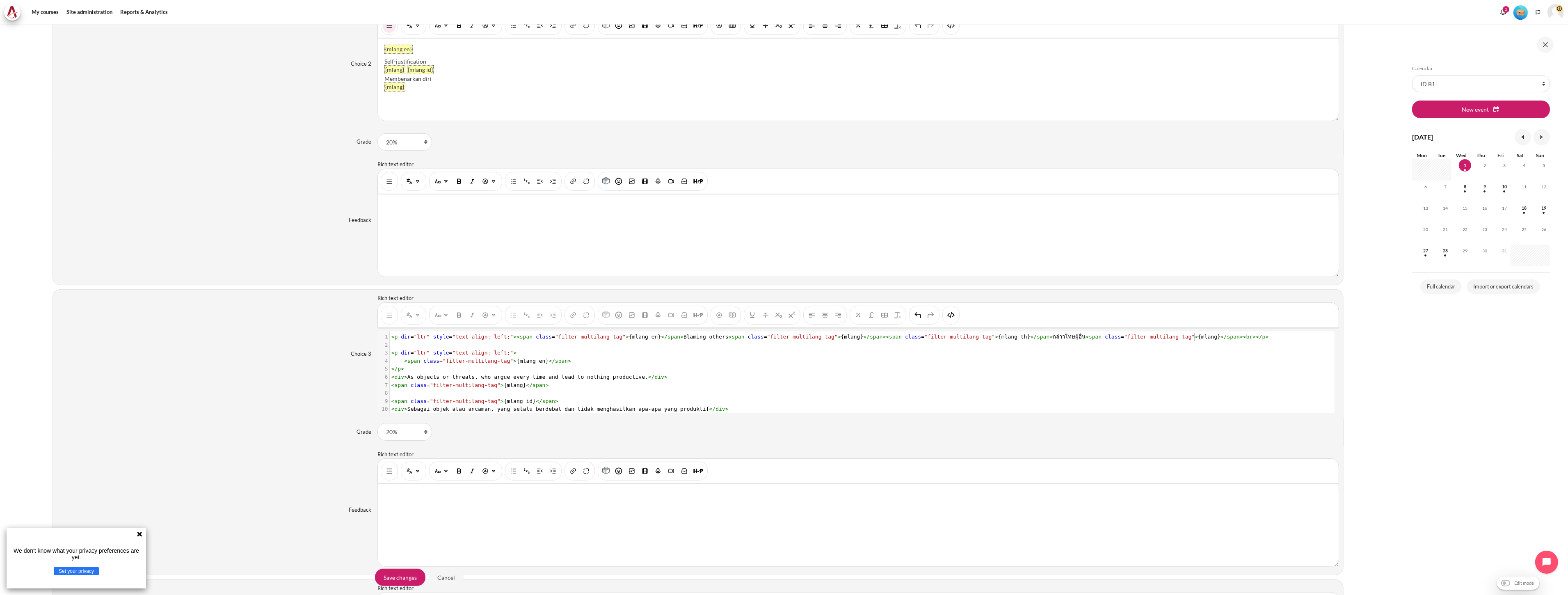
type textarea "<p dir="ltr" style="text-align: left;"><span class="filter-multilang-tag">{mlan…"
drag, startPoint x: 1205, startPoint y: 339, endPoint x: 402, endPoint y: 321, distance: 803.2
click at [402, 321] on div "Rich text editor {mlang en} Blaming others {mlang} {mlang th} กล่าวโทษผู้อื่น {…" at bounding box center [858, 353] width 962 height 119
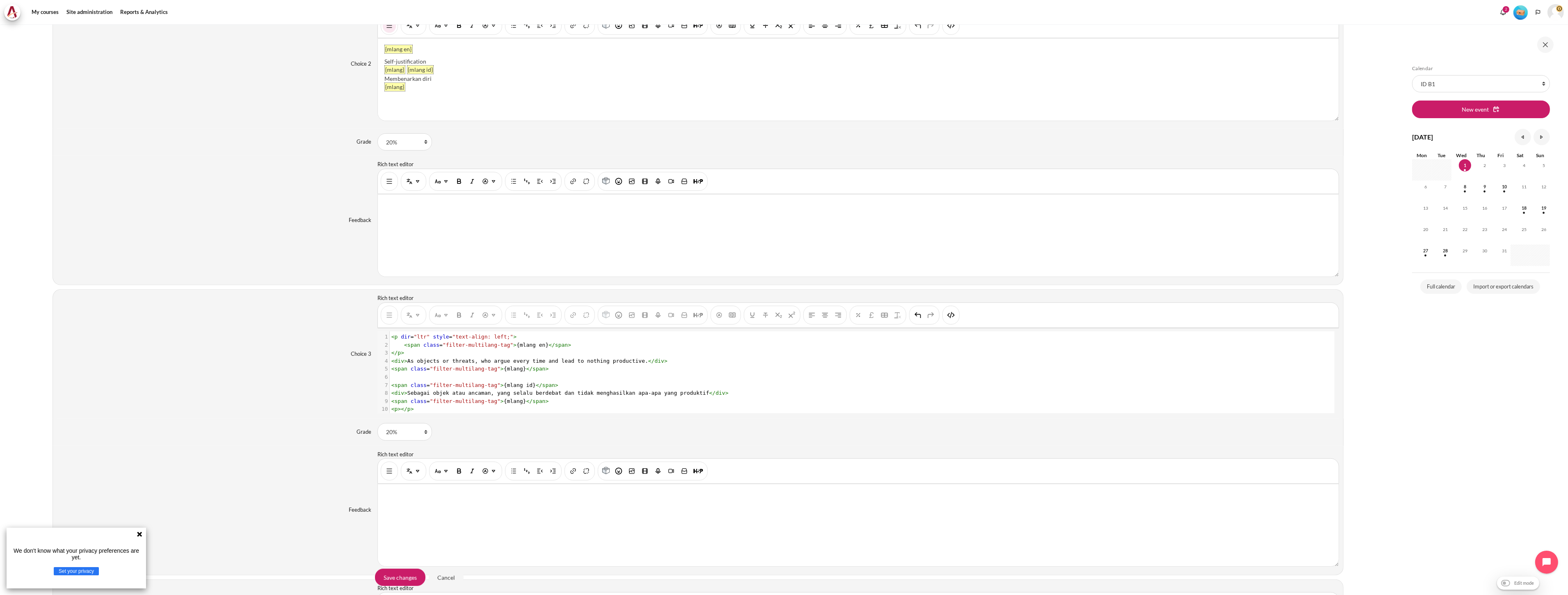
click at [800, 430] on div "None 100% 90% 83.33333% 80% 75% 70% 66.66667% 60% 50% 40% 33.33333% 30% 25% 20%…" at bounding box center [858, 432] width 962 height 17
drag, startPoint x: 957, startPoint y: 318, endPoint x: 946, endPoint y: 323, distance: 12.1
click at [957, 318] on button "HTML" at bounding box center [951, 315] width 13 height 15
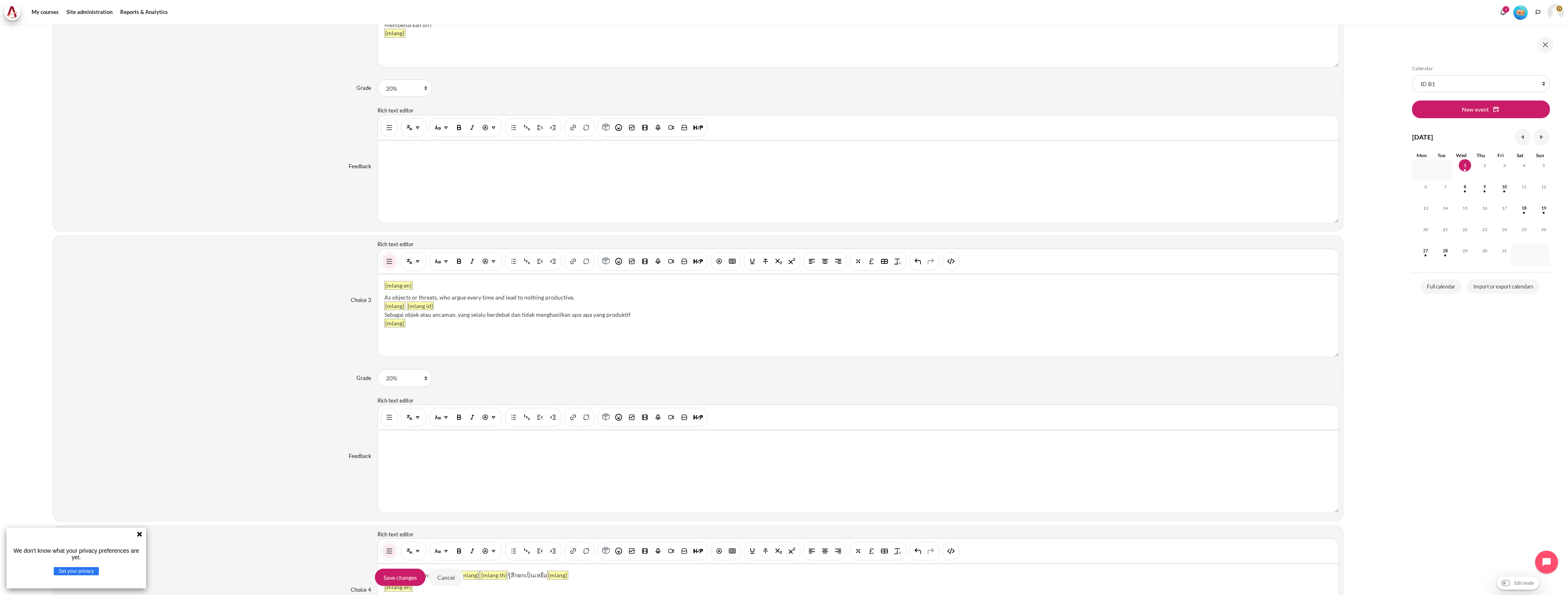
scroll to position [1072, 0]
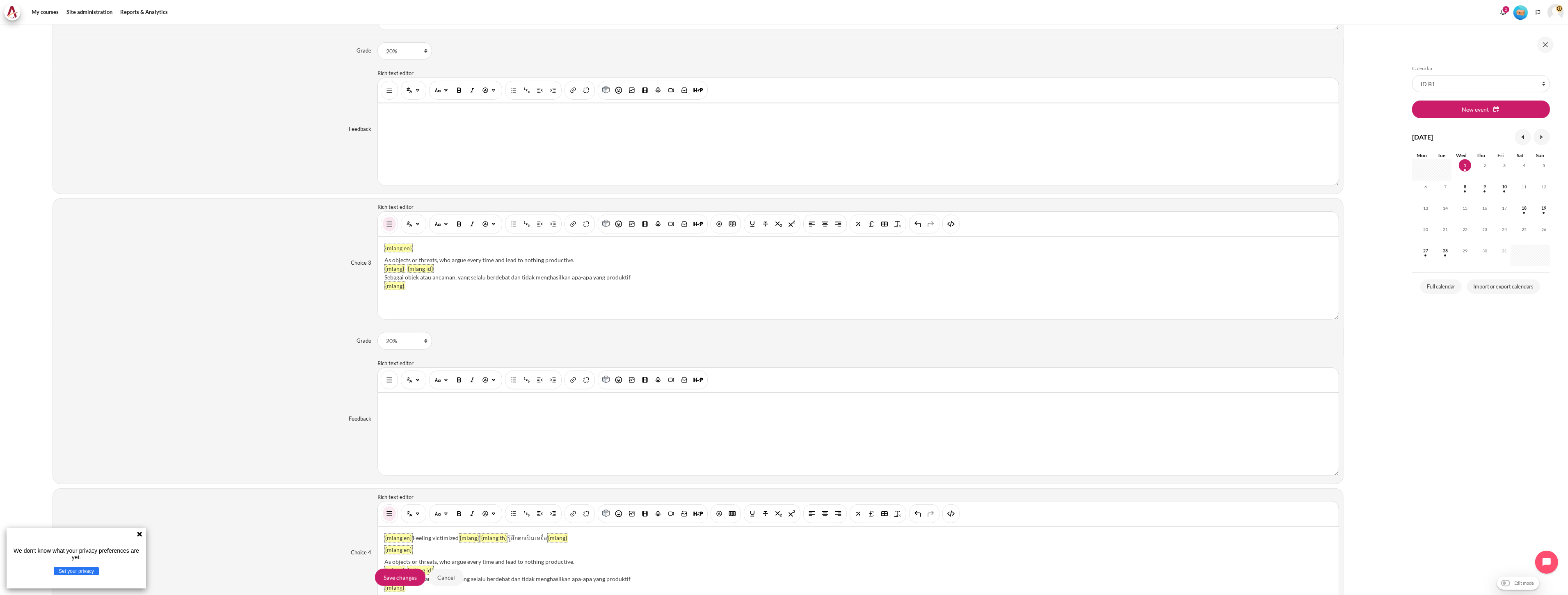
click at [538, 281] on div "Sebagai objek atau ancaman, yang selalu berdebat dan tidak menghasilkan apa-apa…" at bounding box center [858, 277] width 948 height 9
drag, startPoint x: 657, startPoint y: 276, endPoint x: 594, endPoint y: 278, distance: 63.0
click at [594, 278] on div "Sebagai objek atau ancaman, yang selalu berdebat dan tidak menghasilkan apa-apa…" at bounding box center [858, 277] width 948 height 9
drag, startPoint x: 583, startPoint y: 259, endPoint x: 382, endPoint y: 261, distance: 201.0
click at [382, 261] on div "{mlang en} As objects or threats, who argue every time and lead to nothing prod…" at bounding box center [858, 278] width 961 height 82
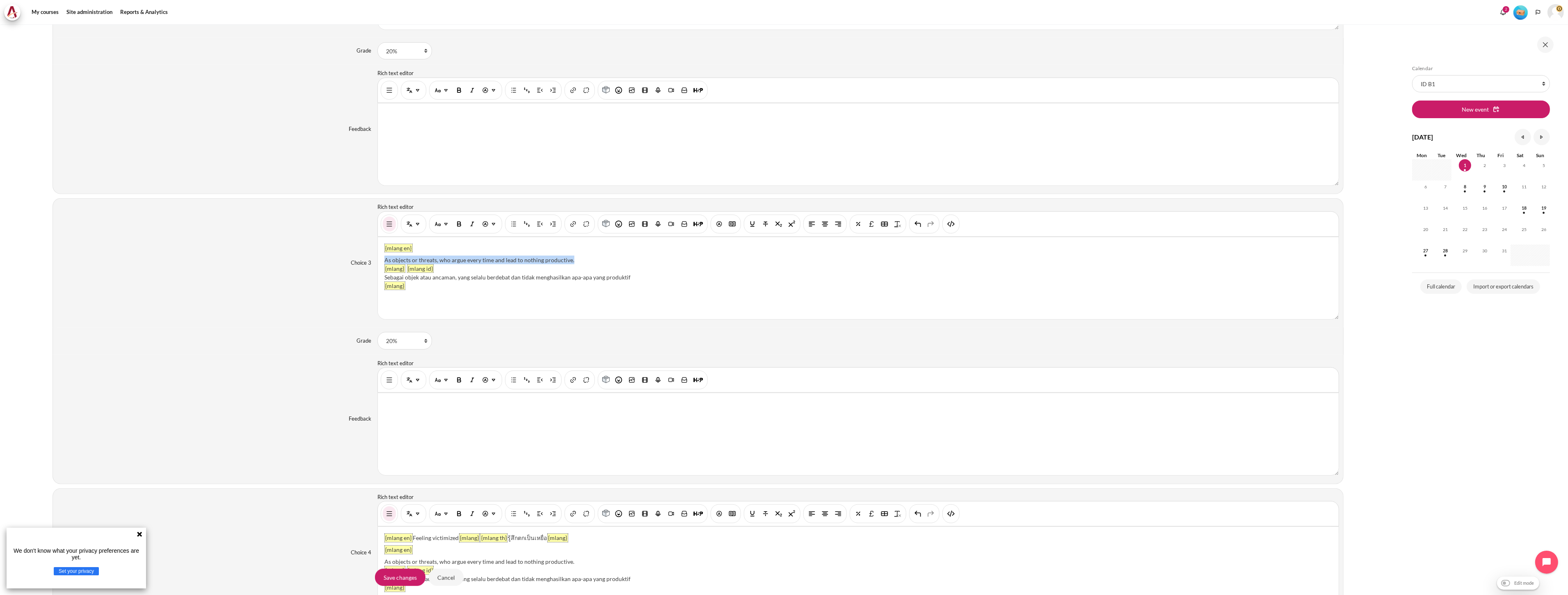
paste div "Content"
drag, startPoint x: 634, startPoint y: 279, endPoint x: 383, endPoint y: 281, distance: 251.0
click at [385, 281] on div "Sebagai objek atau ancaman, yang selalu berdebat dan tidak menghasilkan apa-apa…" at bounding box center [858, 277] width 948 height 9
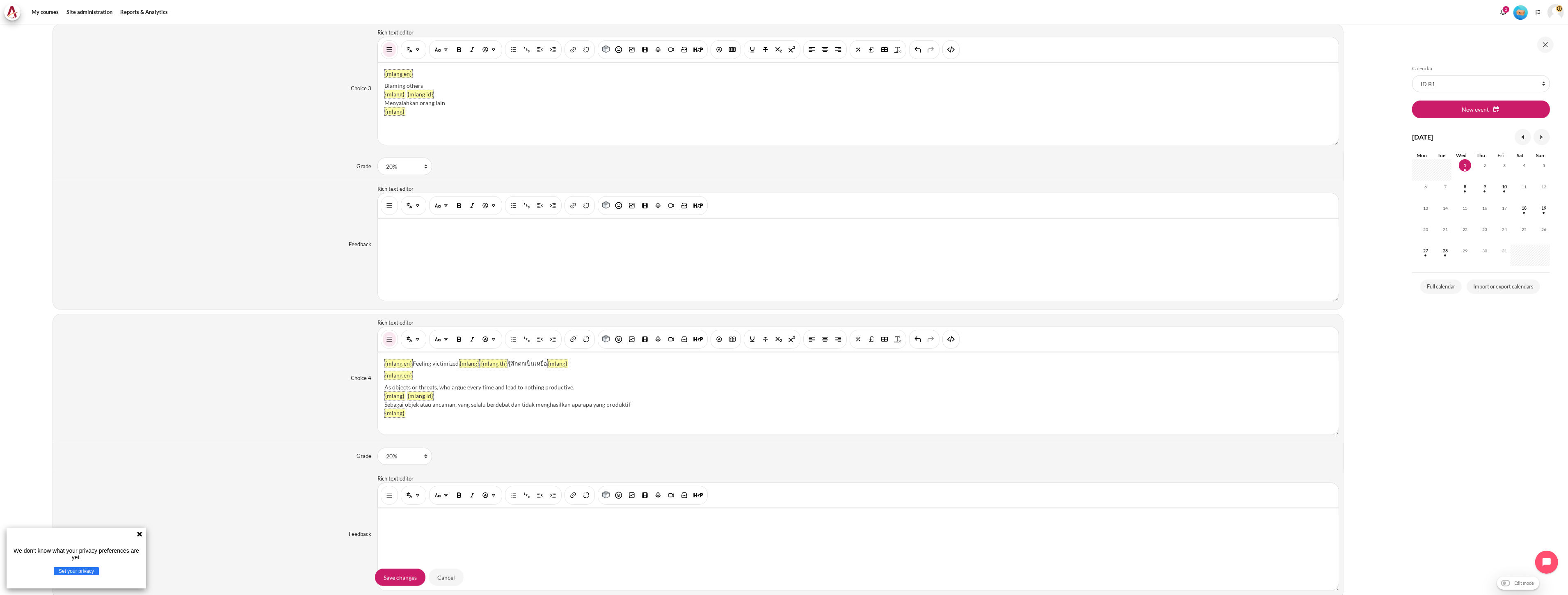
scroll to position [1255, 0]
click at [494, 381] on div "As objects or threats, who argue every time and lead to nothing productive." at bounding box center [858, 379] width 948 height 9
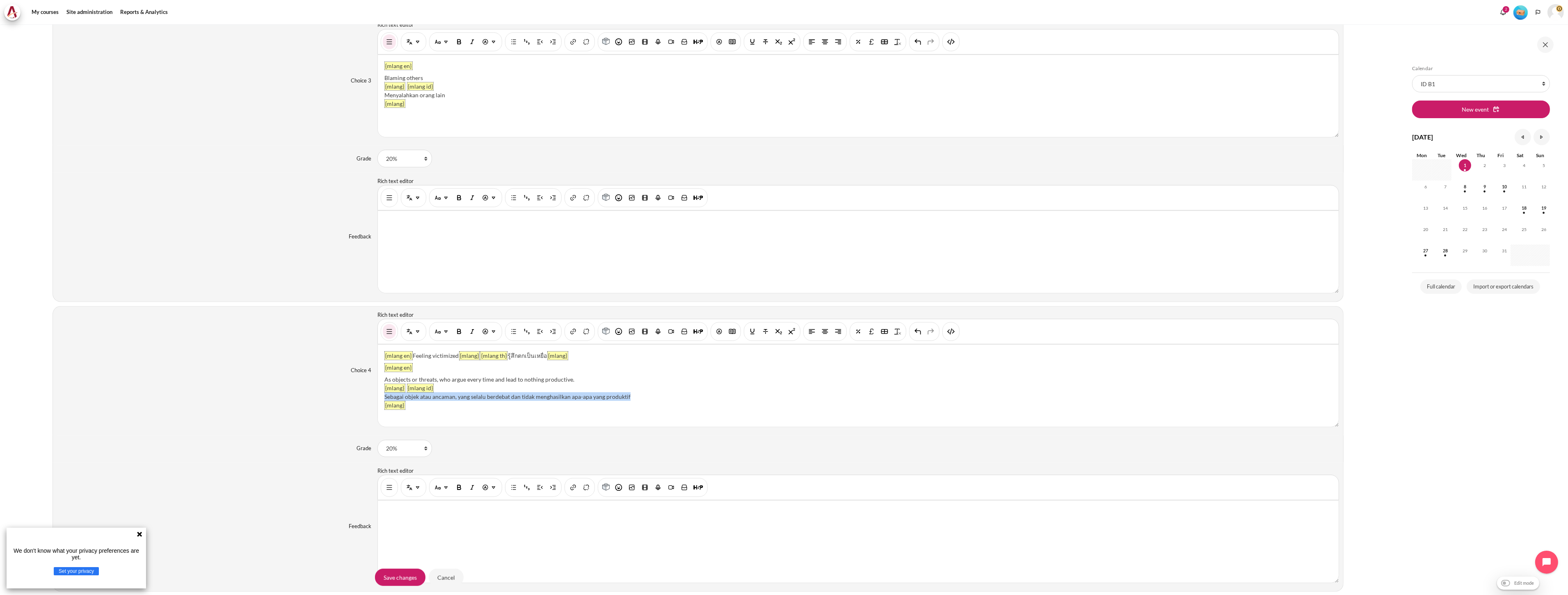
drag, startPoint x: 630, startPoint y: 397, endPoint x: 382, endPoint y: 396, distance: 248.0
click at [382, 396] on div "{mlang en} Feeling victimized {mlang} {mlang th} รู้สึกตกเป็นเหยื่อ {mlang} {ml…" at bounding box center [858, 386] width 961 height 82
paste div "Content"
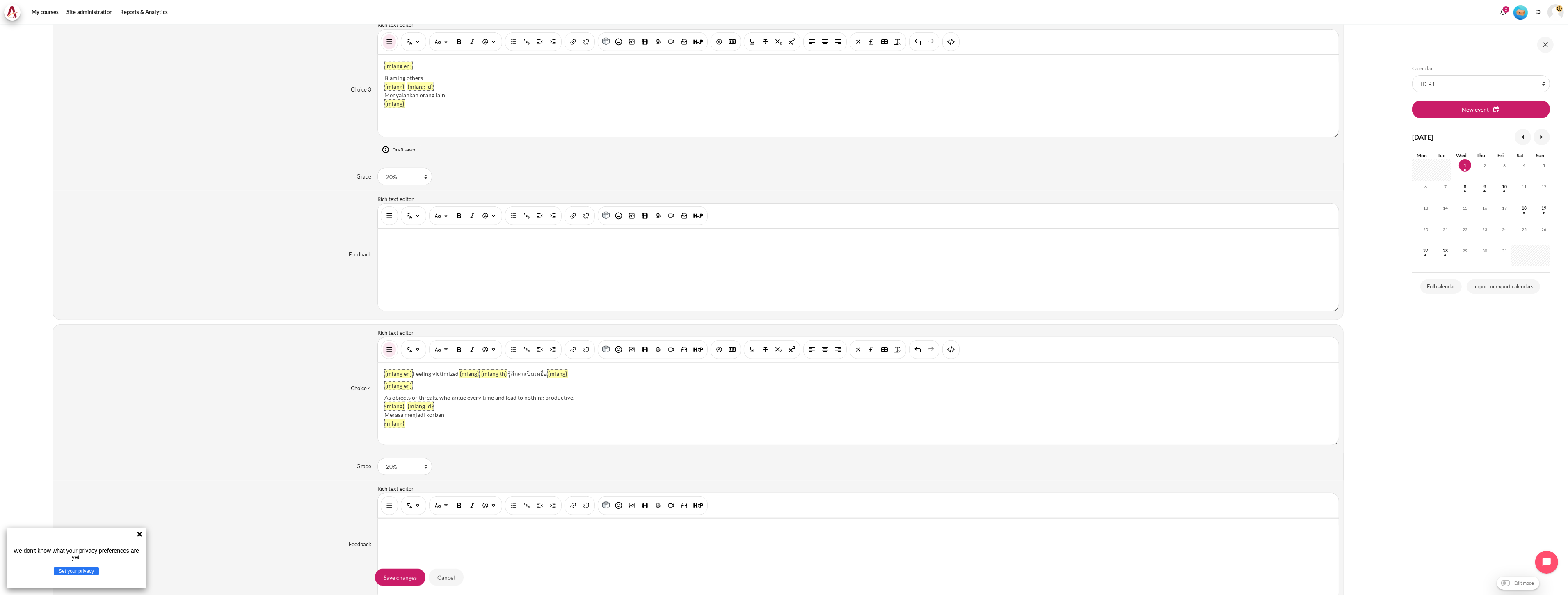
scroll to position [1272, 0]
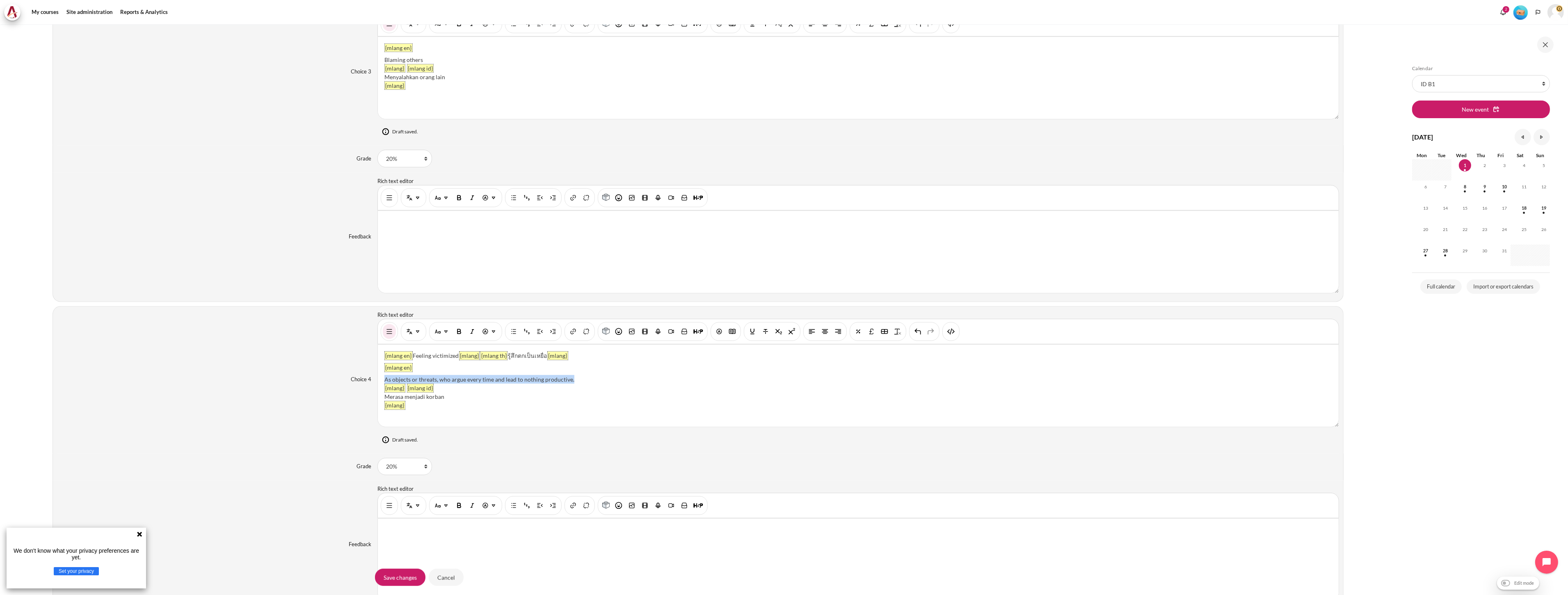
drag, startPoint x: 575, startPoint y: 378, endPoint x: 384, endPoint y: 379, distance: 191.0
click at [385, 379] on div "As objects or threats, who argue every time and lead to nothing productive." at bounding box center [858, 379] width 948 height 9
click at [477, 400] on div "Merasa menjadi korban" at bounding box center [858, 396] width 948 height 9
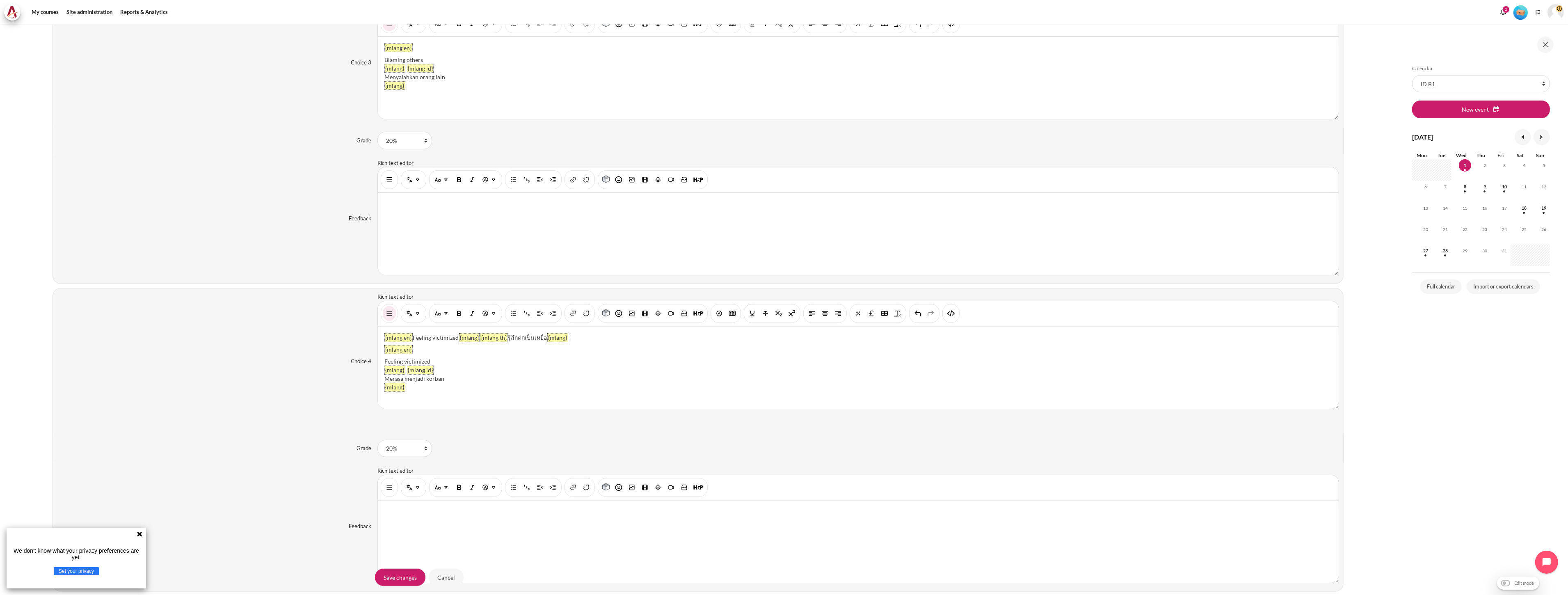
scroll to position [1255, 0]
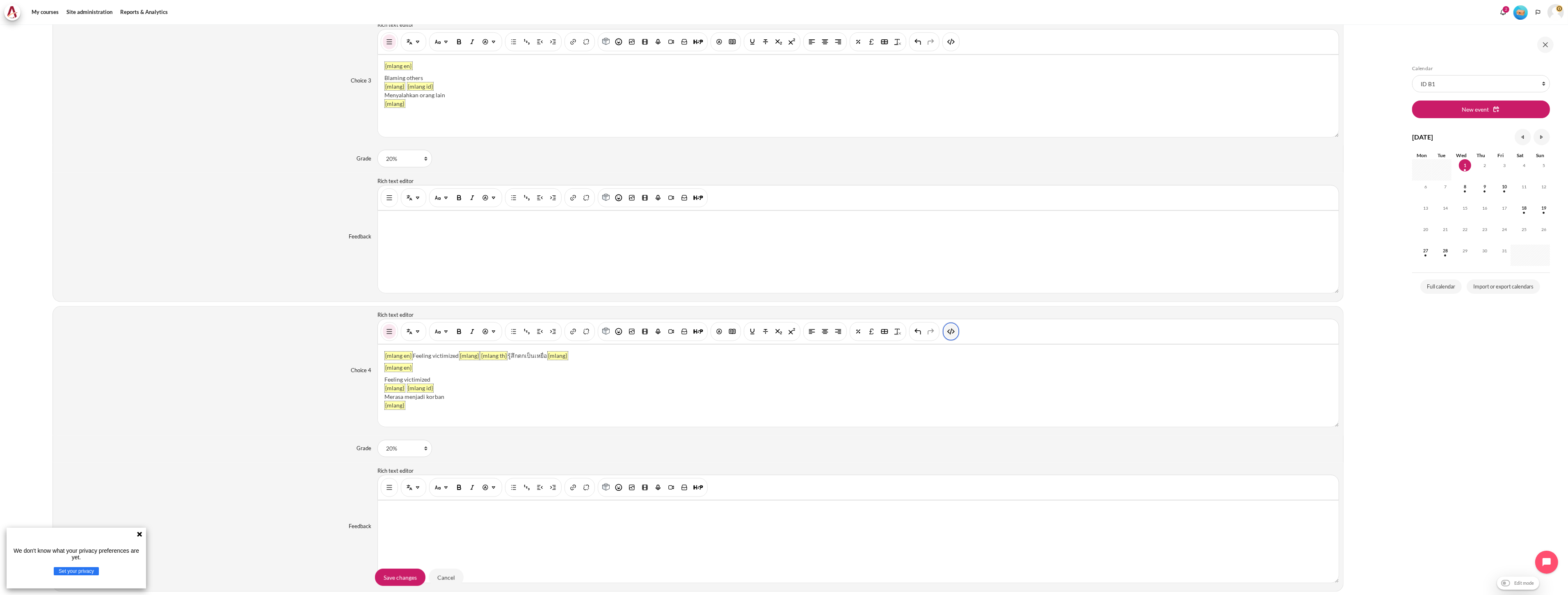
click at [950, 336] on img "HTML" at bounding box center [951, 331] width 8 height 8
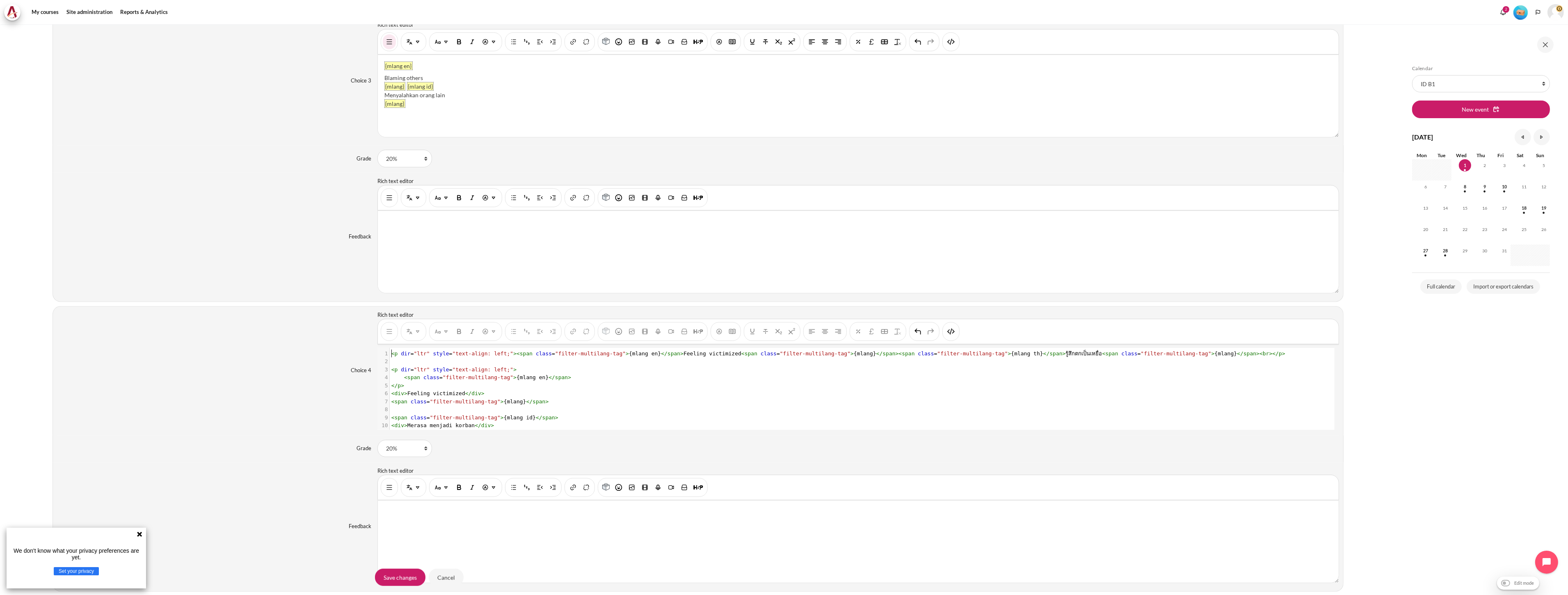
scroll to position [1, 0]
type textarea "<p dir="ltr" style="text-align: left;"><span class="filter-multilang-tag">{mlan…"
drag, startPoint x: 1260, startPoint y: 357, endPoint x: 362, endPoint y: 350, distance: 898.0
click at [362, 350] on div "Choice 4 Rich text editor {mlang en} Feeling victimized {mlang} {mlang th} รู้ส…" at bounding box center [698, 371] width 1291 height 129
click at [948, 333] on img "HTML" at bounding box center [951, 331] width 8 height 8
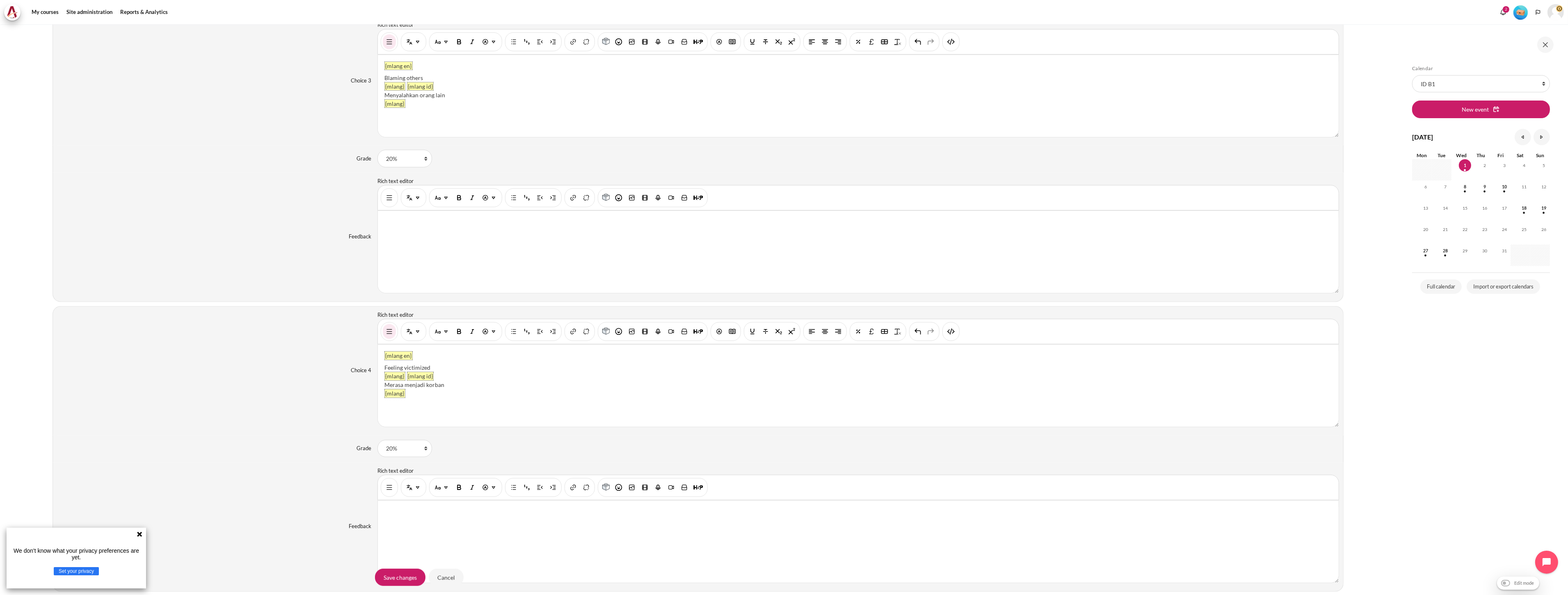
click at [476, 404] on div "{mlang en} Feeling victimized {mlang} {mlang id} Merasa menjadi korban {mlang}" at bounding box center [858, 386] width 961 height 82
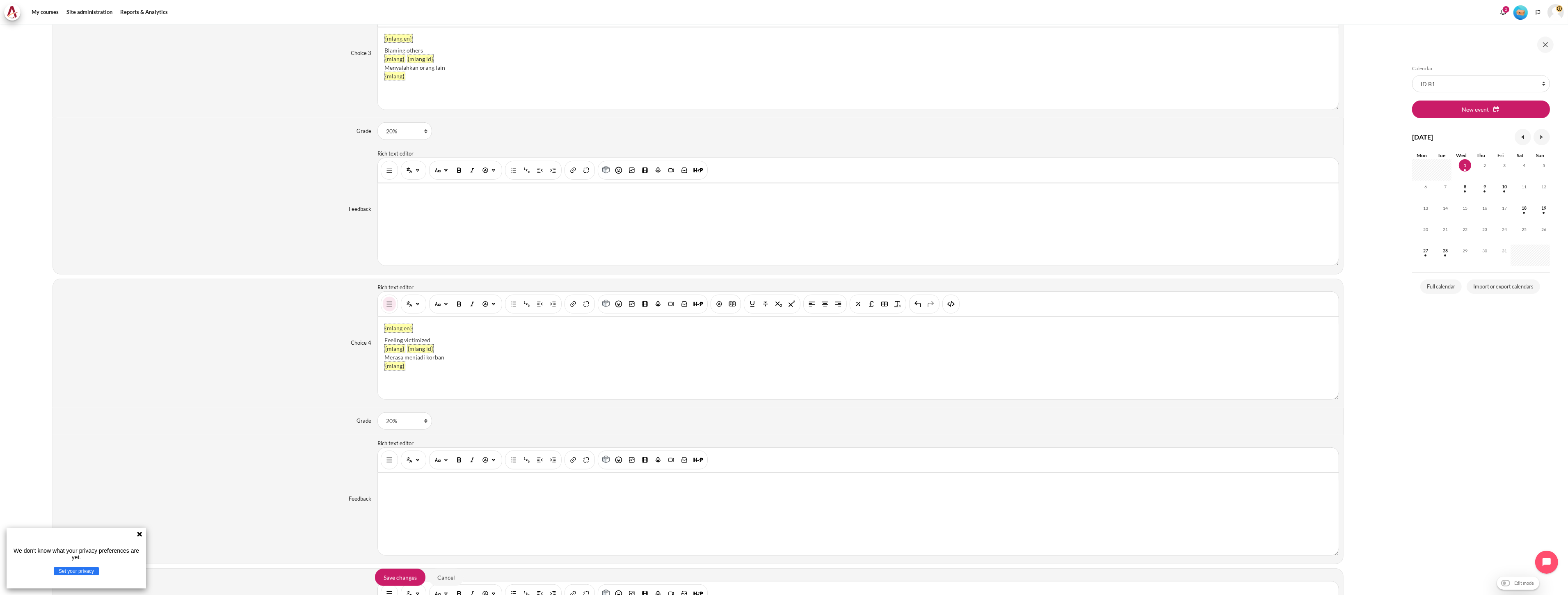
scroll to position [1437, 0]
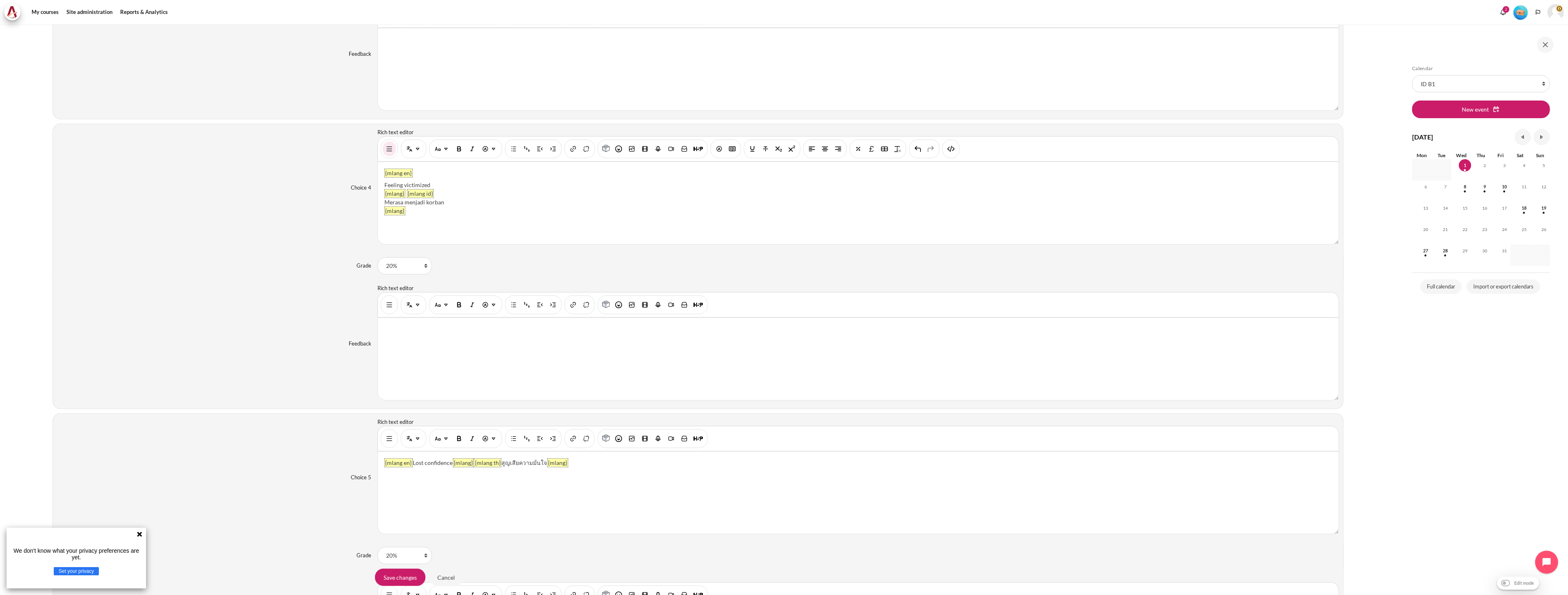
click at [516, 350] on div "Content" at bounding box center [858, 359] width 961 height 82
click at [952, 150] on img "HTML" at bounding box center [951, 149] width 8 height 8
click at [572, 231] on pre "< div > Merasa menjadi korban </ div >" at bounding box center [858, 227] width 937 height 8
type textarea "<p dir="ltr" style="text-align: left;"> <span class="filter-multilang-tag">{mla…"
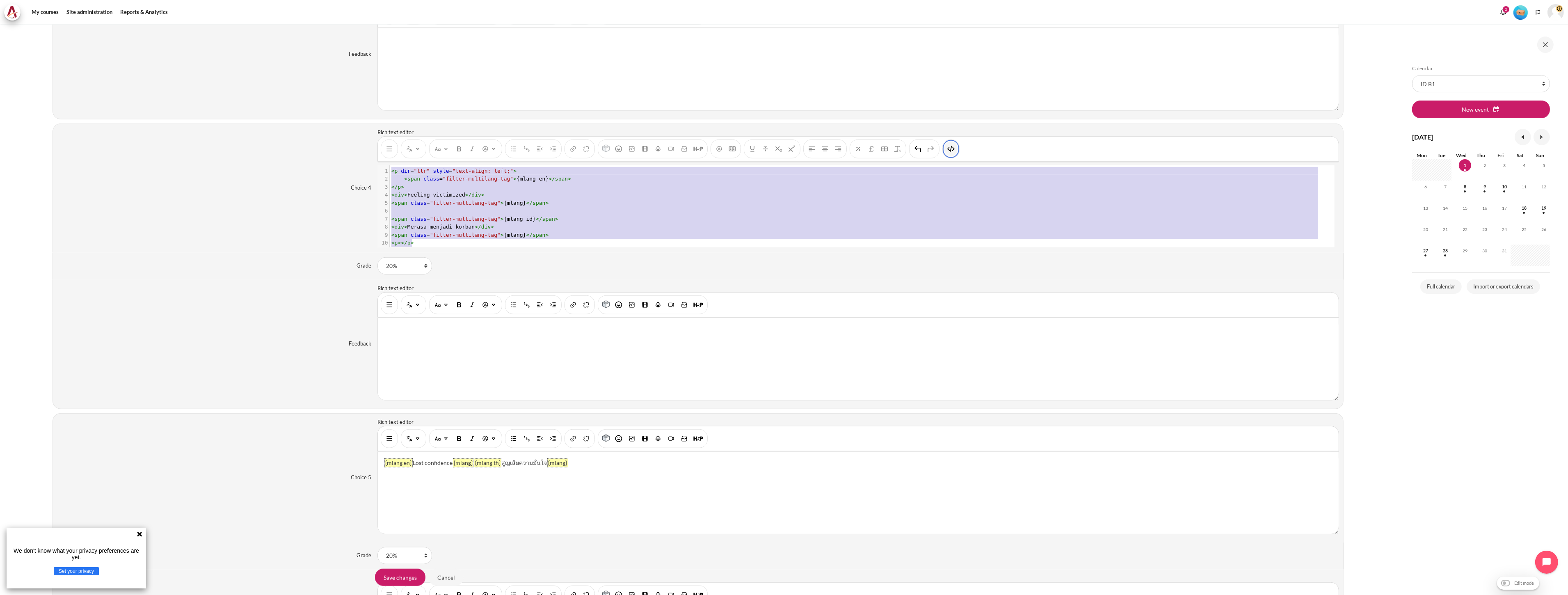
click at [947, 149] on img "HTML" at bounding box center [951, 149] width 8 height 8
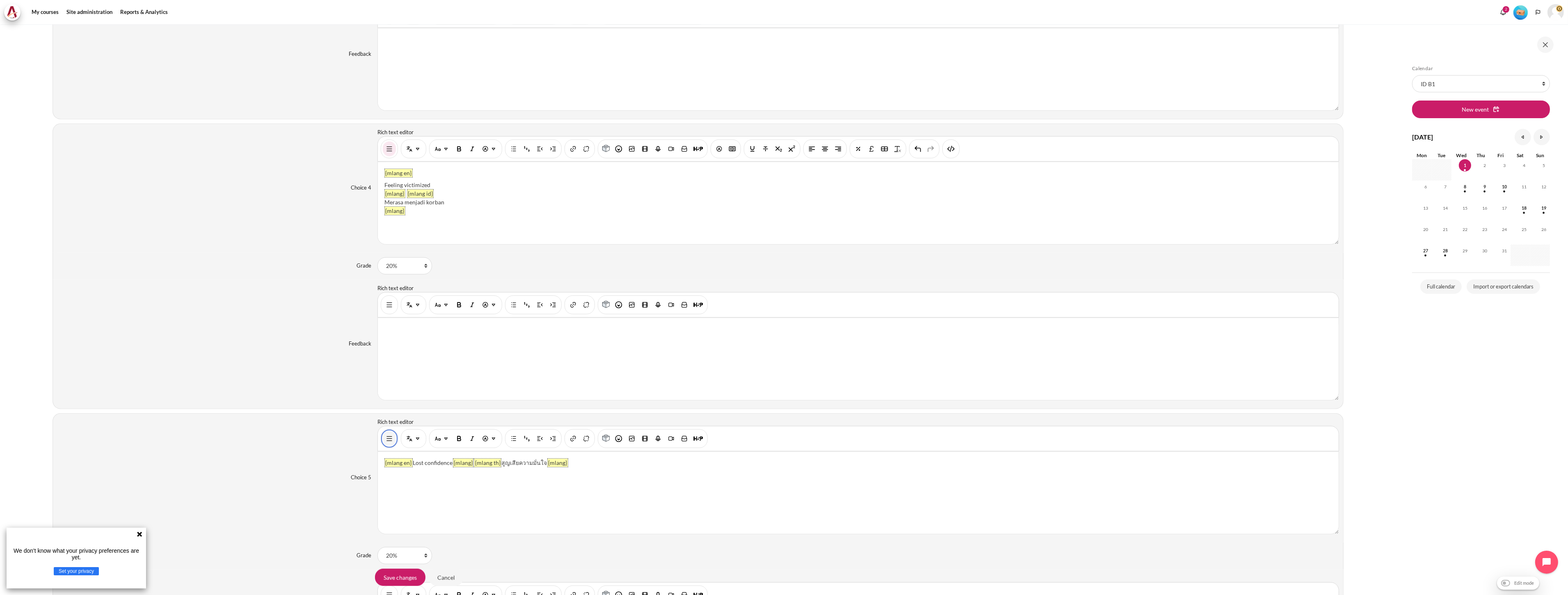
click at [390, 443] on img "Show/hide advanced buttons" at bounding box center [389, 438] width 8 height 8
click at [950, 440] on img "HTML" at bounding box center [951, 438] width 8 height 8
click at [687, 493] on div "xxxxxxxxxx 1 1 < p dir = "ltr" style = "text-align: left;" >< span class = "fil…" at bounding box center [862, 502] width 970 height 94
type textarea "<p dir="ltr" style="text-align: left;"><span class="filter-multilang-tag">{mlan…"
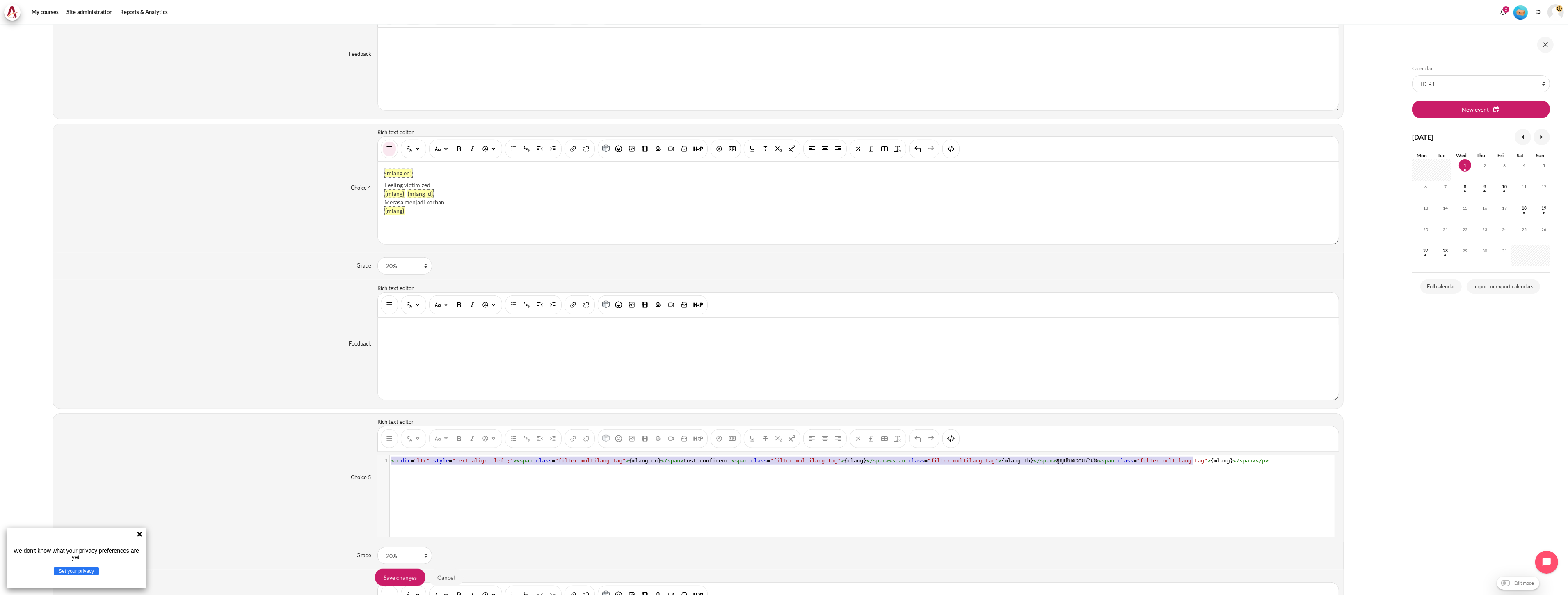
scroll to position [10, 0]
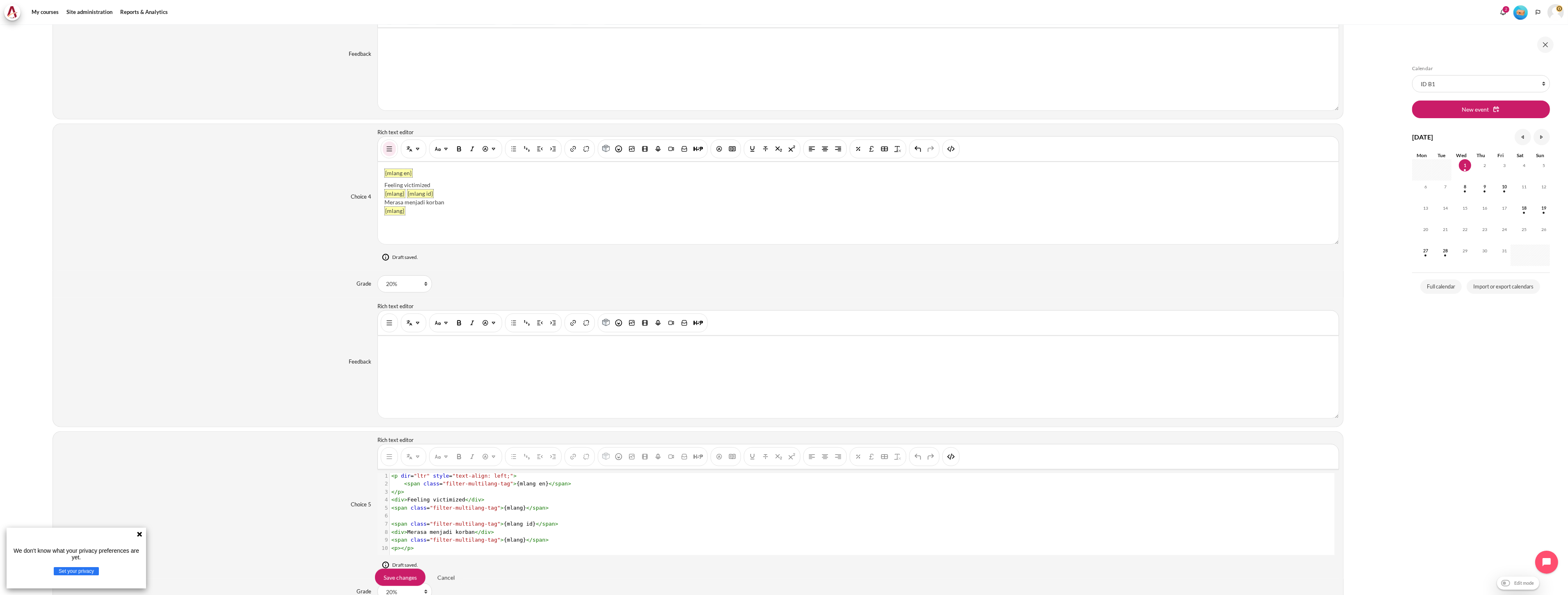
click at [950, 440] on div "Rich text editor" at bounding box center [856, 440] width 958 height 8
click at [950, 460] on img "HTML" at bounding box center [951, 456] width 8 height 8
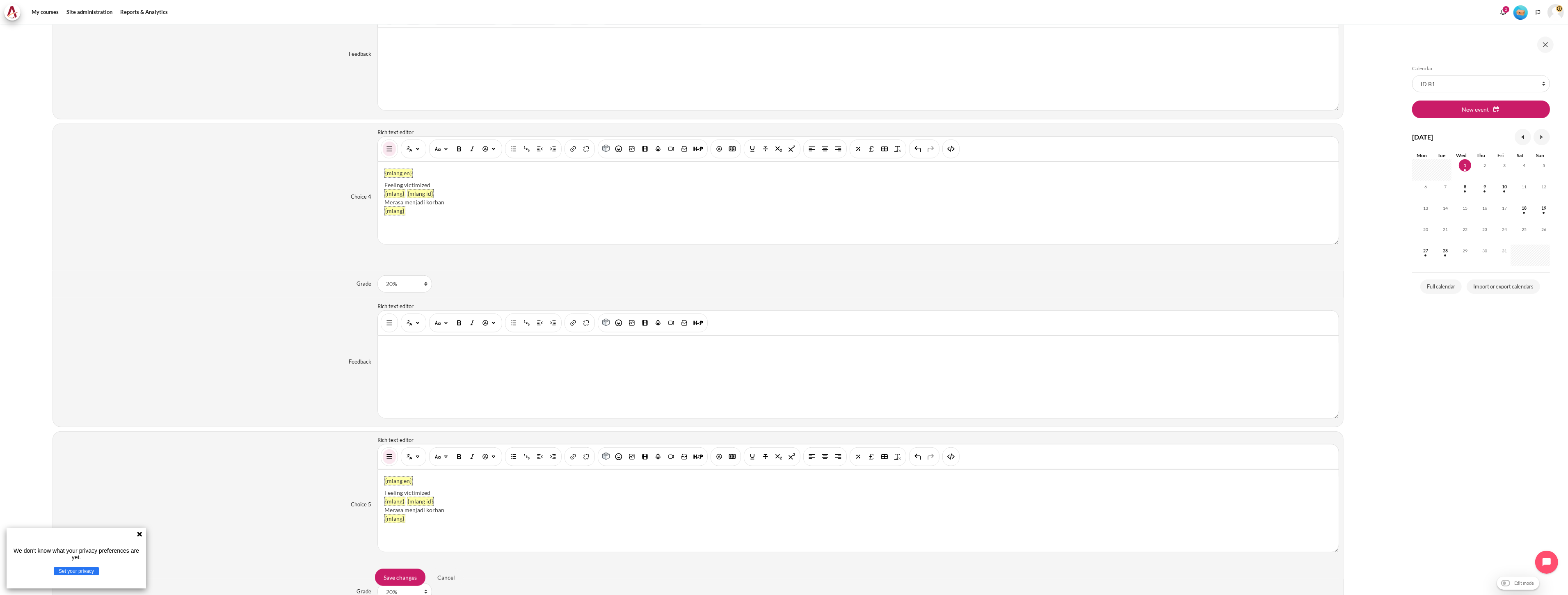
scroll to position [1418, 0]
drag, startPoint x: 432, startPoint y: 494, endPoint x: 385, endPoint y: 493, distance: 47.0
click at [385, 493] on div "Feeling victimized" at bounding box center [858, 493] width 948 height 9
paste div "Content"
drag, startPoint x: 430, startPoint y: 513, endPoint x: 377, endPoint y: 512, distance: 53.0
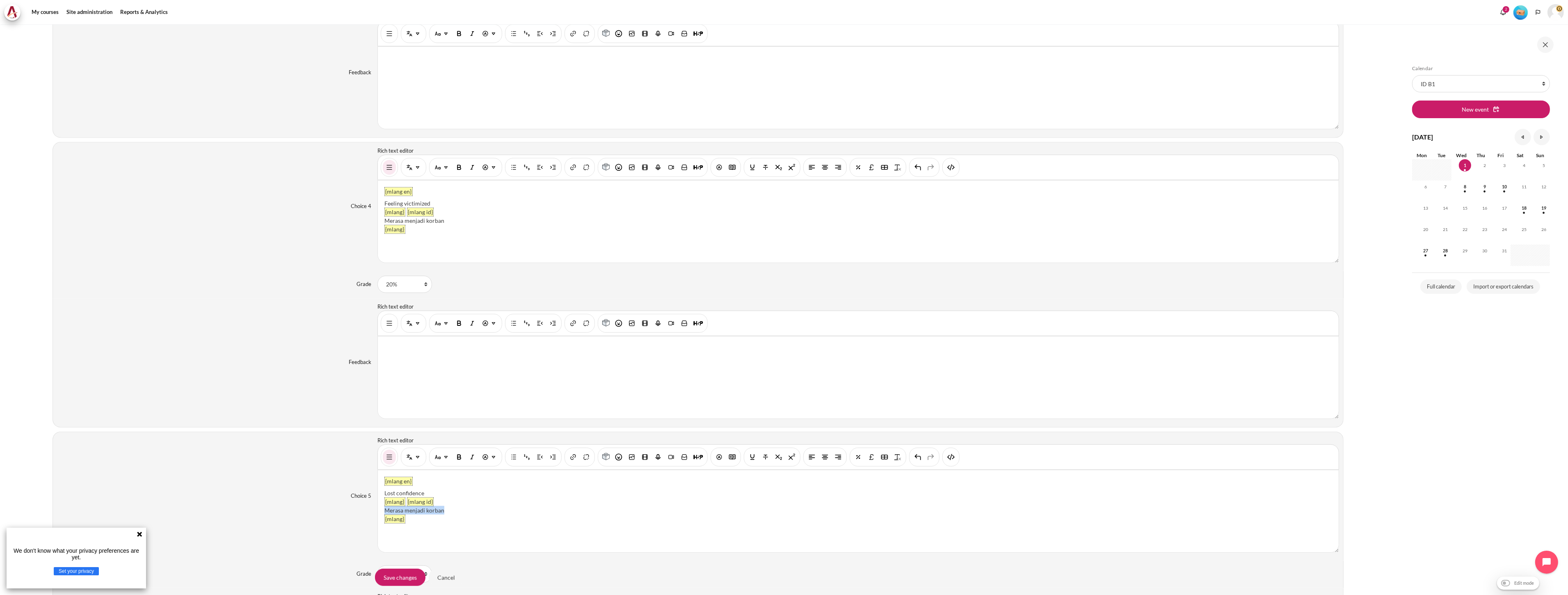
click at [378, 512] on div "{mlang en} Lost confidence {mlang} {mlang id} Merasa menjadi korban {mlang}" at bounding box center [858, 511] width 961 height 82
click at [392, 579] on input "Save changes" at bounding box center [400, 577] width 51 height 17
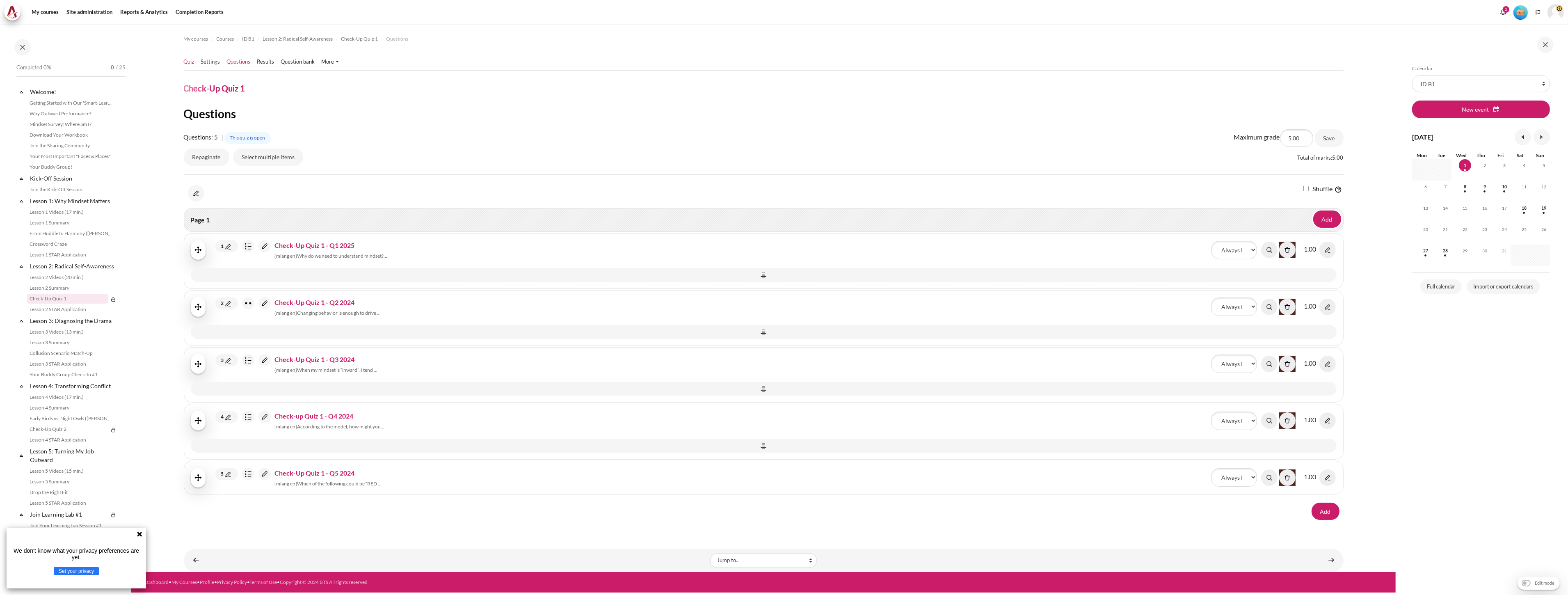
click at [186, 63] on link "Quiz" at bounding box center [189, 62] width 11 height 8
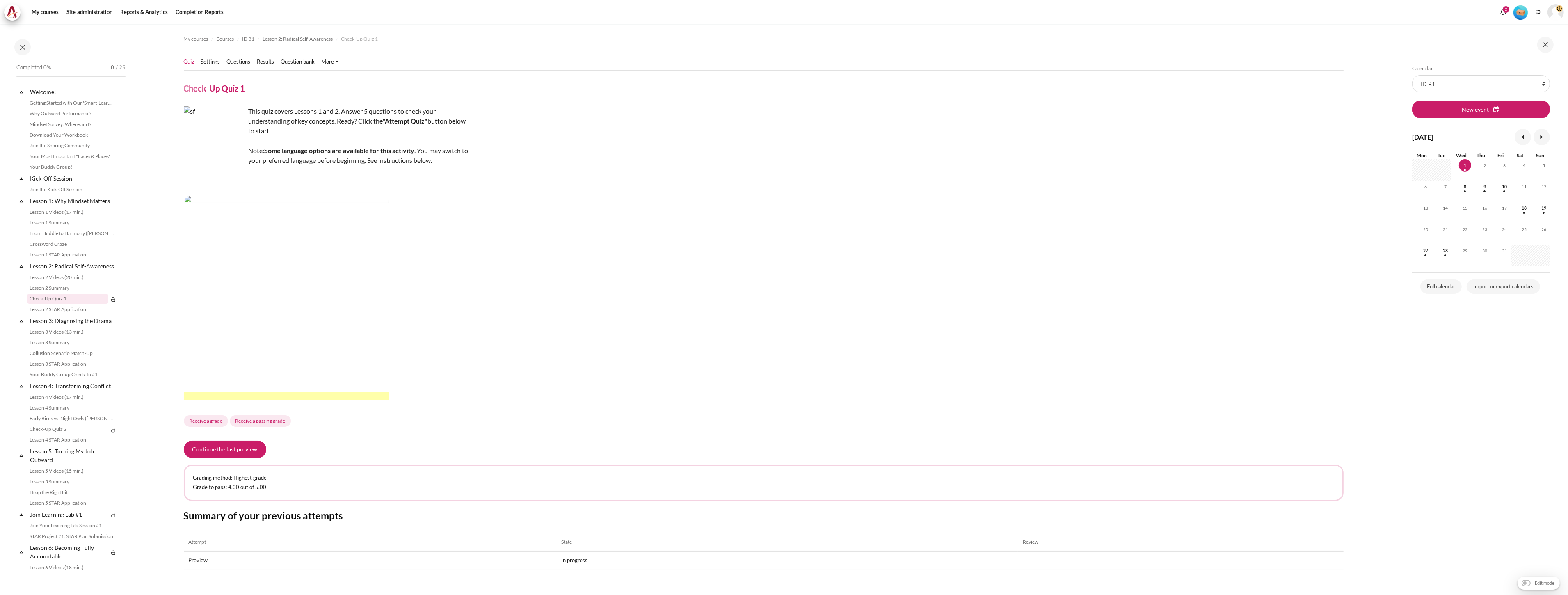
scroll to position [42, 0]
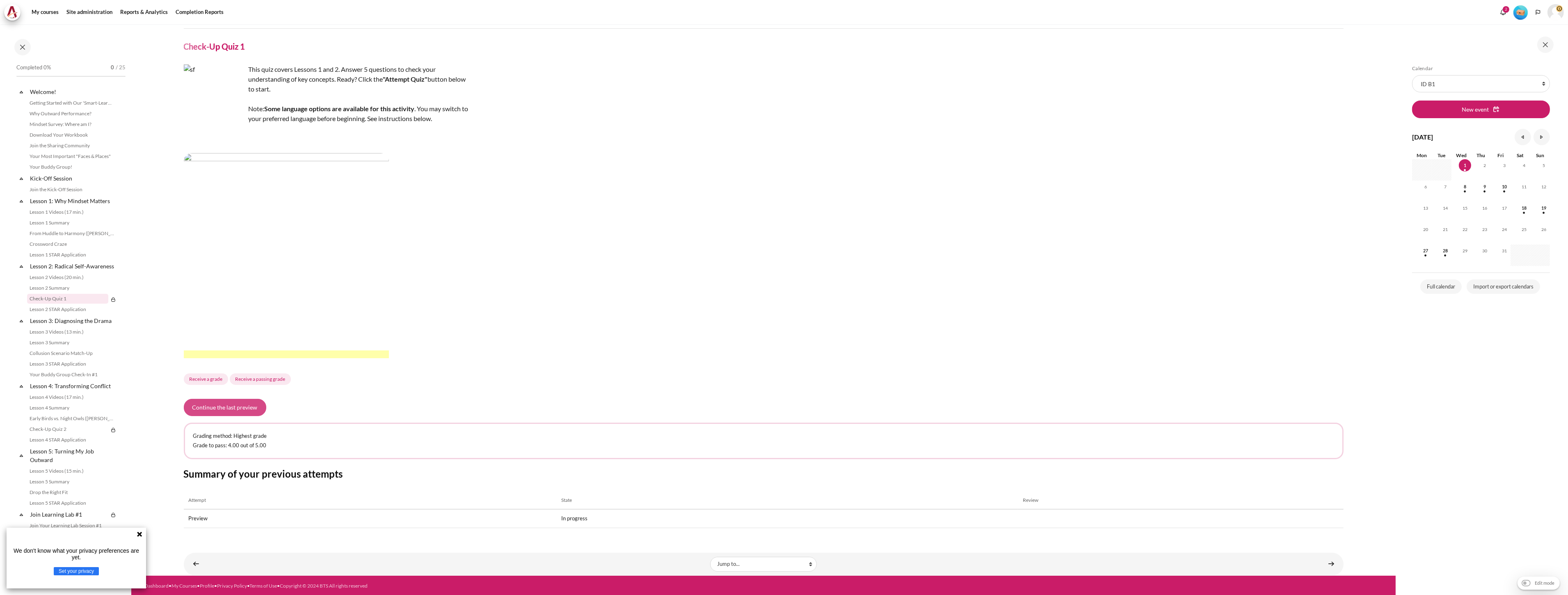
click at [235, 404] on button "Continue the last preview" at bounding box center [225, 407] width 82 height 17
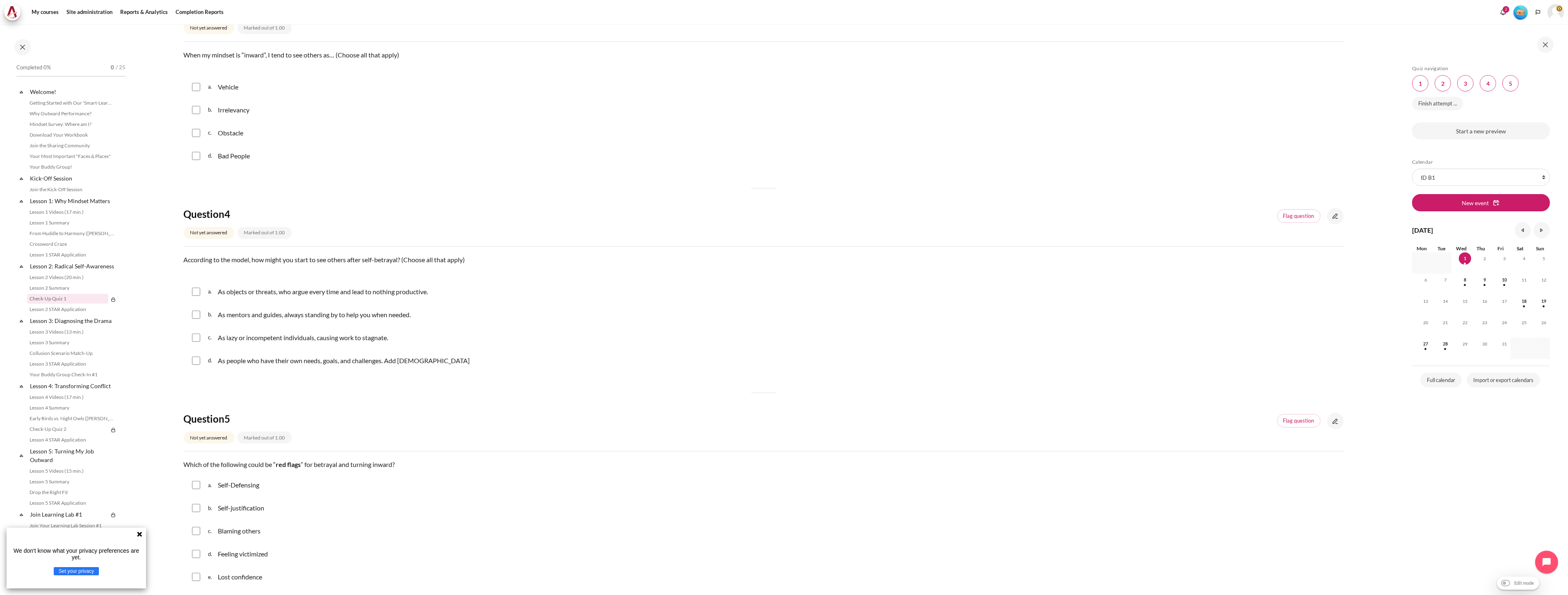
scroll to position [574, 0]
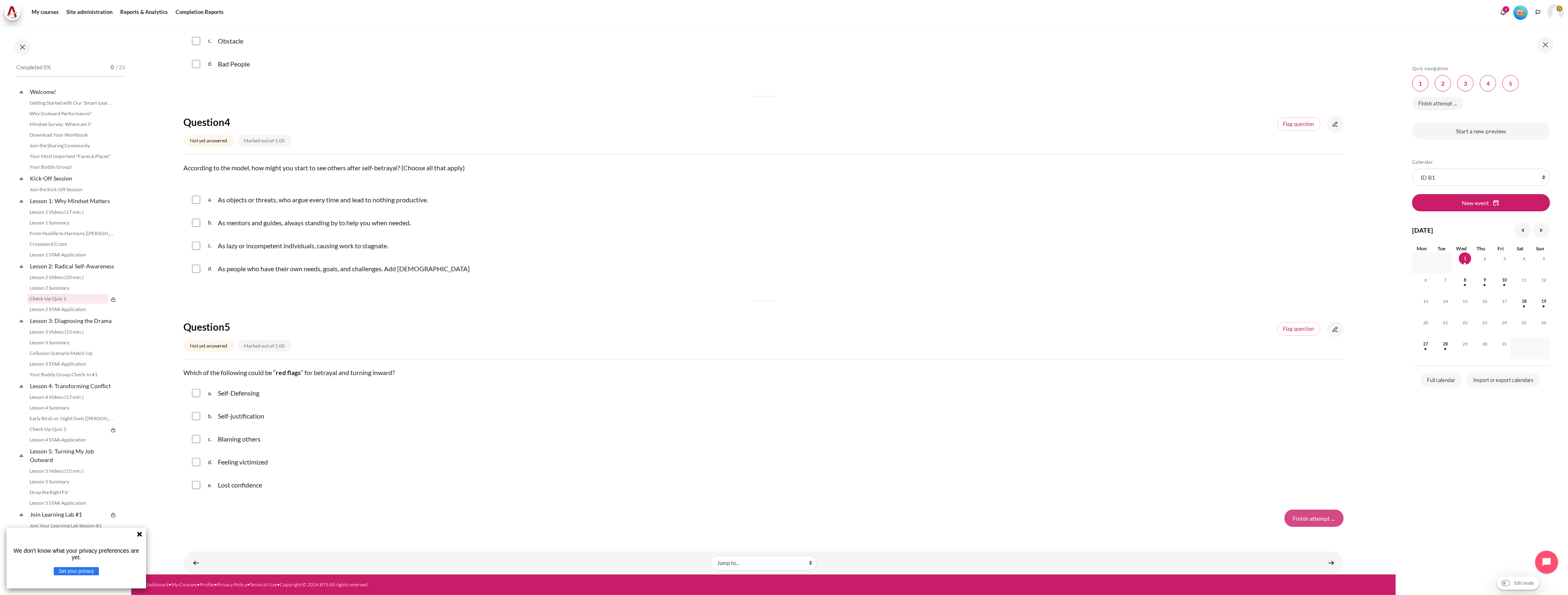
click at [1318, 521] on input "Finish attempt ..." at bounding box center [1314, 518] width 59 height 17
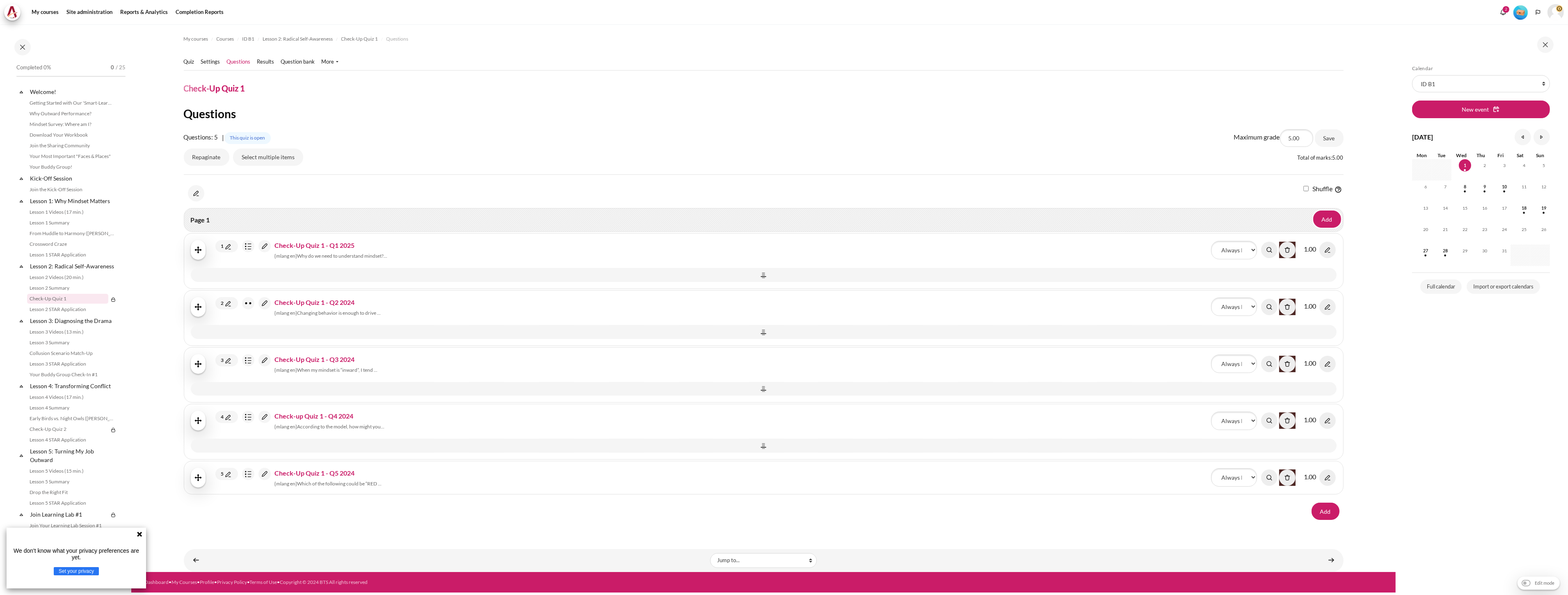
click at [1329, 251] on img "Content" at bounding box center [1328, 250] width 16 height 16
click at [261, 244] on img "Content" at bounding box center [265, 246] width 12 height 12
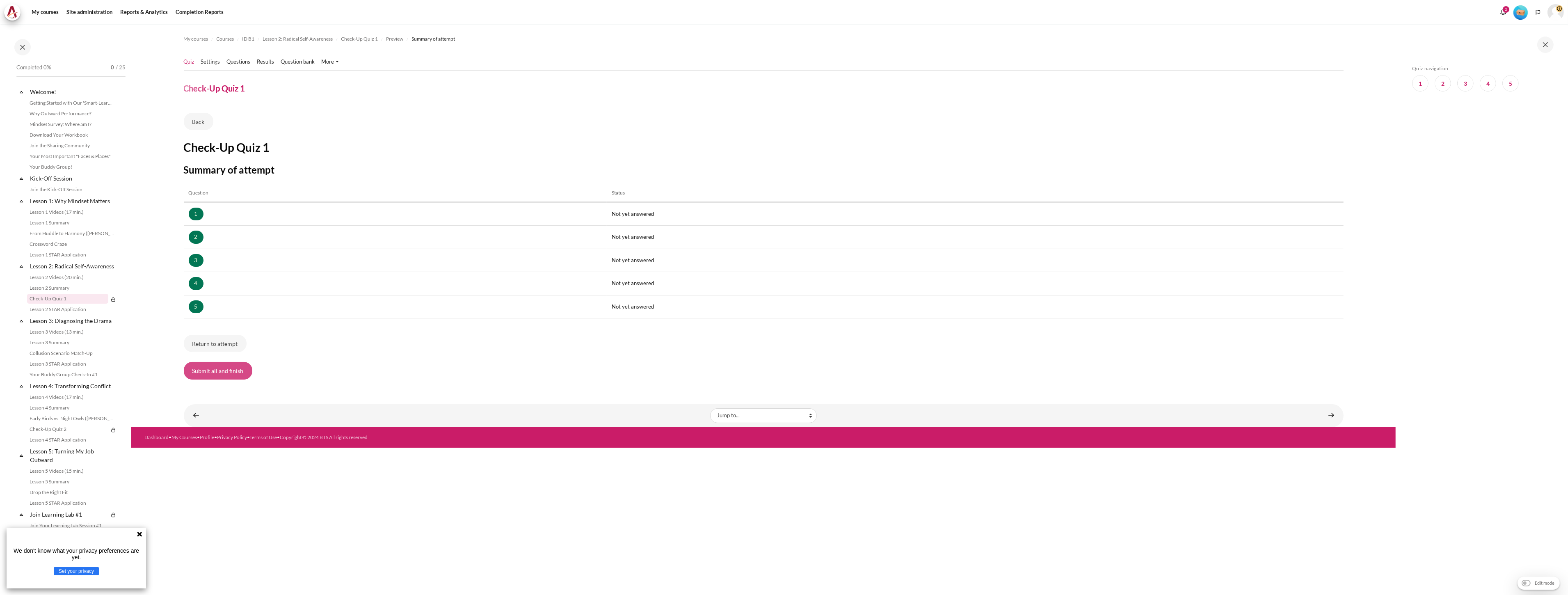
click at [220, 371] on button "Submit all and finish" at bounding box center [218, 370] width 69 height 17
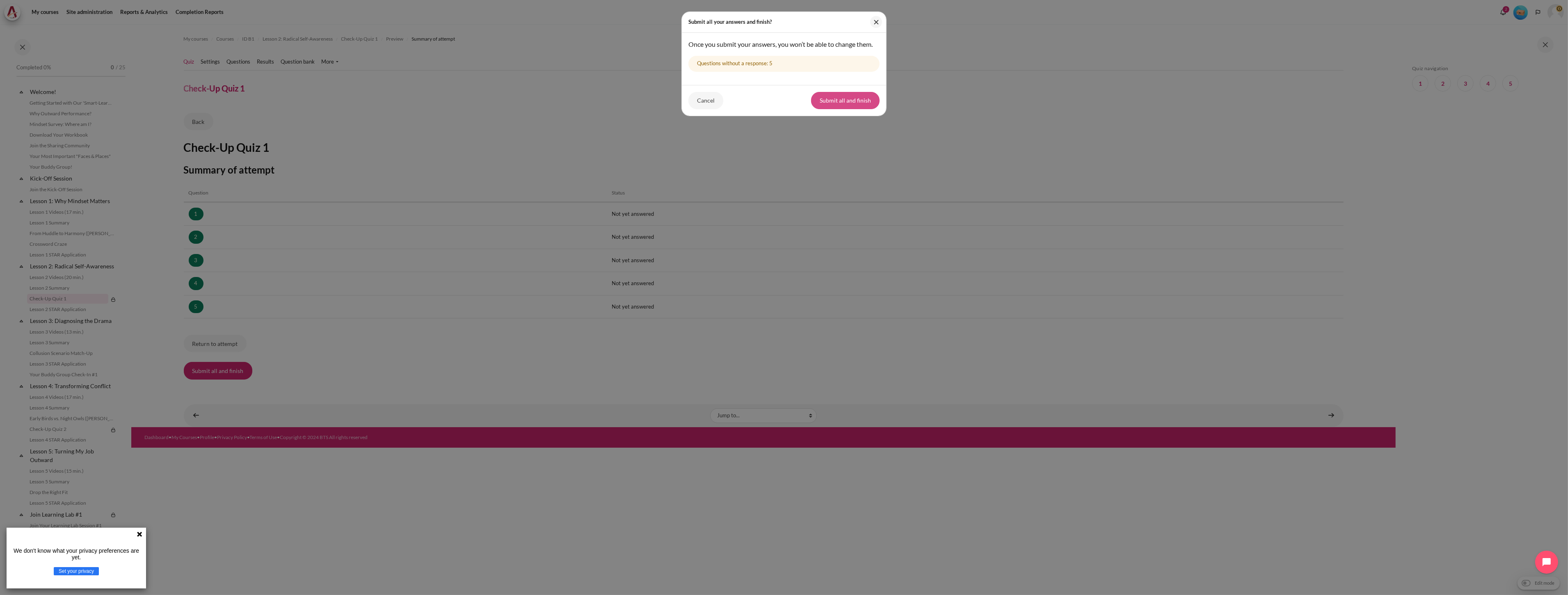
click at [866, 109] on button "Submit all and finish" at bounding box center [845, 100] width 69 height 17
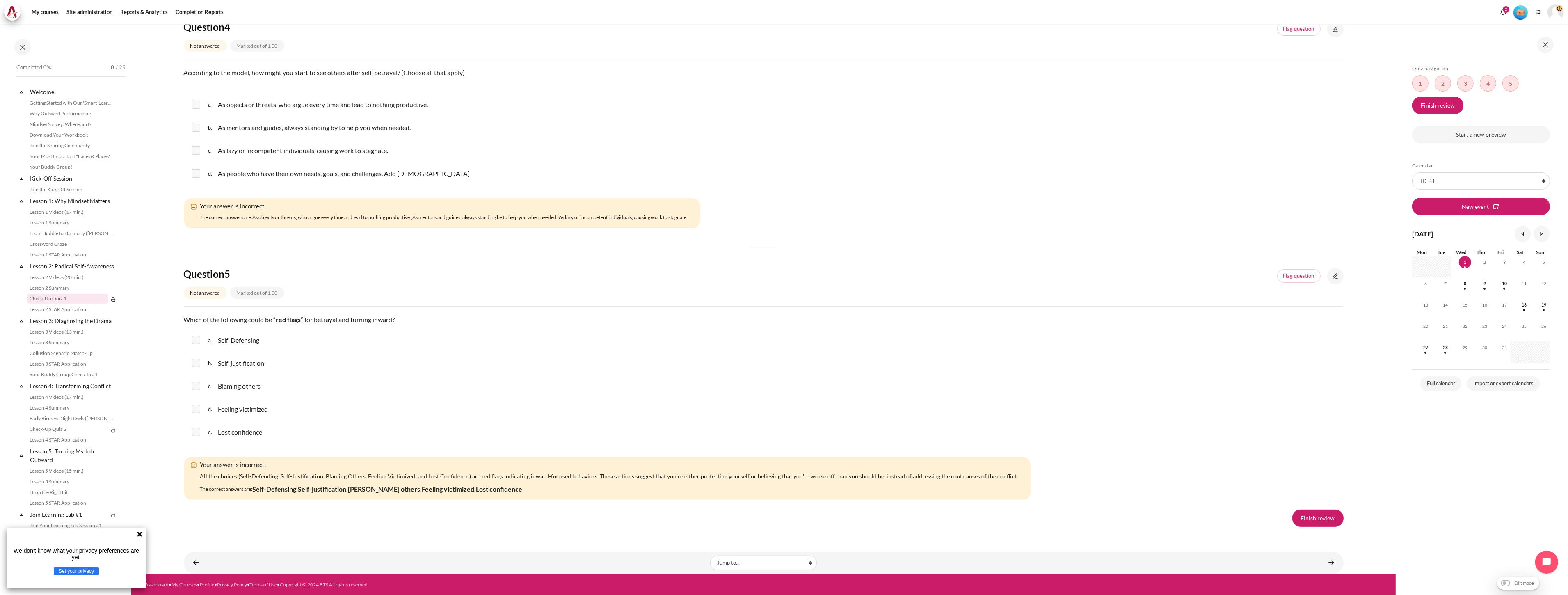
scroll to position [1251, 0]
click at [1329, 517] on link "Finish review" at bounding box center [1318, 518] width 51 height 17
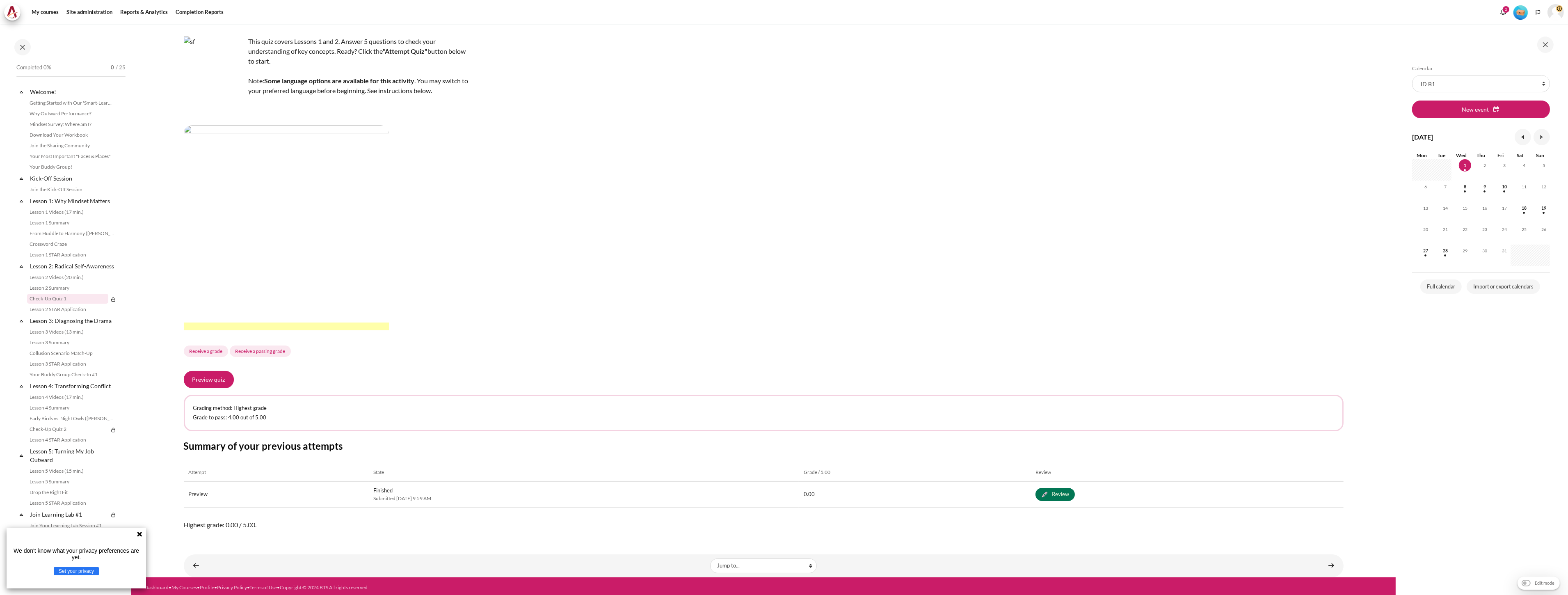
scroll to position [71, 0]
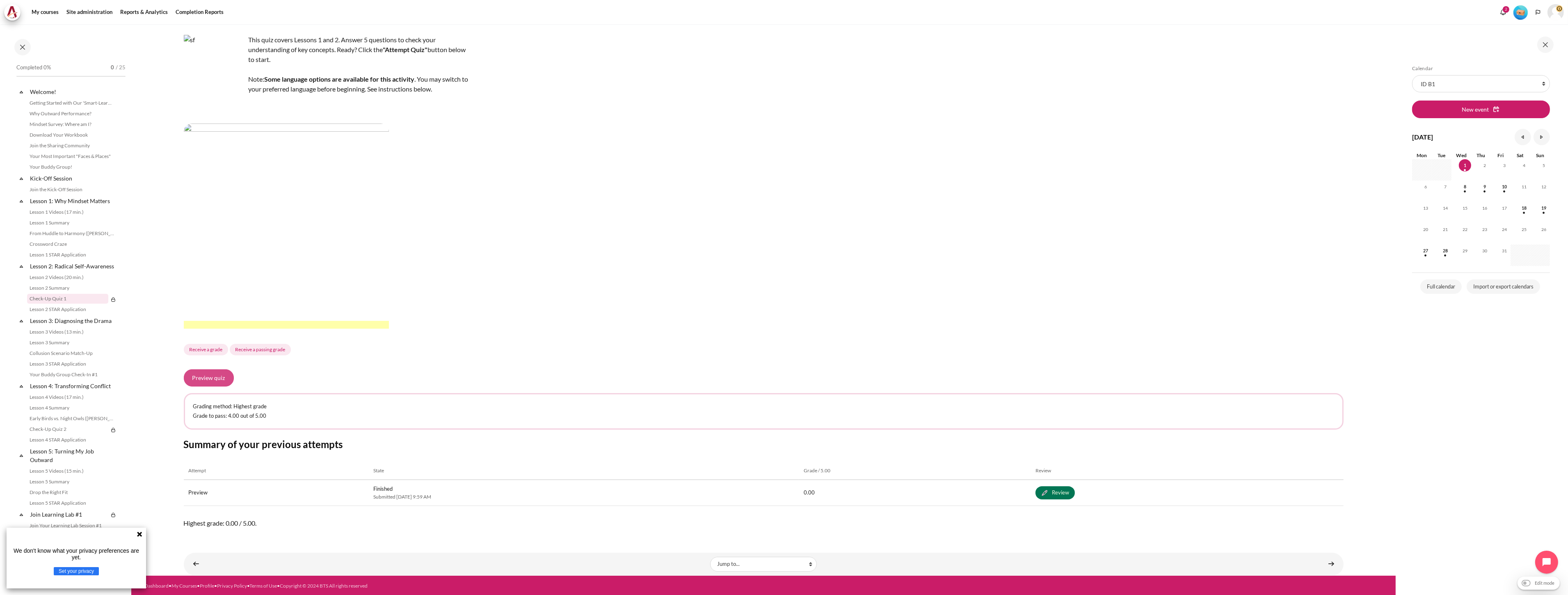
click at [204, 378] on button "Preview quiz" at bounding box center [209, 378] width 50 height 17
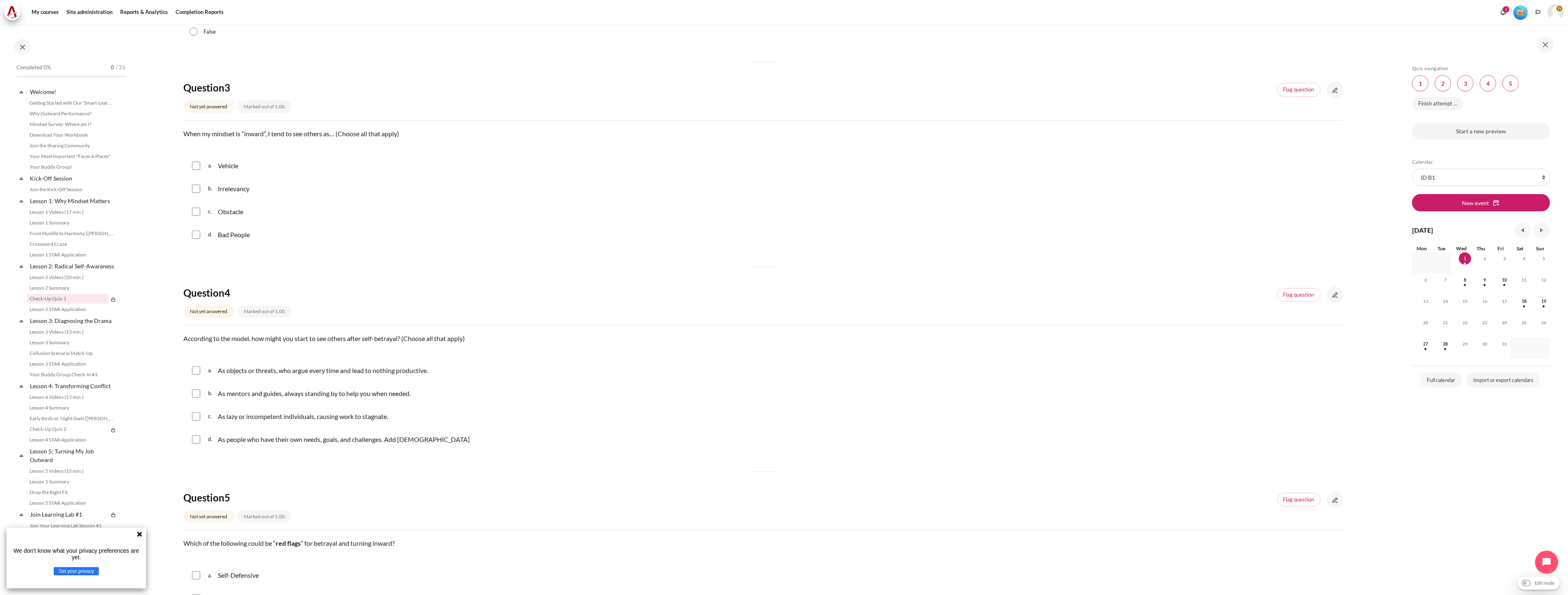
scroll to position [547, 0]
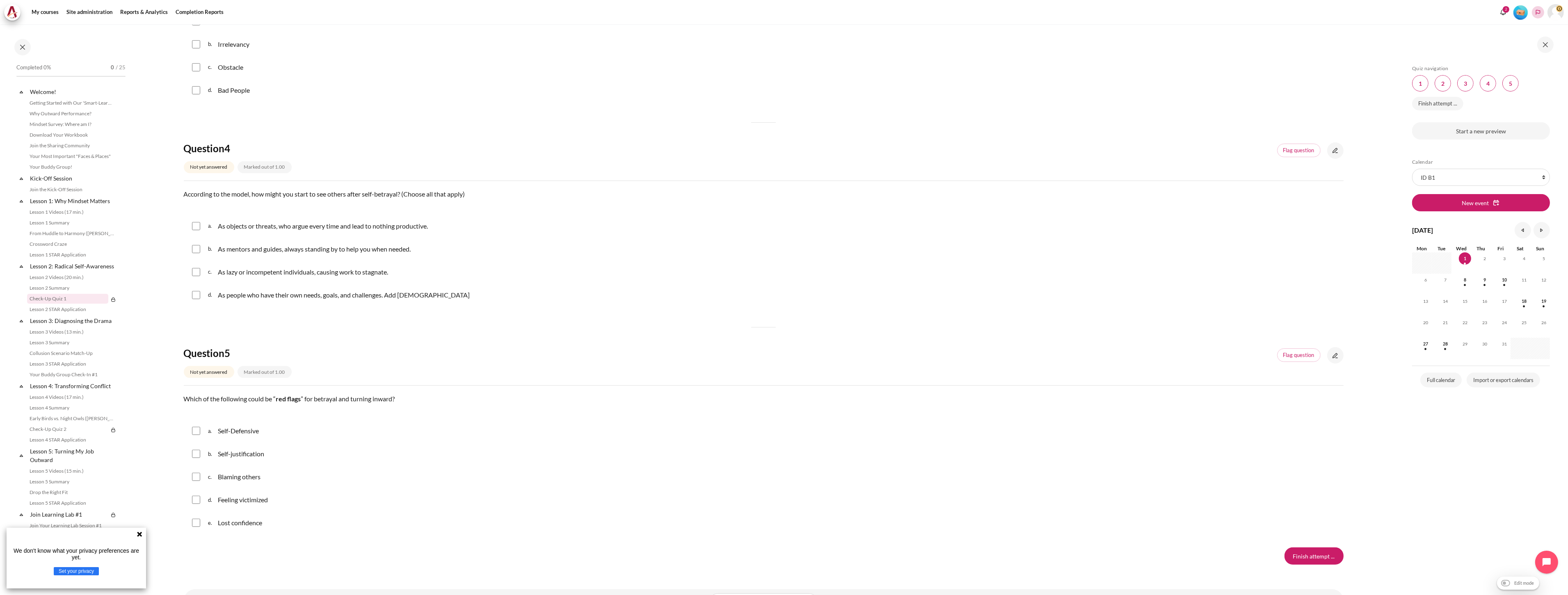
click at [1541, 15] on icon "Languages" at bounding box center [1538, 12] width 7 height 7
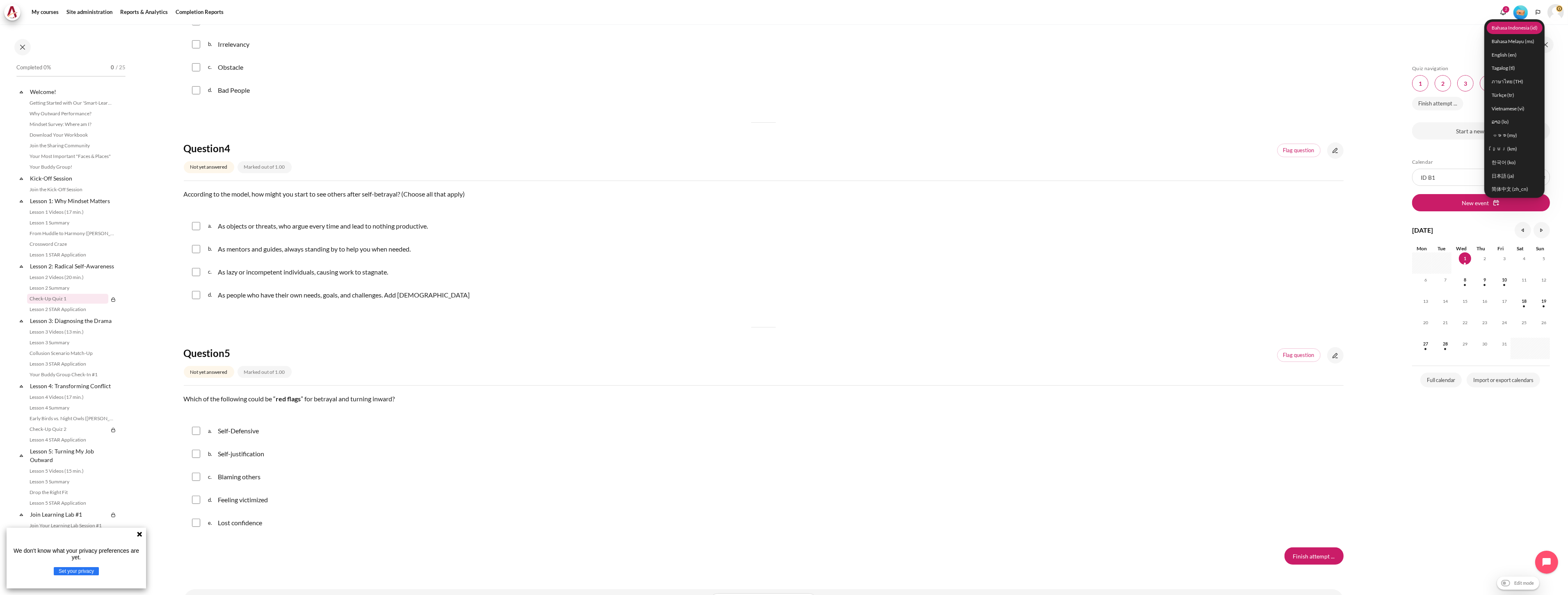
click at [1508, 27] on link "Bahasa Indonesia ‎(id)‎" at bounding box center [1515, 27] width 56 height 13
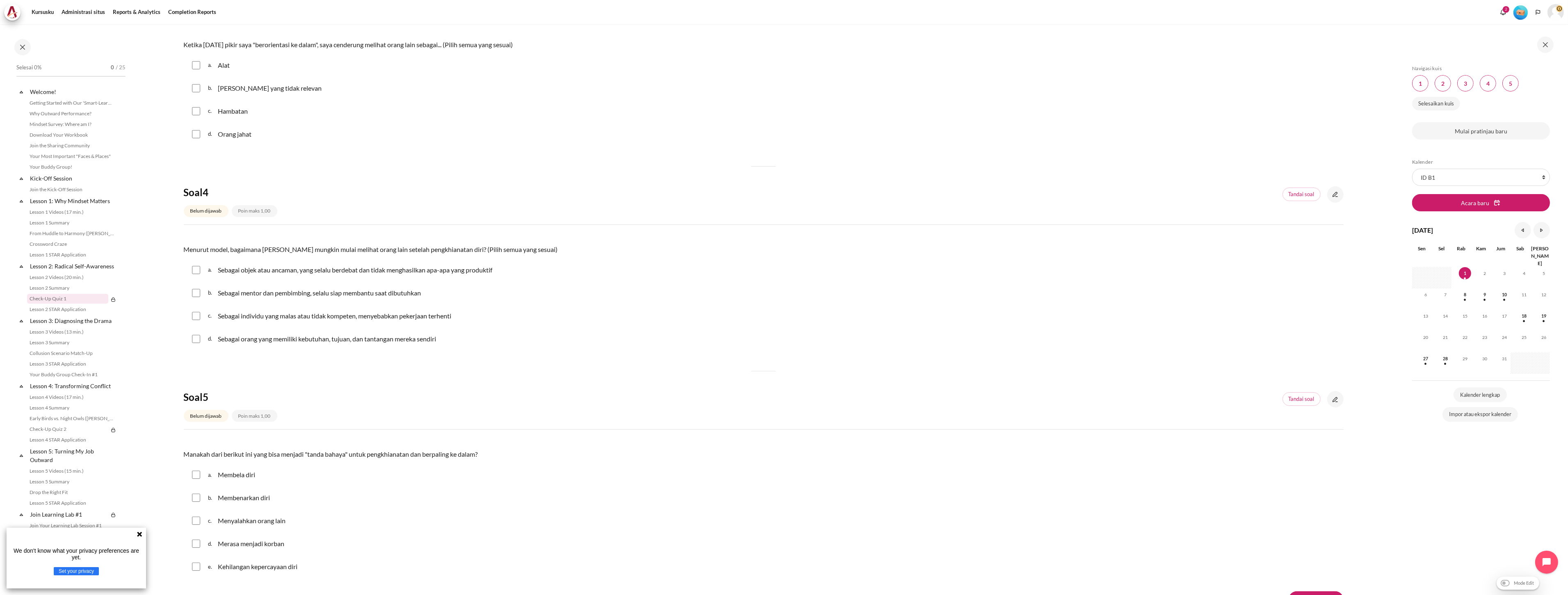
scroll to position [583, 0]
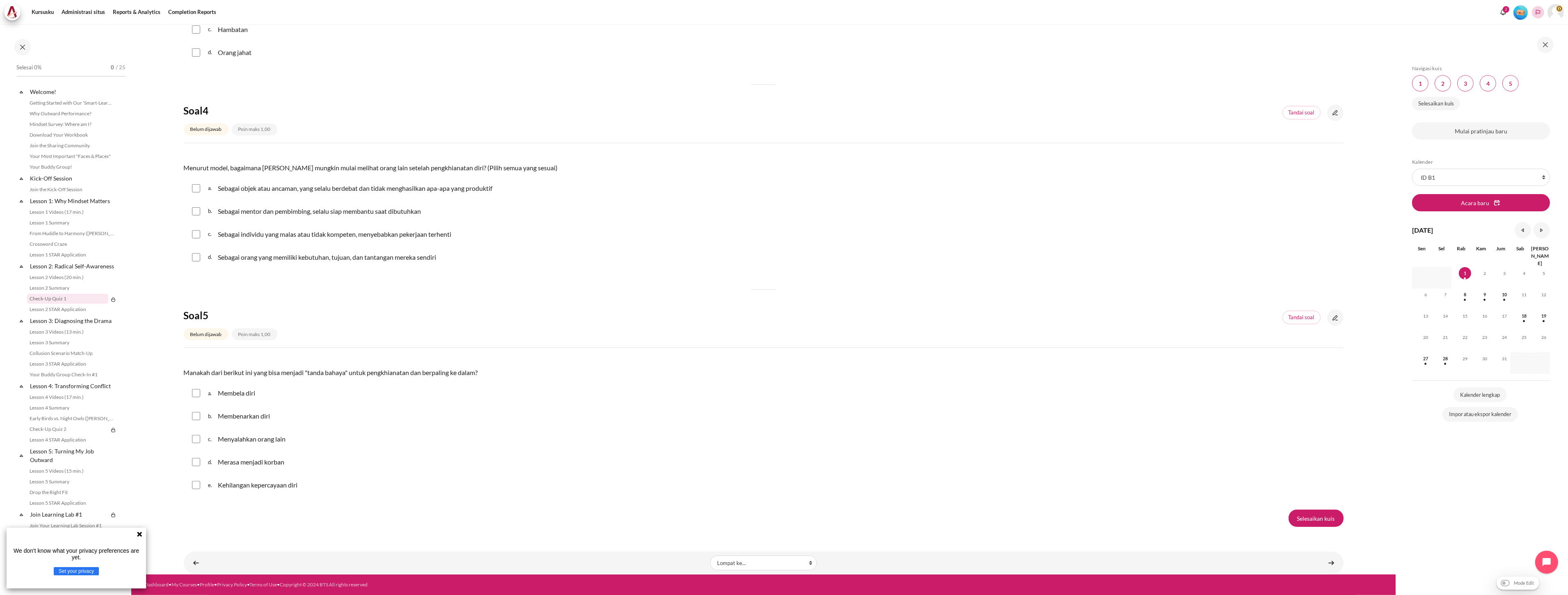
click at [1539, 13] on polyline "Languages" at bounding box center [1538, 12] width 7 height 7
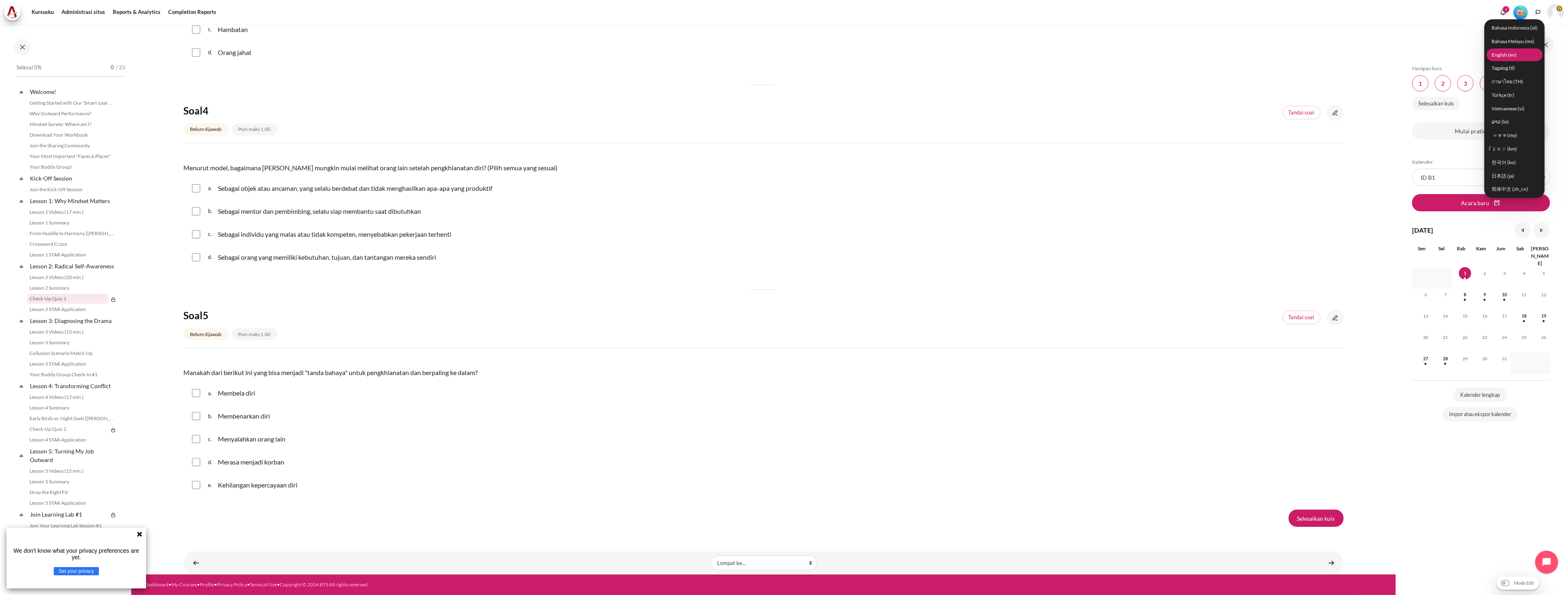
click at [1508, 50] on link "English ‎(en)‎" at bounding box center [1515, 55] width 56 height 13
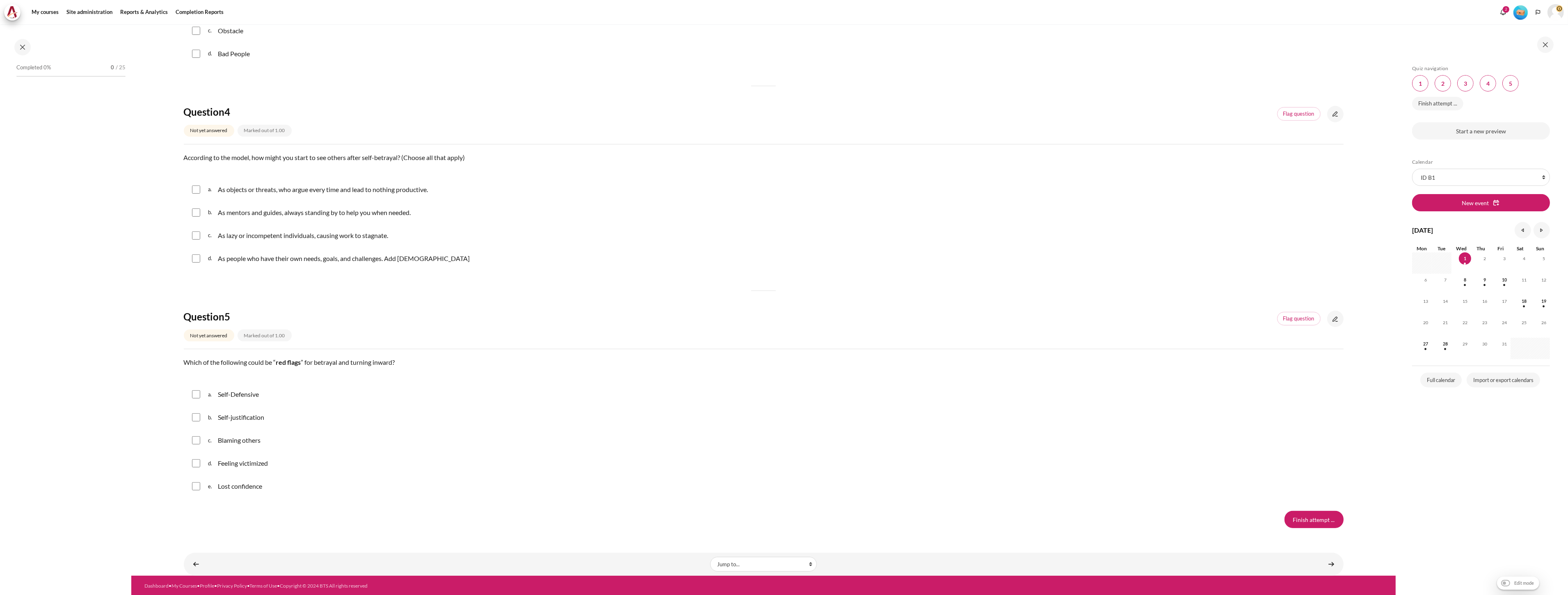
scroll to position [585, 0]
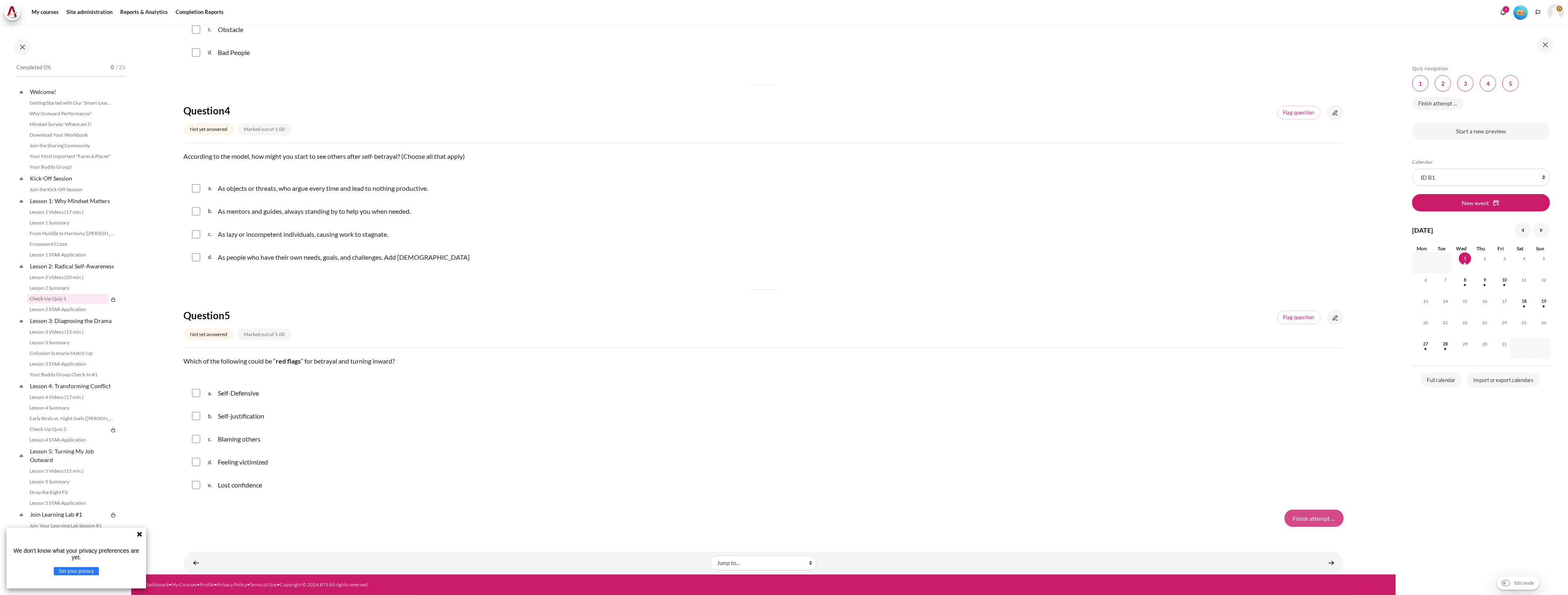
click at [1287, 515] on input "Finish attempt ..." at bounding box center [1314, 518] width 59 height 17
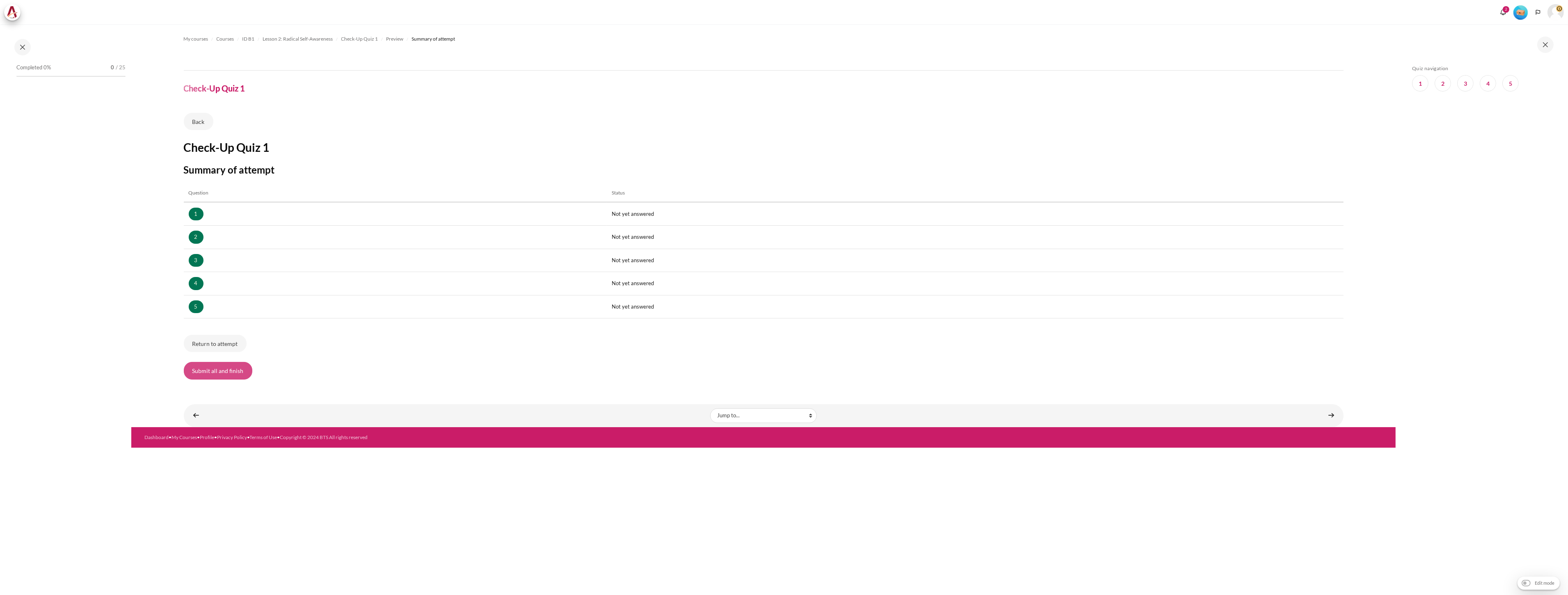
click at [235, 371] on button "Submit all and finish" at bounding box center [218, 370] width 69 height 17
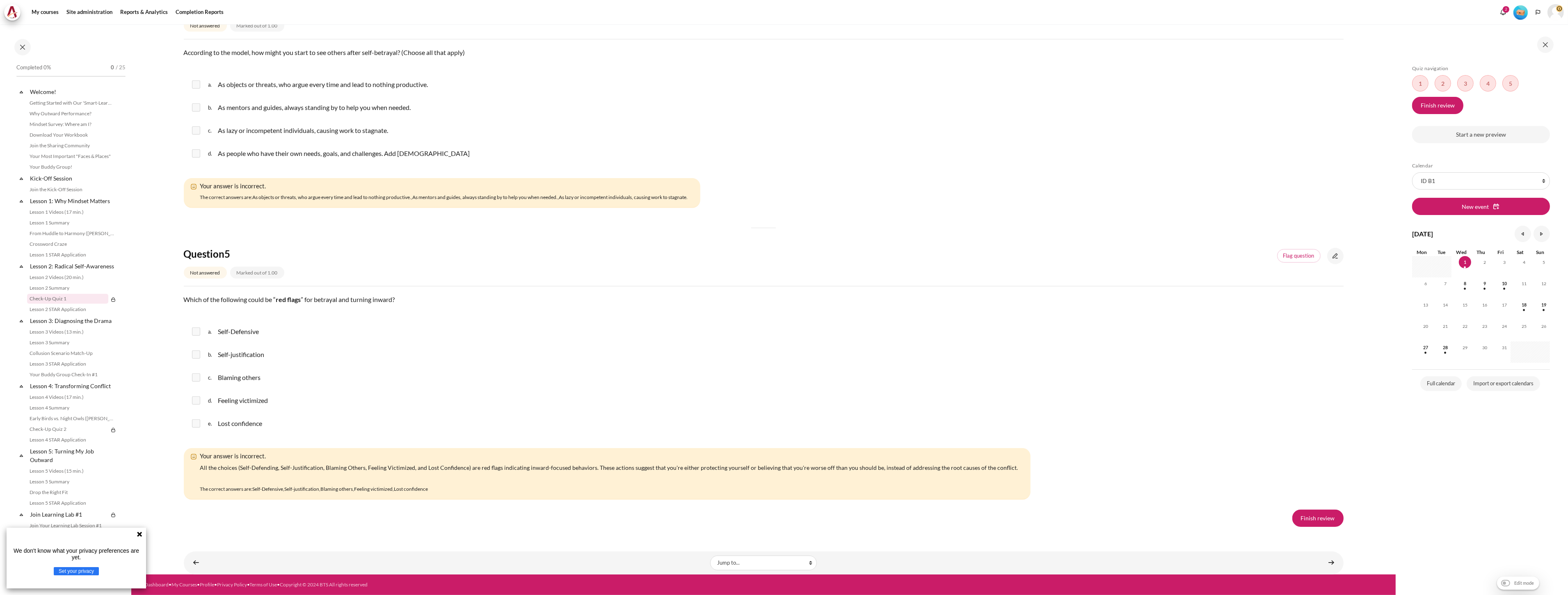
scroll to position [1271, 0]
click at [1323, 516] on link "Finish review" at bounding box center [1318, 518] width 51 height 17
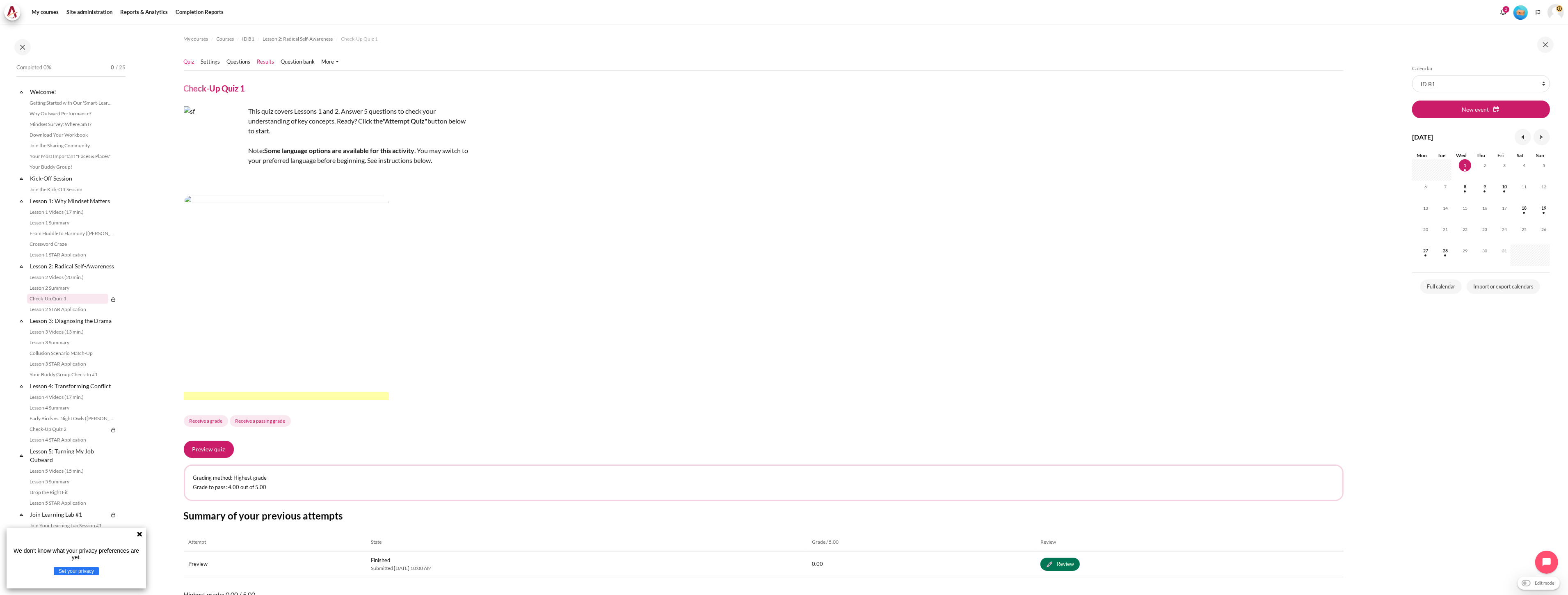
click at [268, 66] on ul "Quiz Settings Questions" at bounding box center [264, 62] width 161 height 16
click at [268, 62] on link "Results" at bounding box center [266, 62] width 17 height 8
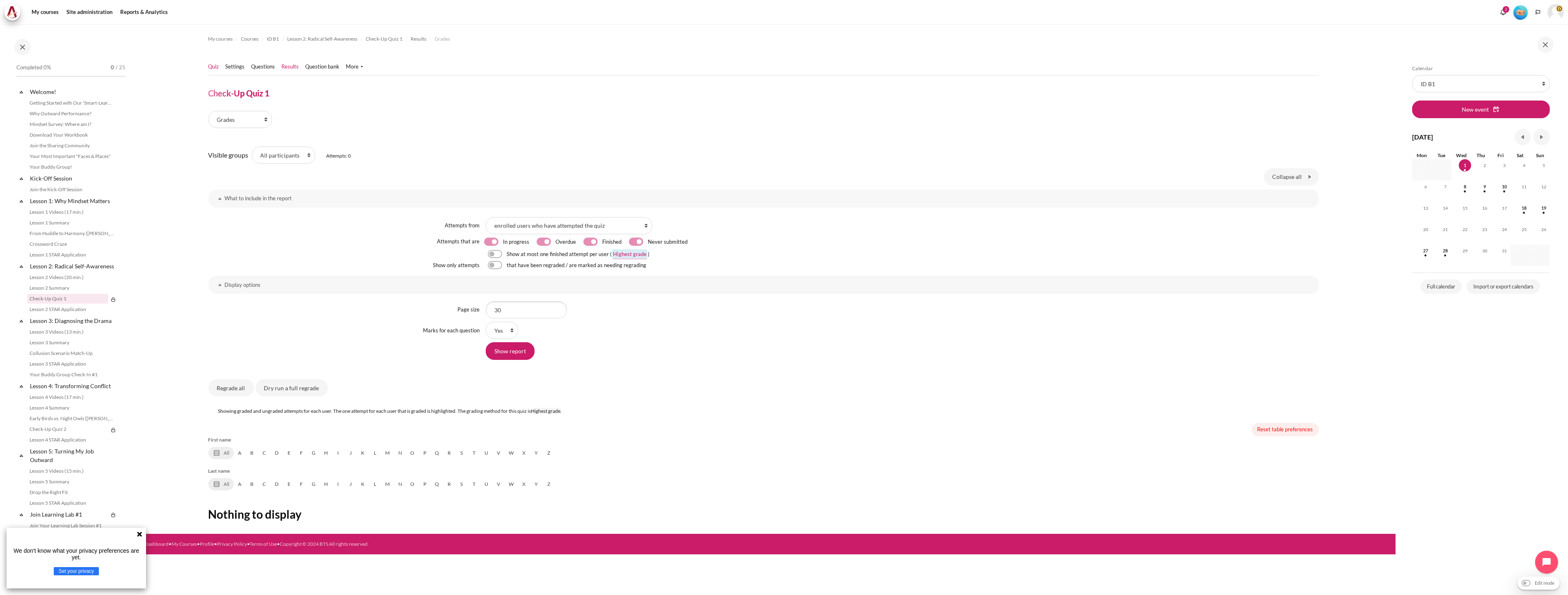
click at [209, 69] on link "Quiz" at bounding box center [214, 66] width 11 height 8
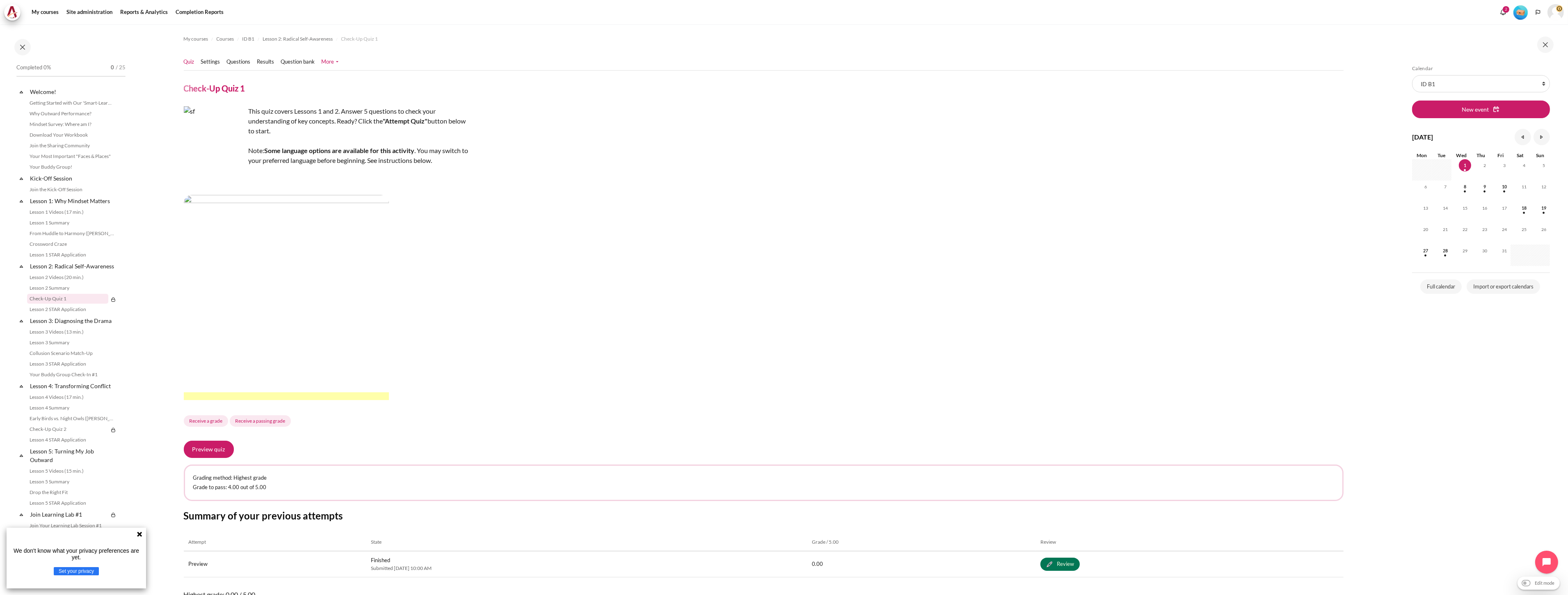
click at [329, 62] on link "More" at bounding box center [330, 62] width 17 height 8
click at [640, 143] on div "This quiz covers Lessons 1 and 2. Answer 5 questions to check your understandin…" at bounding box center [763, 267] width 1160 height 322
click at [270, 61] on link "Results" at bounding box center [266, 62] width 17 height 8
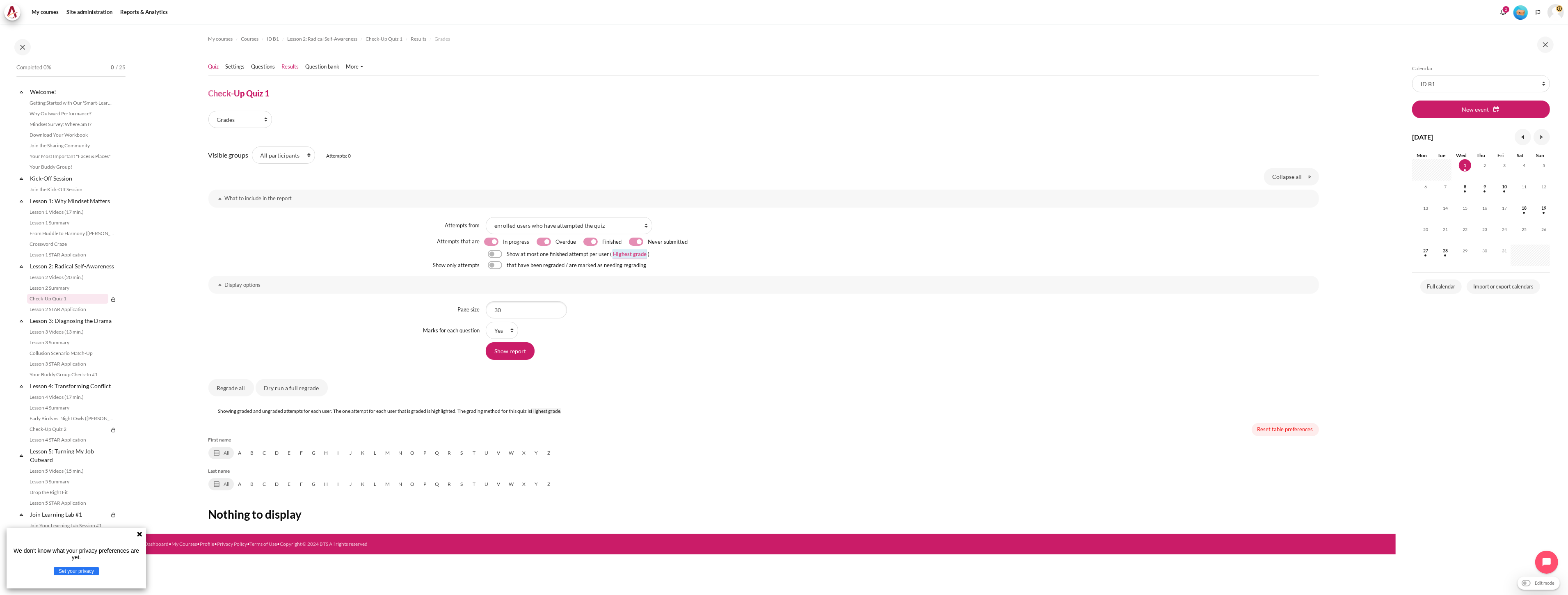
click at [216, 68] on link "Quiz" at bounding box center [214, 66] width 11 height 8
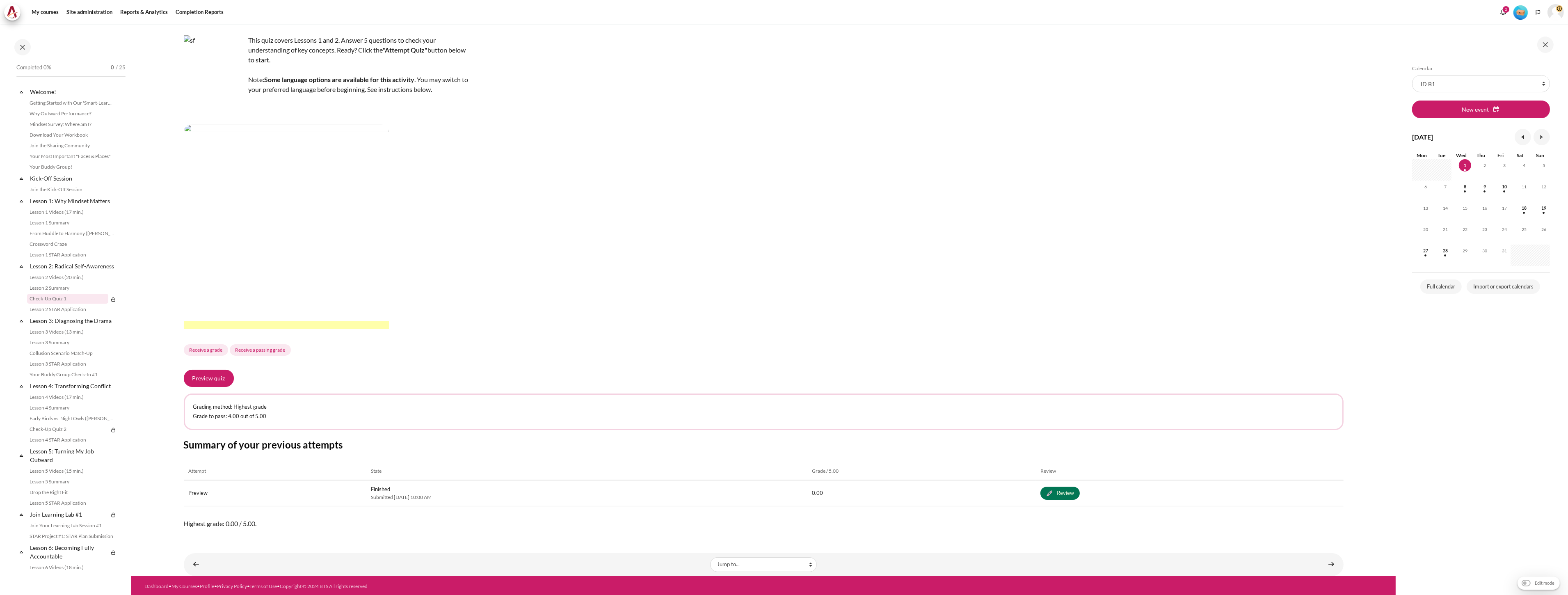
scroll to position [71, 0]
click at [1080, 496] on link "Review" at bounding box center [1060, 493] width 40 height 13
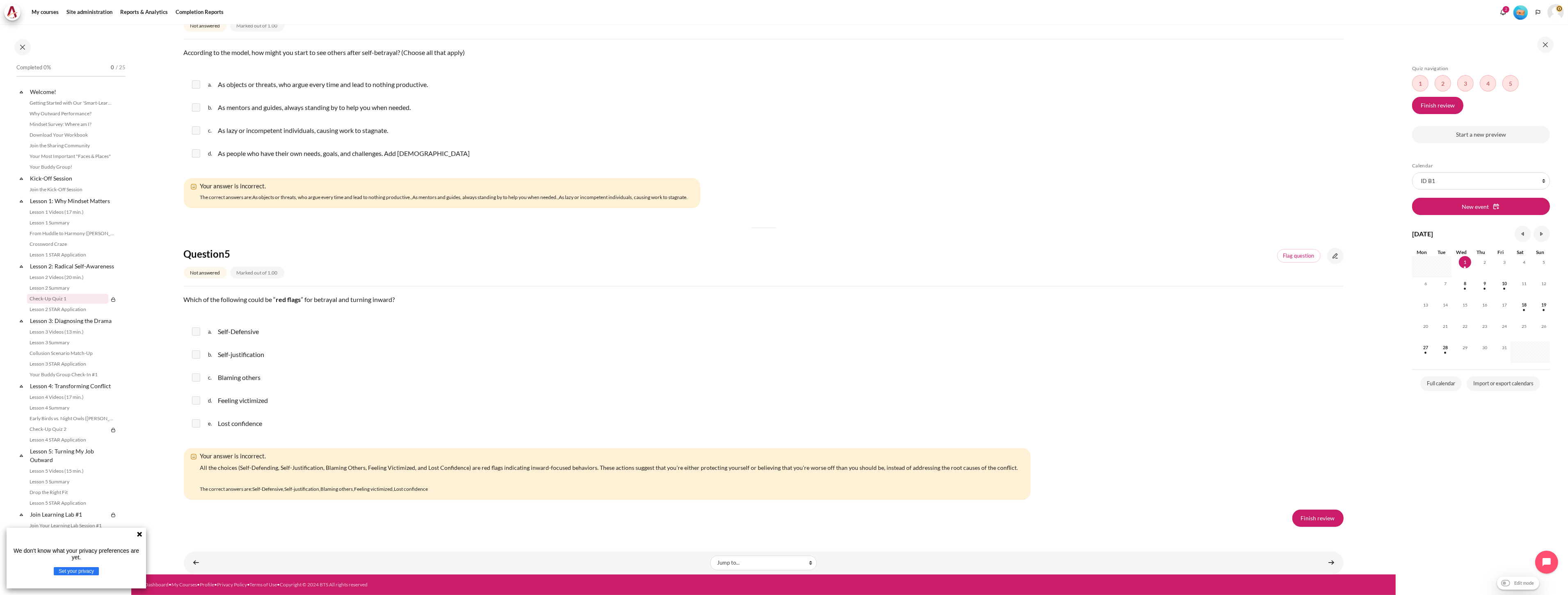
scroll to position [1271, 0]
click at [1309, 516] on link "Finish review" at bounding box center [1318, 518] width 51 height 17
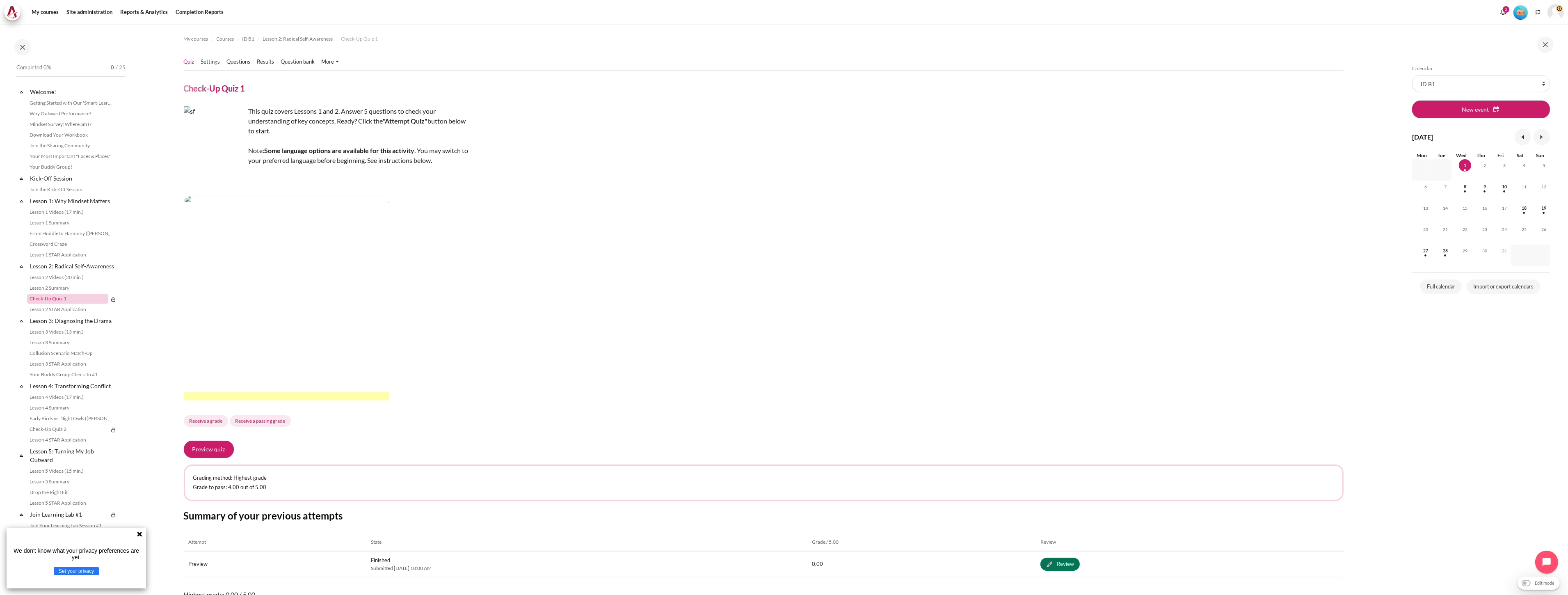
click at [63, 304] on link "Check-Up Quiz 1" at bounding box center [67, 299] width 81 height 10
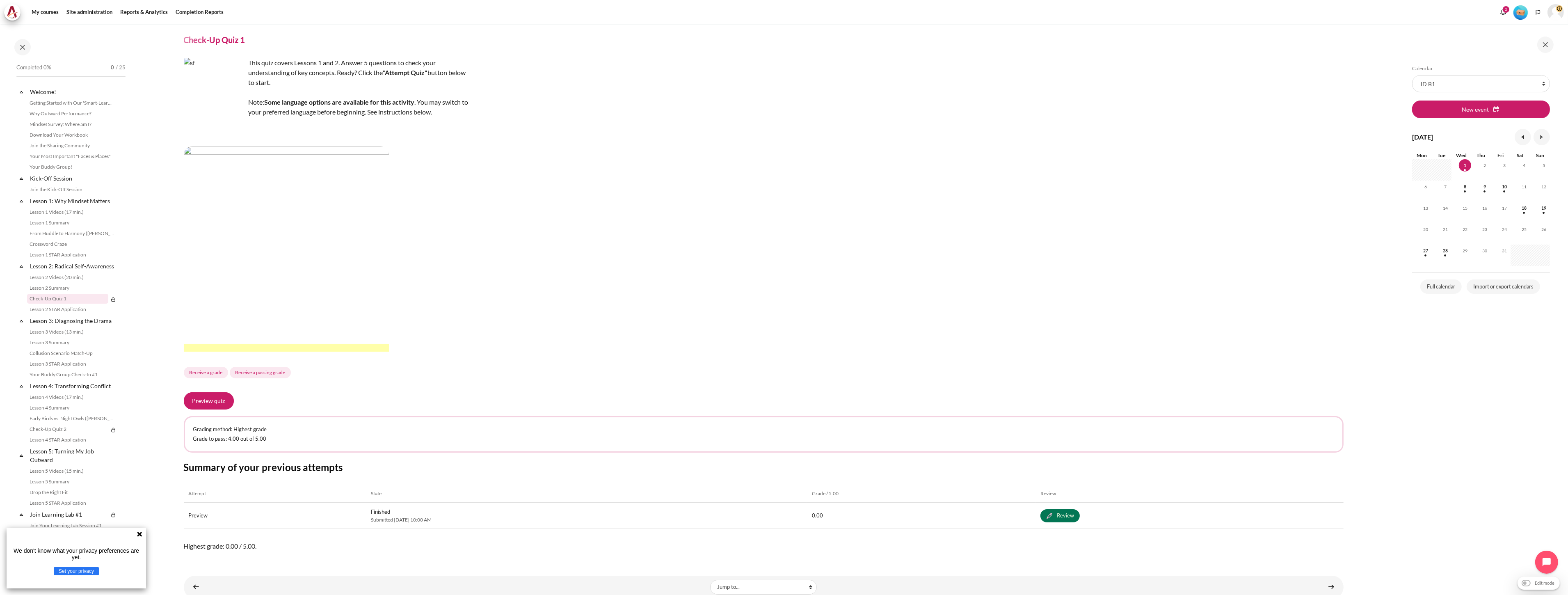
scroll to position [71, 0]
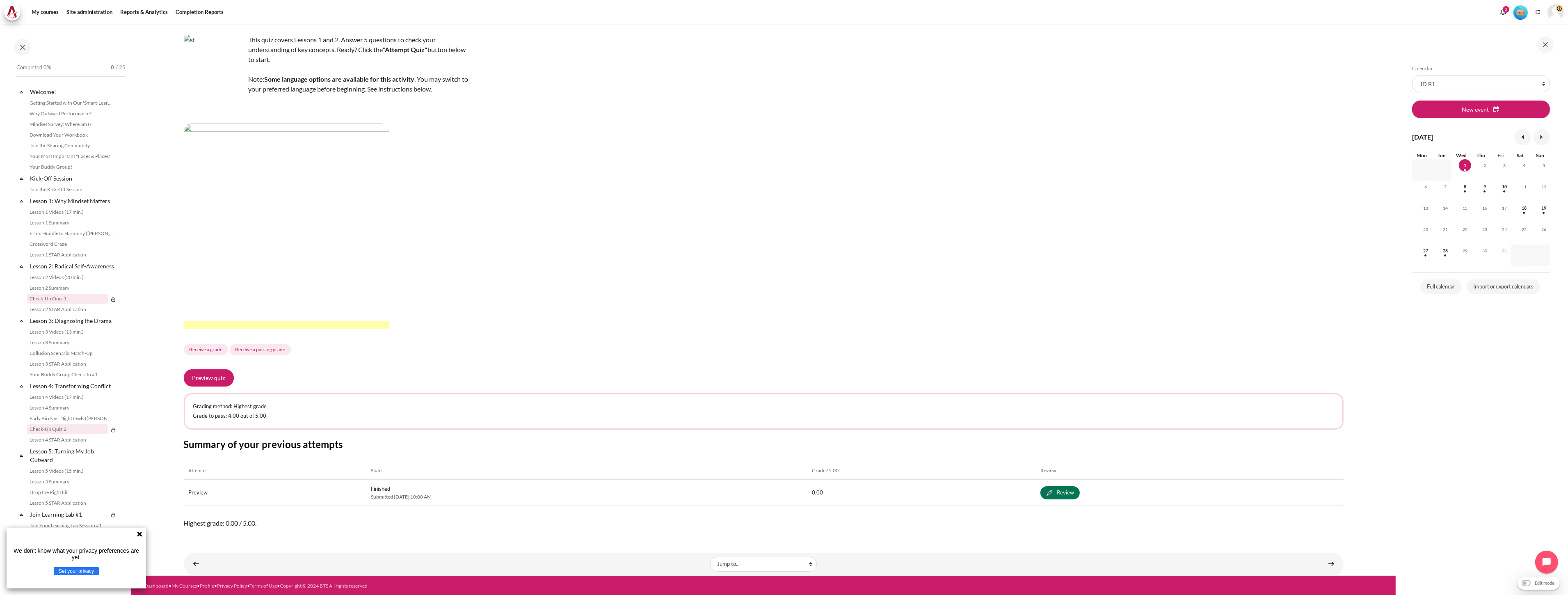
click at [75, 432] on link "Check-Up Quiz 2" at bounding box center [67, 429] width 81 height 10
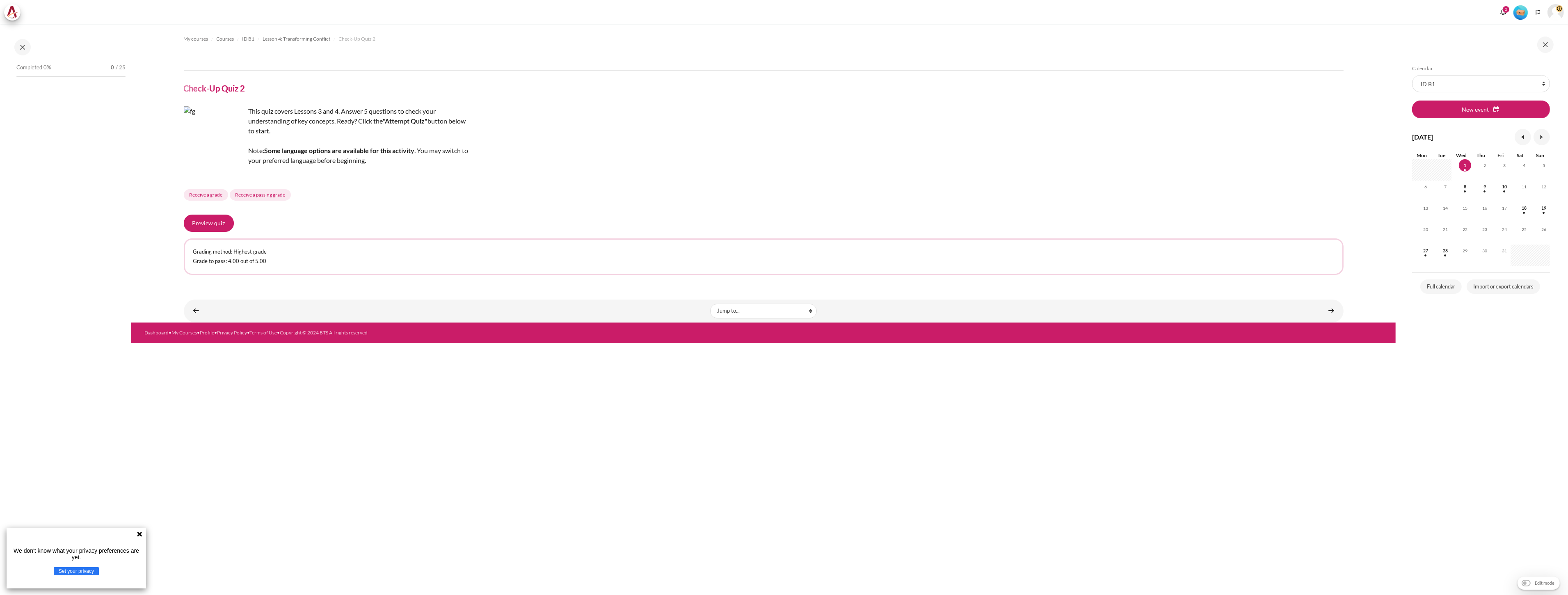
scroll to position [120, 0]
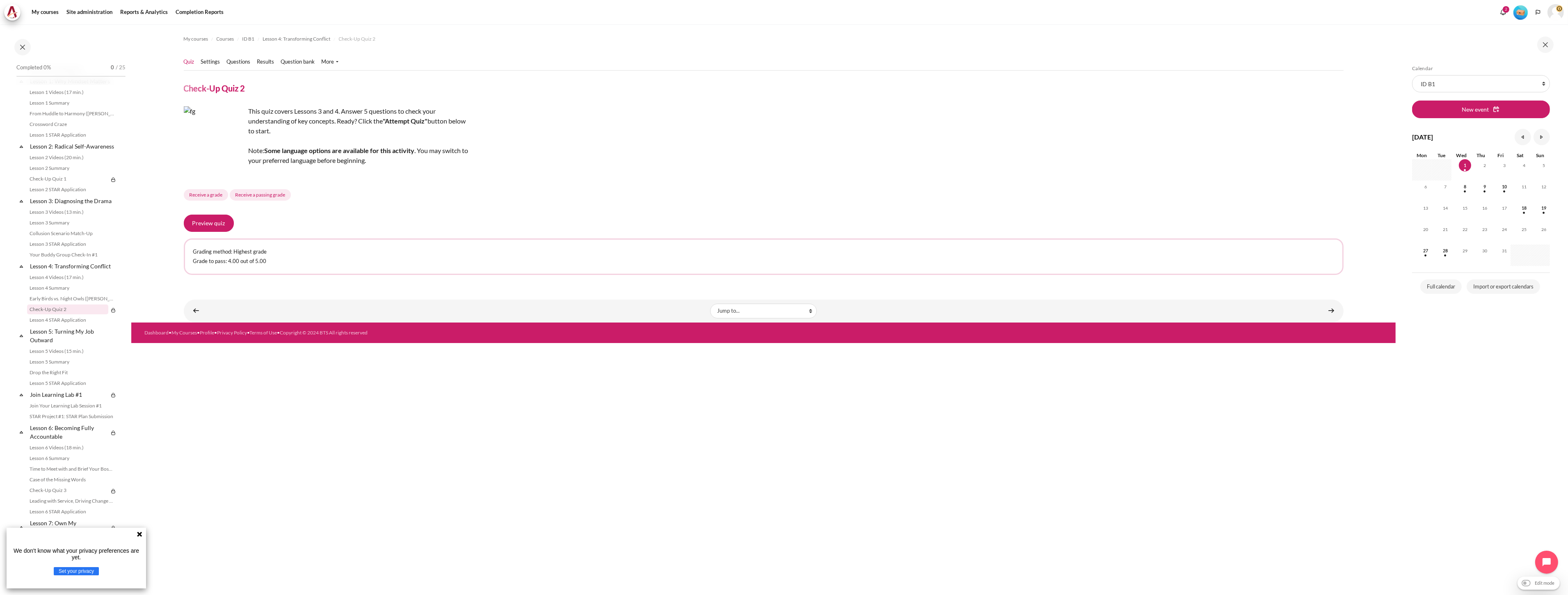
click at [469, 509] on div "My courses Courses ID B1 Lesson 4: Transforming Conflict Check-Up Quiz 2" at bounding box center [763, 310] width 1264 height 571
